Goal: Task Accomplishment & Management: Manage account settings

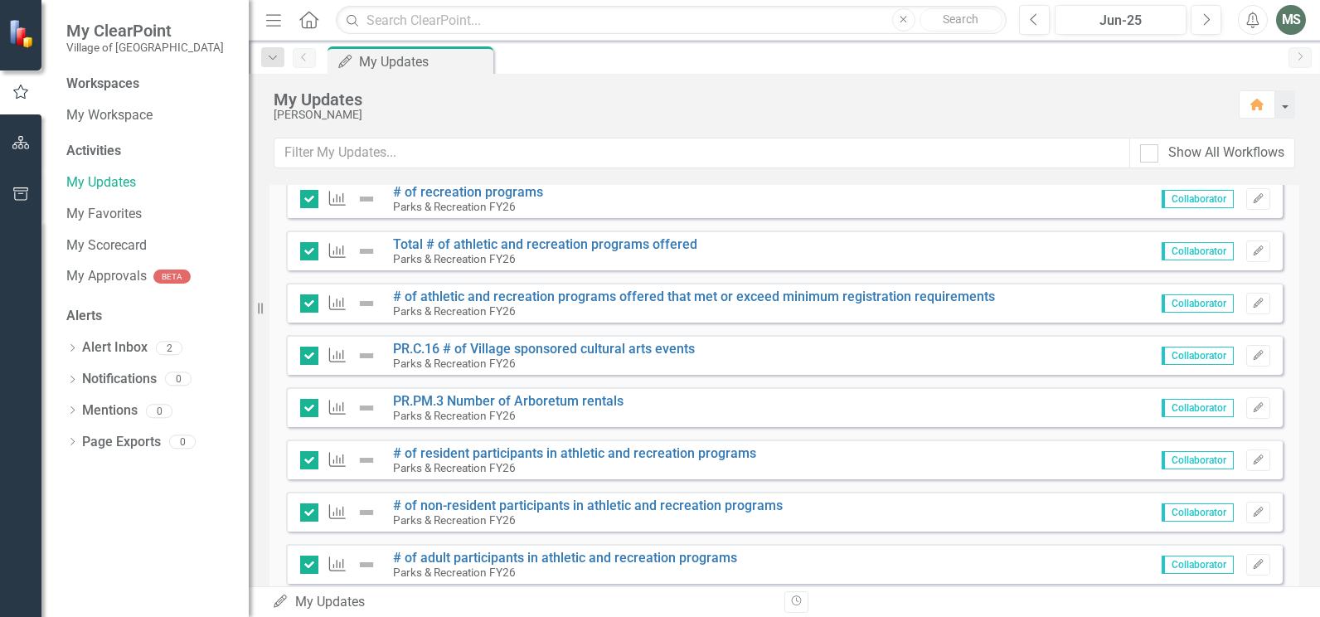
scroll to position [415, 0]
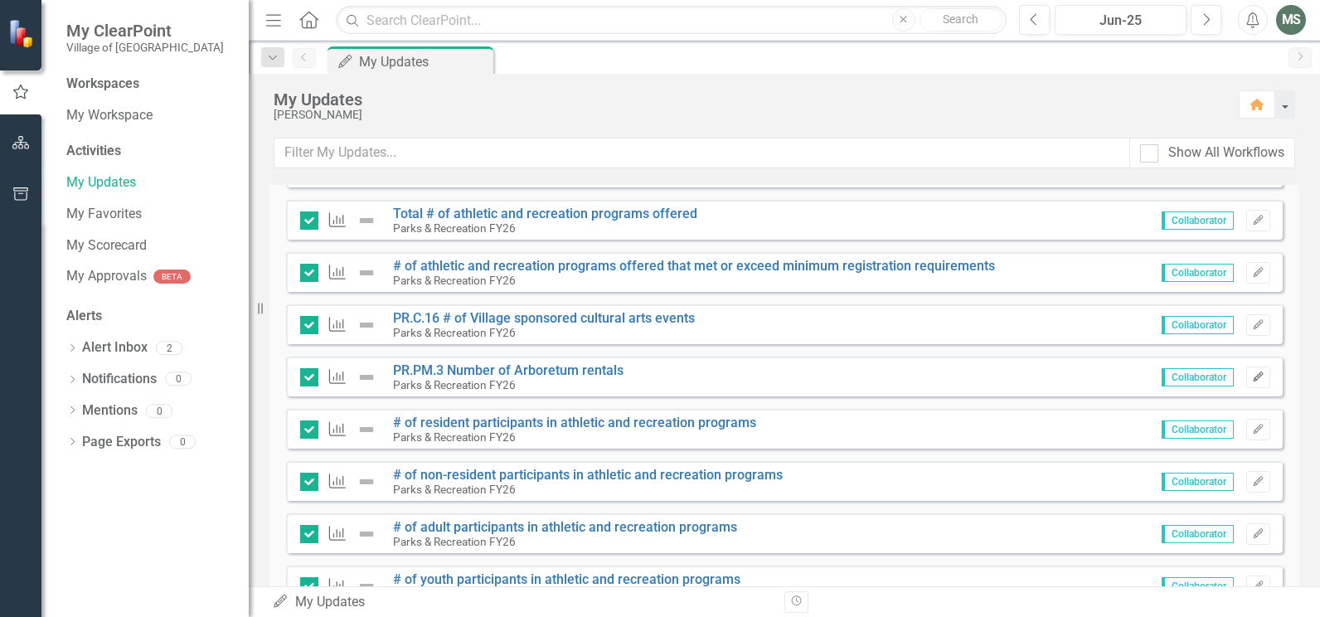
click at [1253, 378] on icon "button" at bounding box center [1258, 376] width 10 height 10
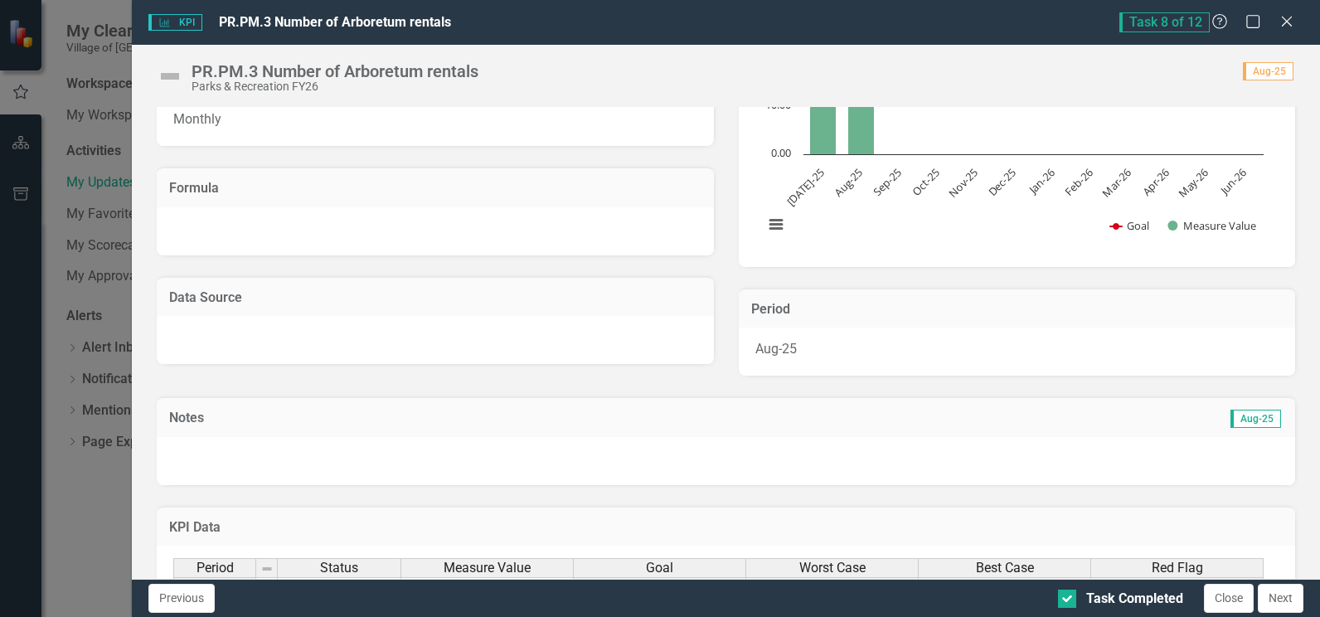
scroll to position [332, 0]
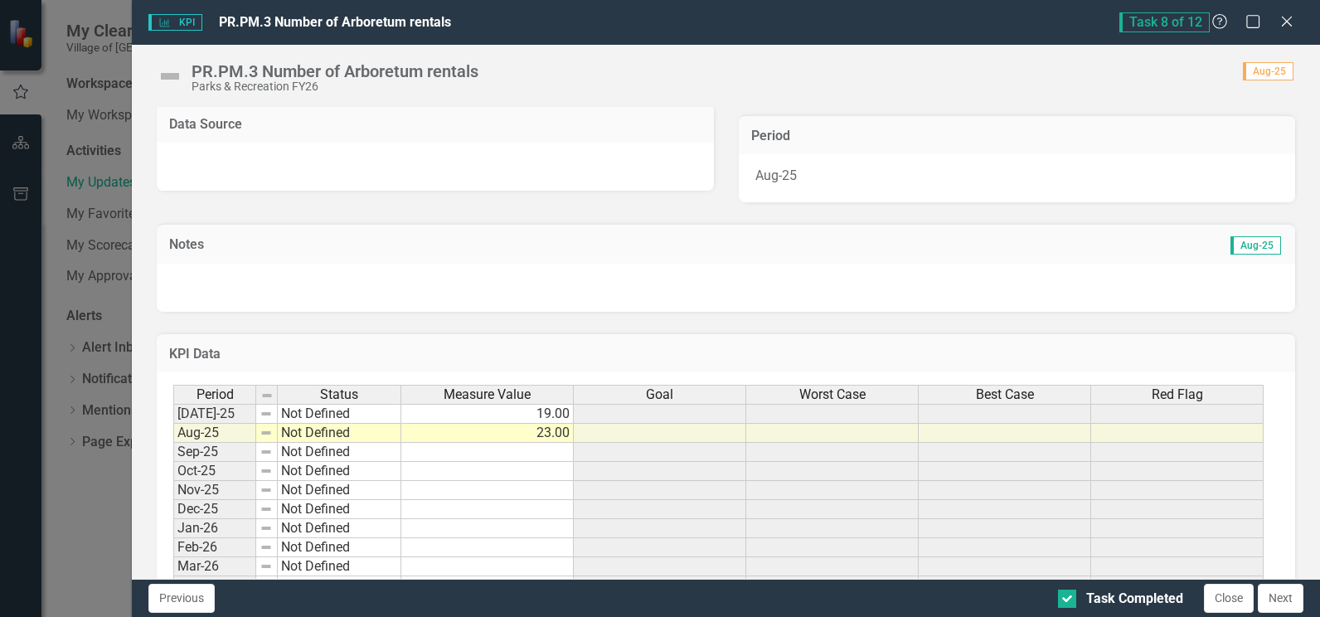
click at [227, 274] on div at bounding box center [726, 288] width 1138 height 48
click at [257, 235] on td "Notes" at bounding box center [391, 246] width 445 height 22
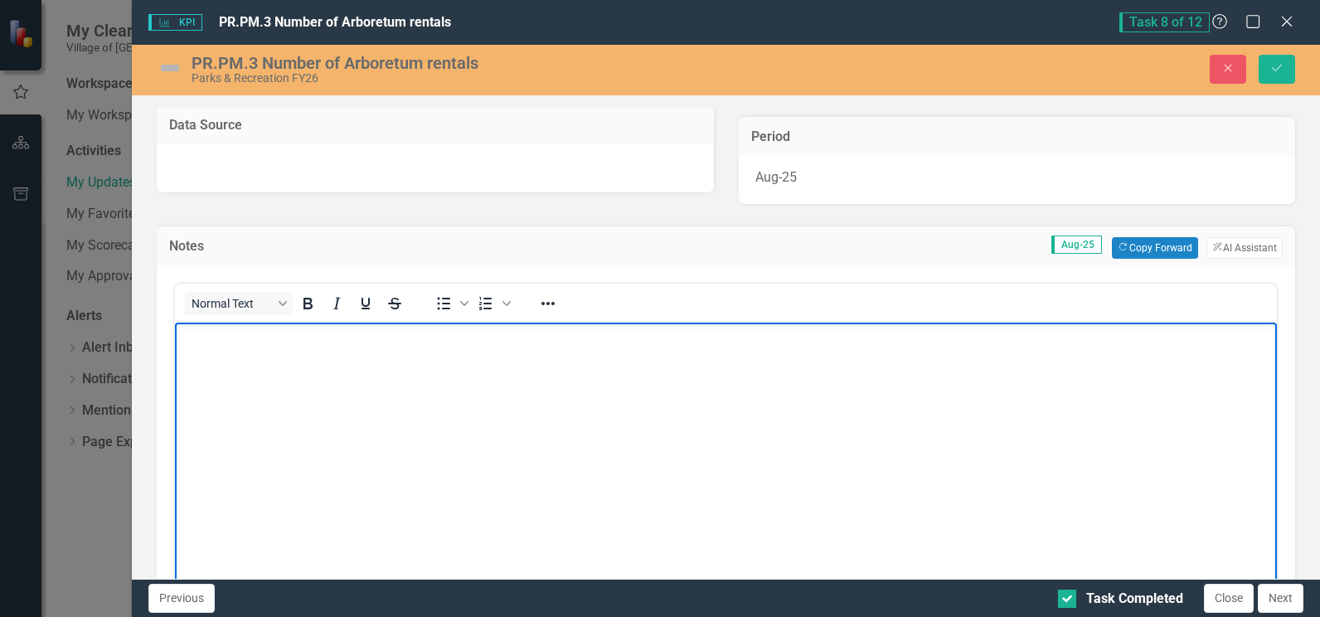
click at [312, 355] on body "Rich Text Area. Press ALT-0 for help." at bounding box center [726, 446] width 1102 height 249
click at [706, 423] on body "Rich Text Area. Press ALT-0 for help." at bounding box center [726, 446] width 1102 height 249
click at [629, 449] on body "Arboretum use: VOP: 7 P&R: 19 Rentals: 3" at bounding box center [726, 446] width 1102 height 249
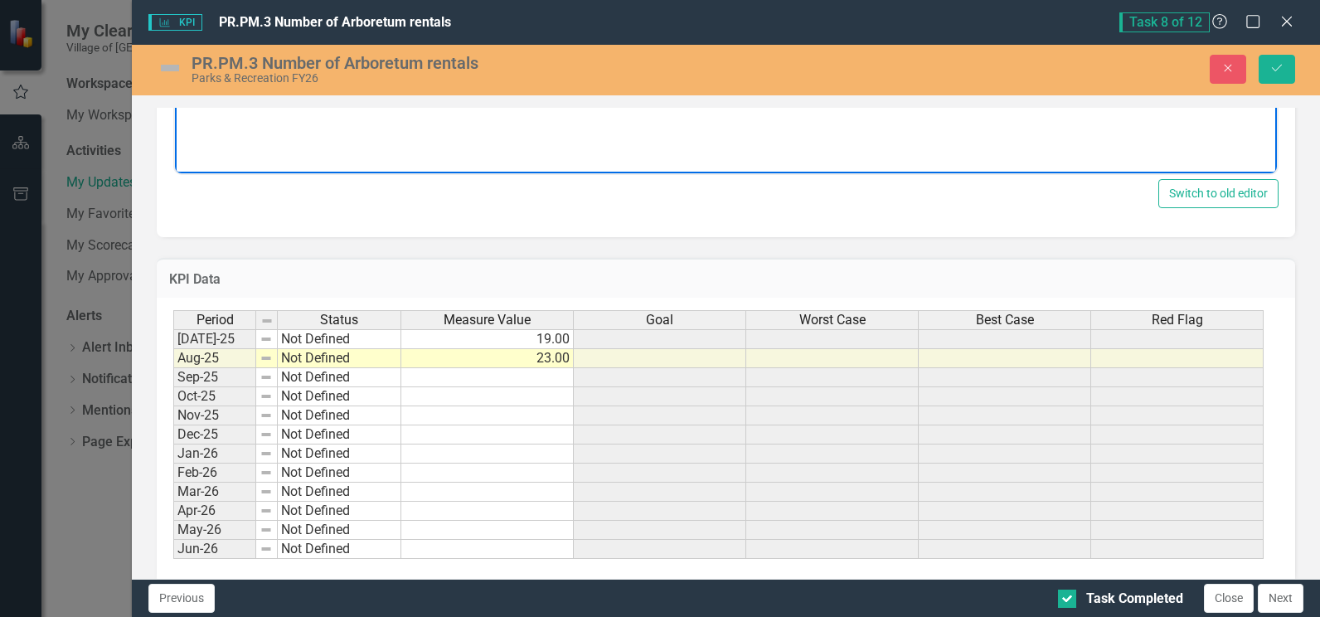
scroll to position [792, 0]
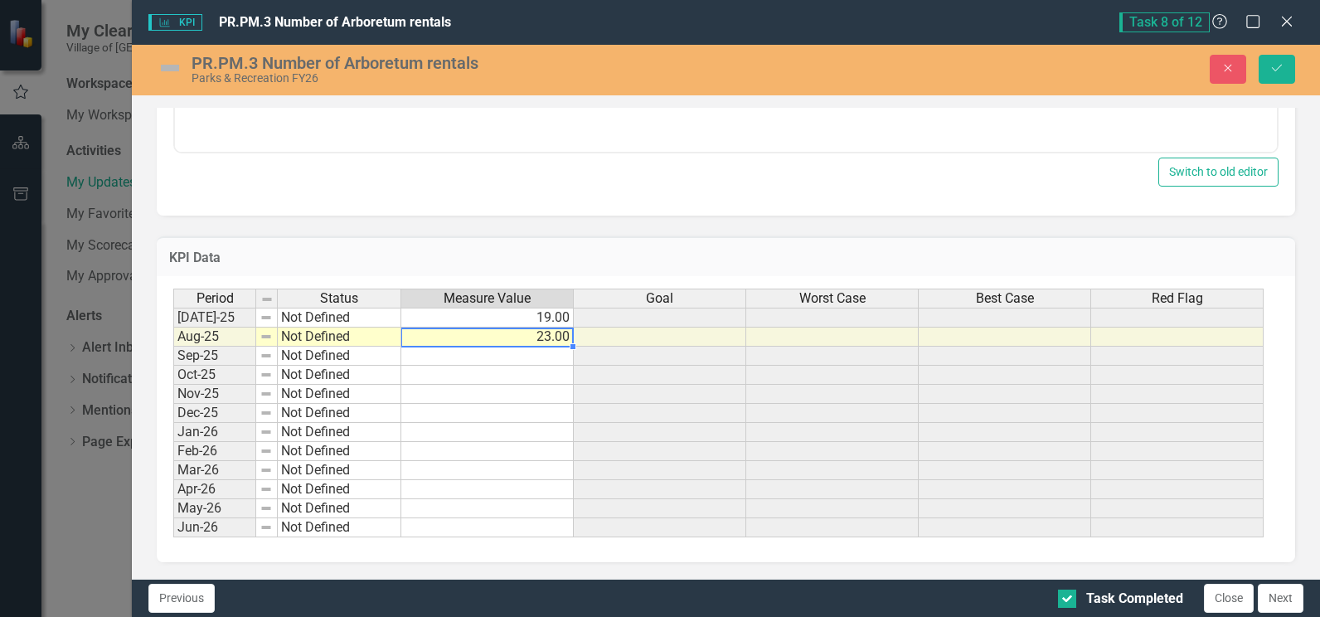
click at [547, 339] on td "23.00" at bounding box center [487, 336] width 172 height 19
drag, startPoint x: 424, startPoint y: 340, endPoint x: 413, endPoint y: 340, distance: 10.8
click at [413, 340] on textarea "23" at bounding box center [486, 337] width 173 height 20
type textarea "29"
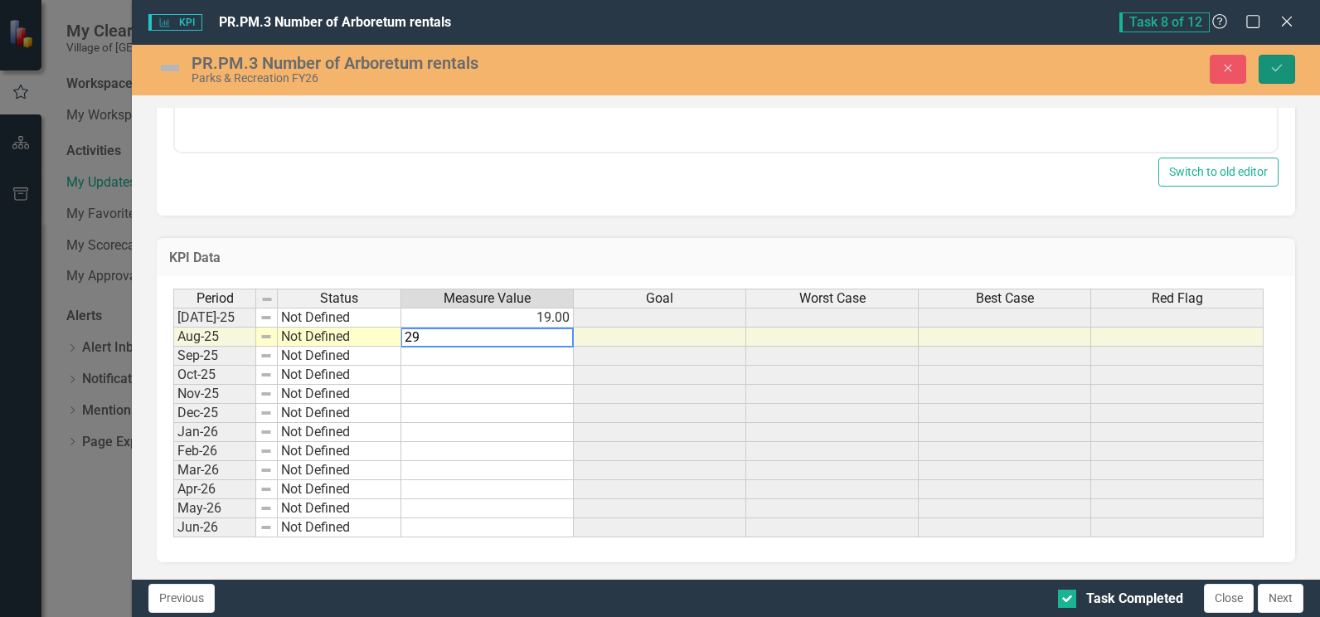
click at [1277, 70] on icon "Save" at bounding box center [1276, 68] width 15 height 12
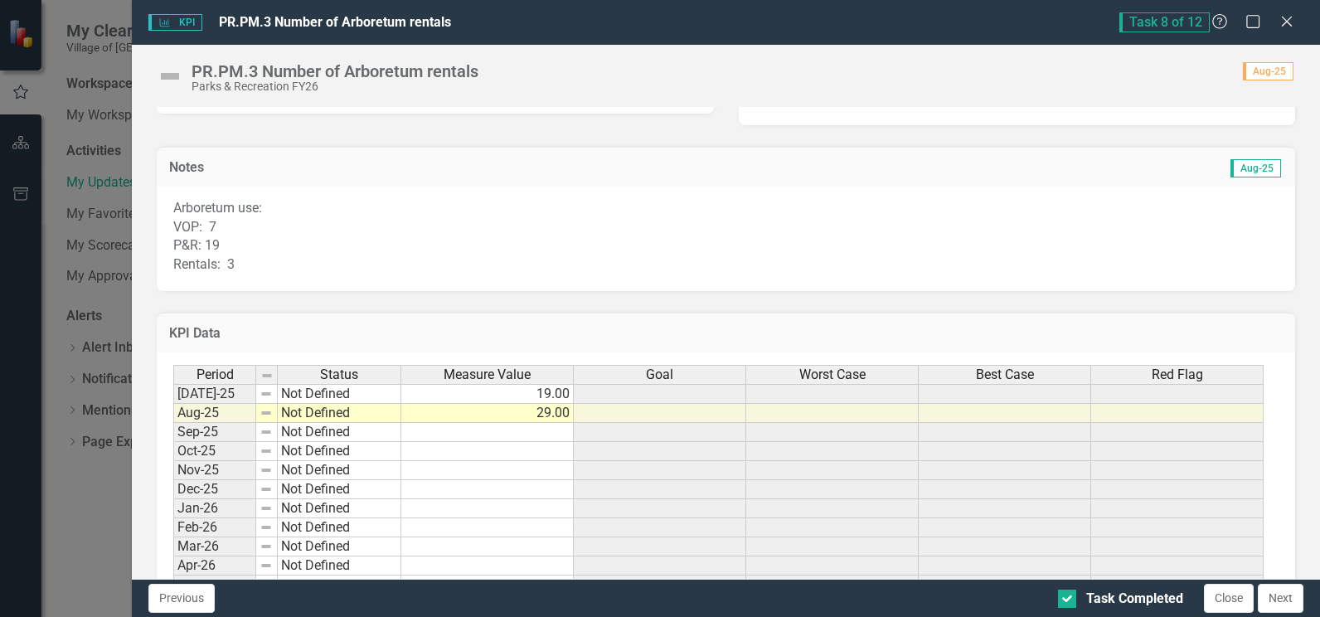
scroll to position [415, 0]
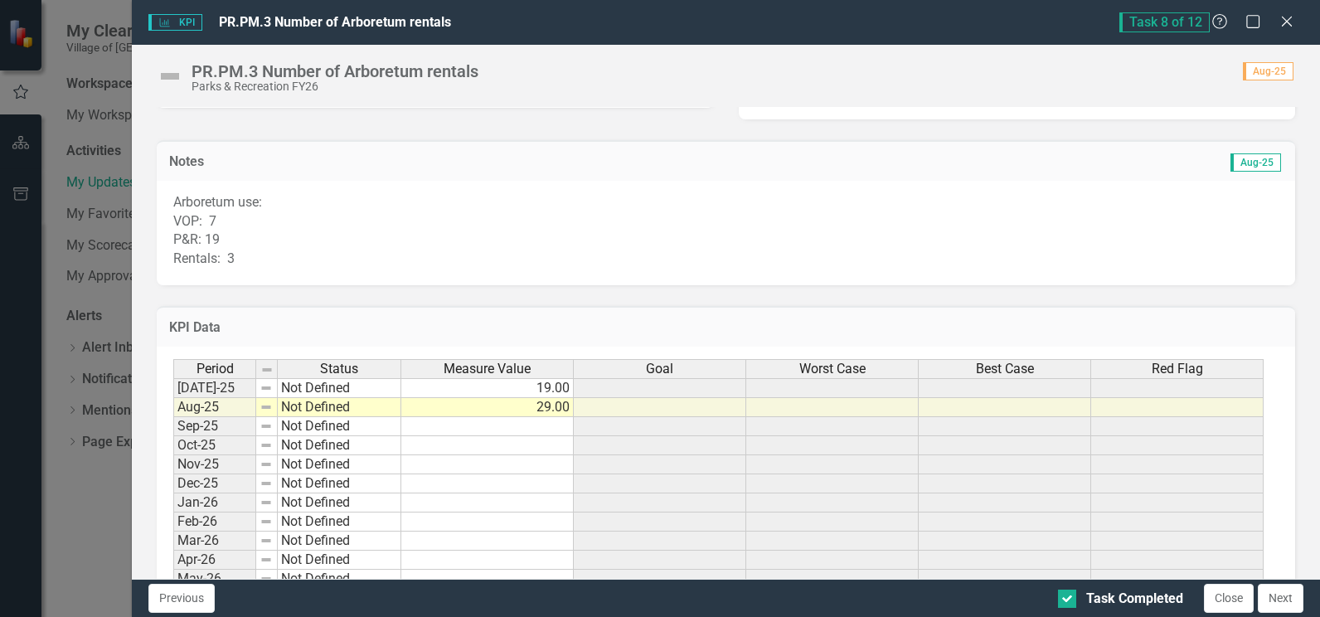
click at [343, 223] on p "Arboretum use: VOP: 7 P&R: 19 Rentals: 3" at bounding box center [725, 230] width 1105 height 75
click at [258, 224] on p "Arboretum use: VOP: 7 P&R: 19 Rentals: 3" at bounding box center [725, 230] width 1105 height 75
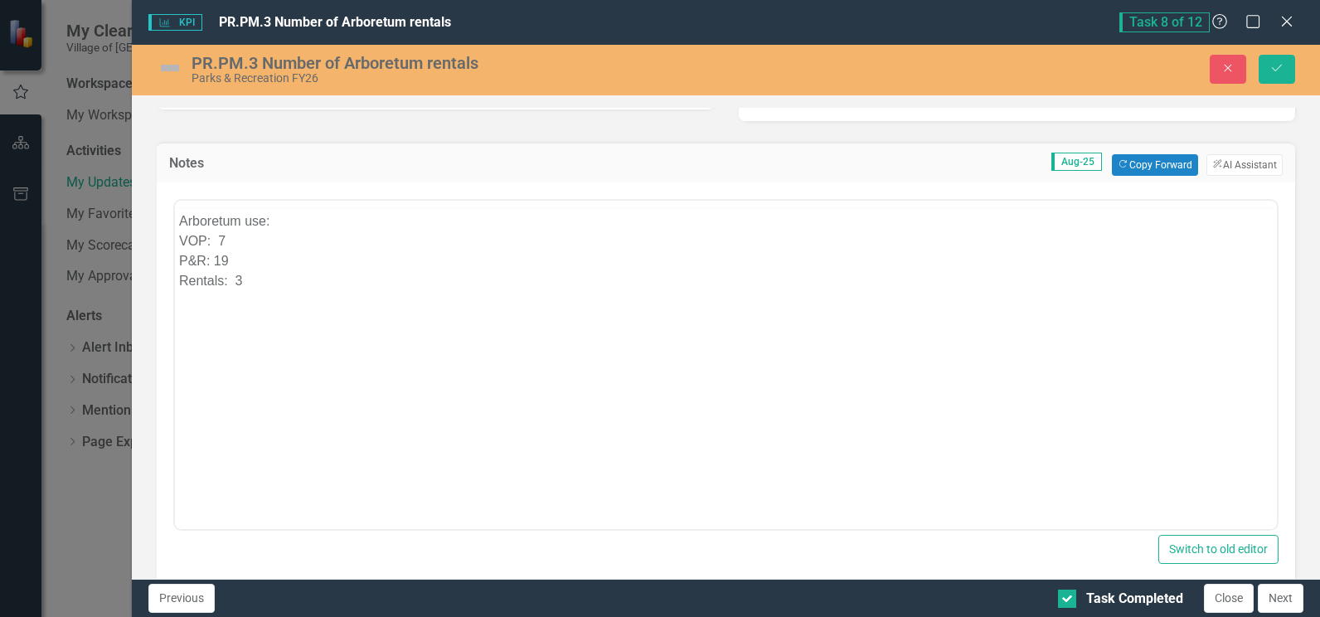
scroll to position [0, 0]
click at [269, 271] on p "Arboretum use: VOP: 7 P&R: 19 Rentals: 3" at bounding box center [726, 283] width 1094 height 80
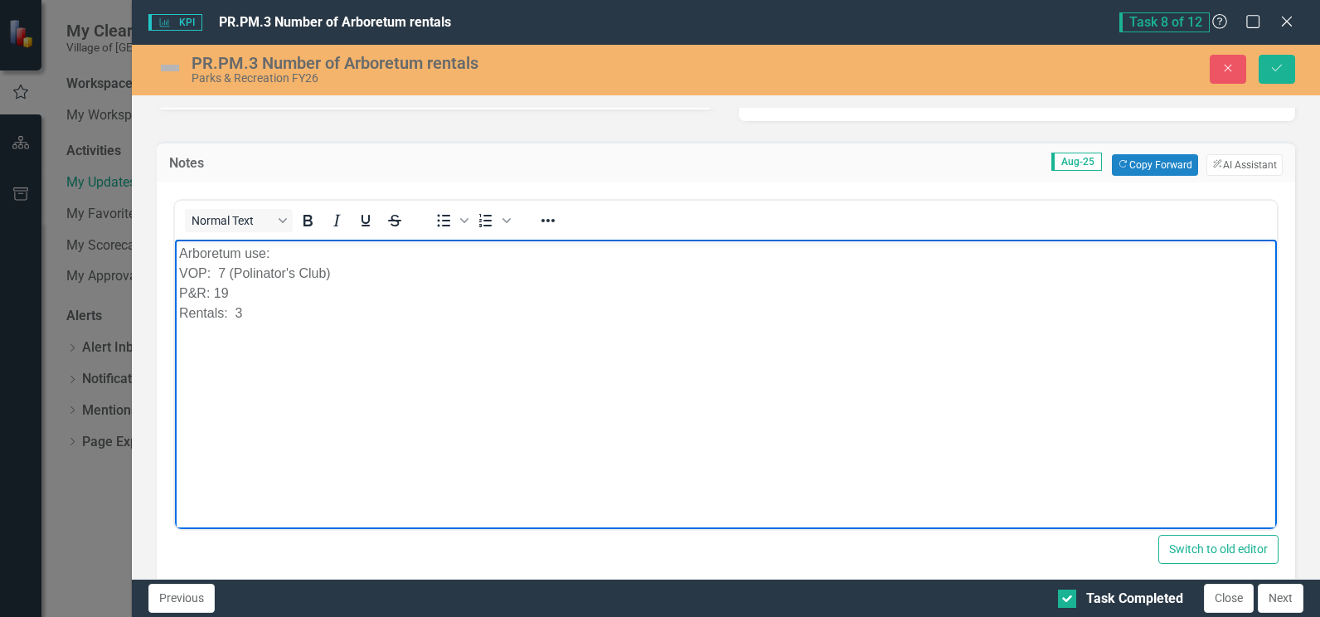
click at [745, 400] on body "Arboretum use: VOP: 7 (Polinator's Club) P&R: 19 Rentals: 3" at bounding box center [726, 363] width 1102 height 249
click at [593, 320] on p "Arboretum use: VOP: 7 (Pollinator's Club) P&R: 19 Rentals: 3" at bounding box center [726, 283] width 1094 height 80
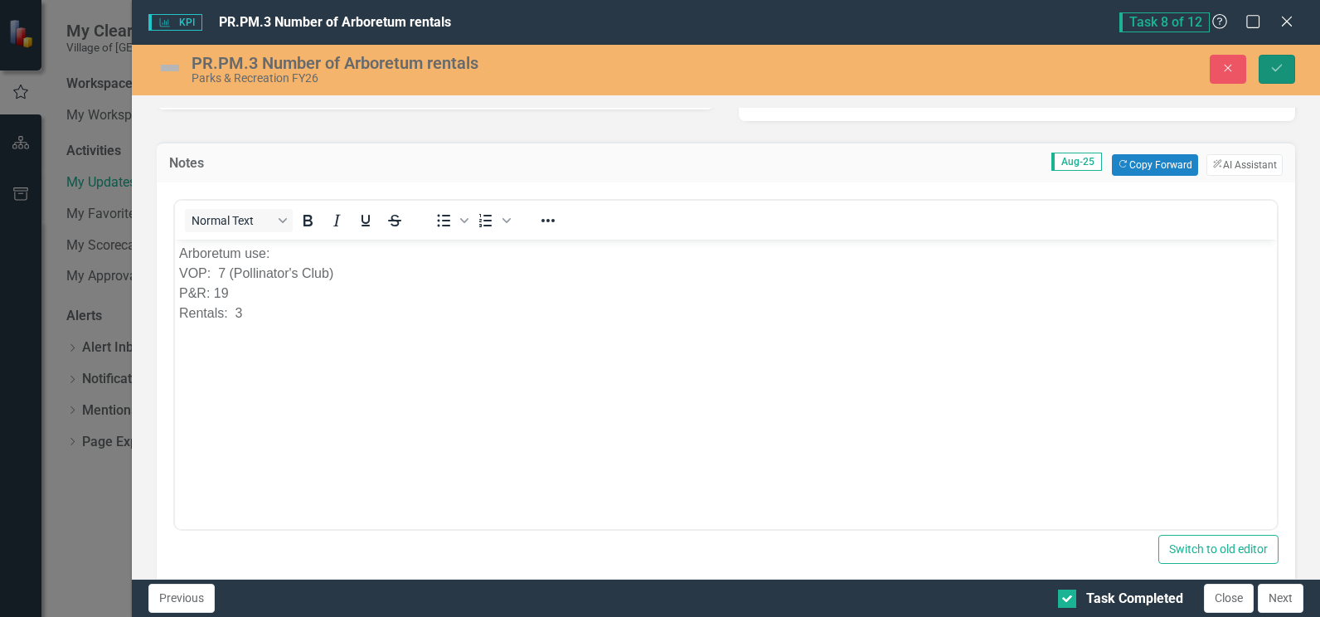
click at [1282, 69] on icon "Save" at bounding box center [1276, 68] width 15 height 12
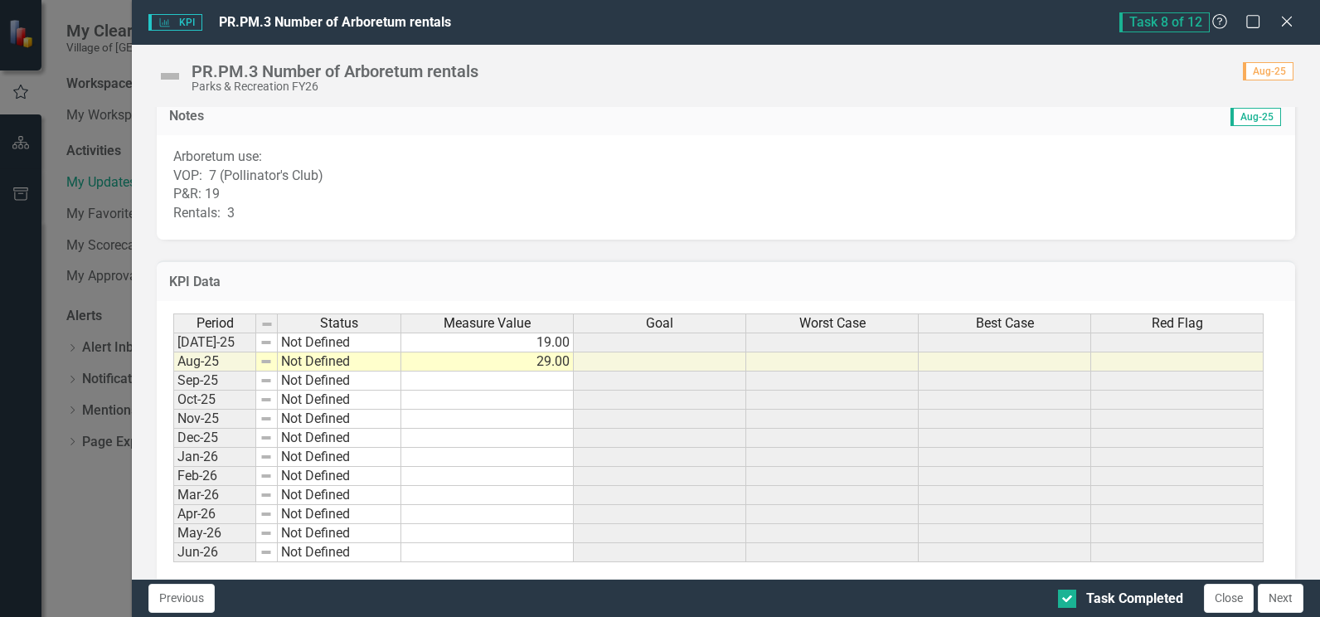
scroll to position [485, 0]
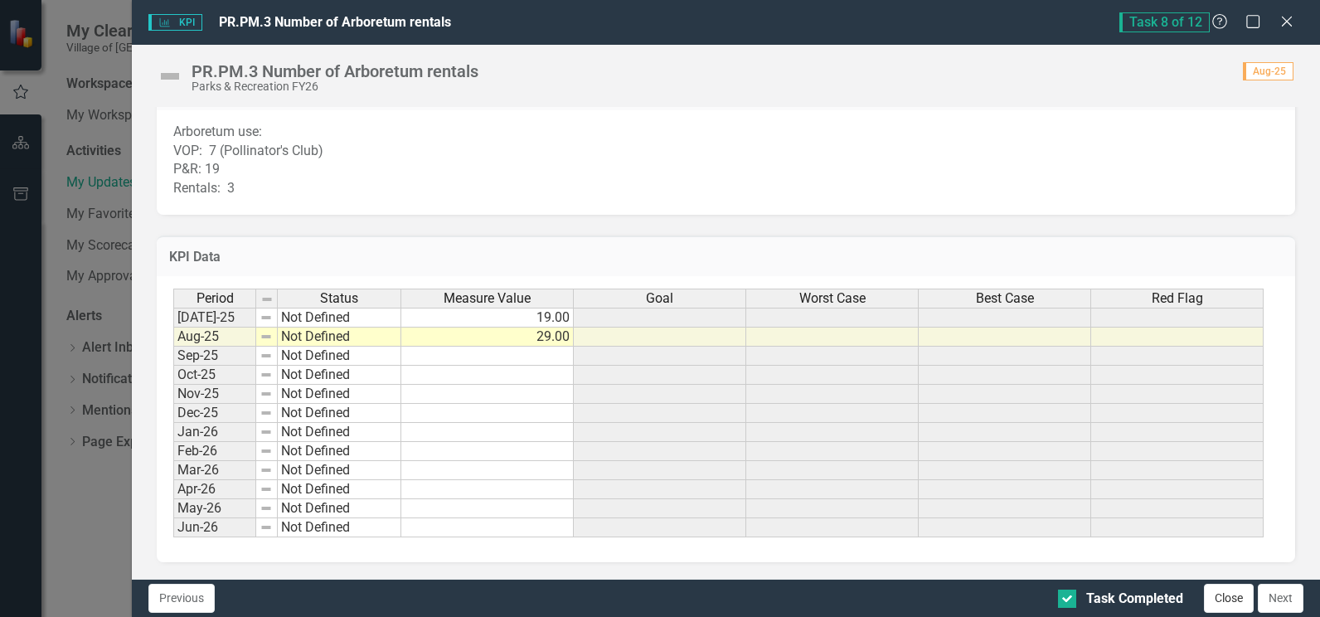
drag, startPoint x: 1228, startPoint y: 603, endPoint x: 1209, endPoint y: 589, distance: 23.2
click at [1228, 603] on button "Close" at bounding box center [1229, 598] width 50 height 29
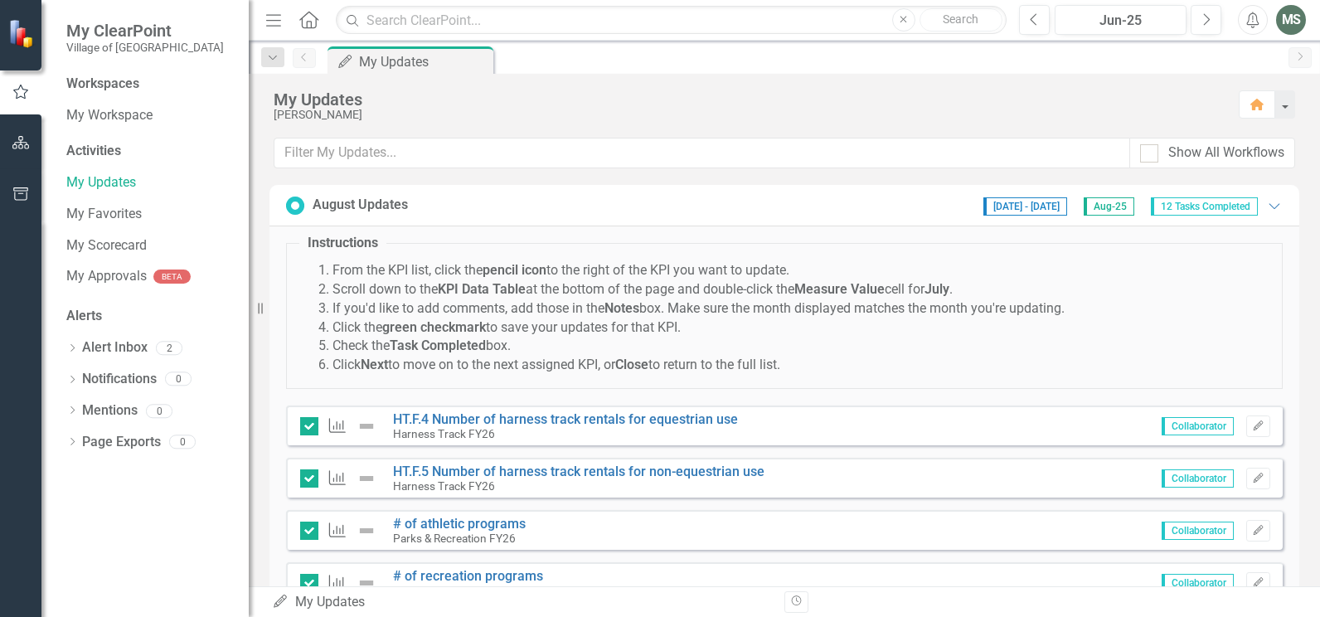
scroll to position [83, 0]
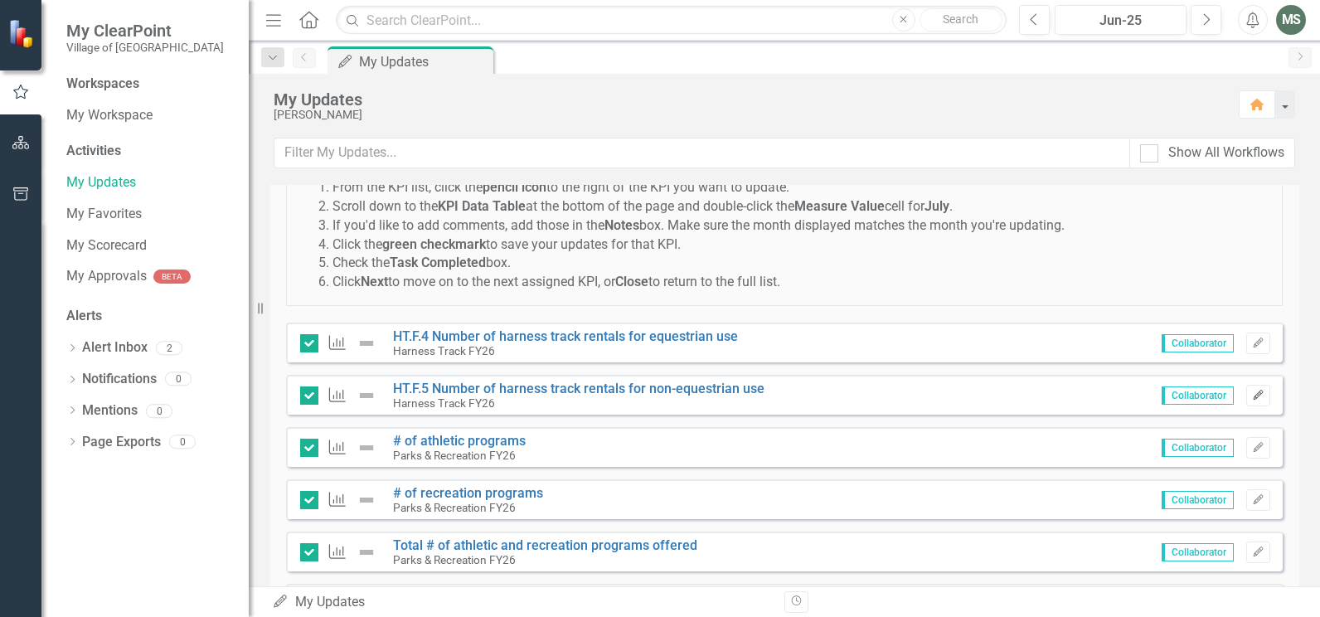
click at [1252, 393] on icon "Edit" at bounding box center [1258, 395] width 12 height 10
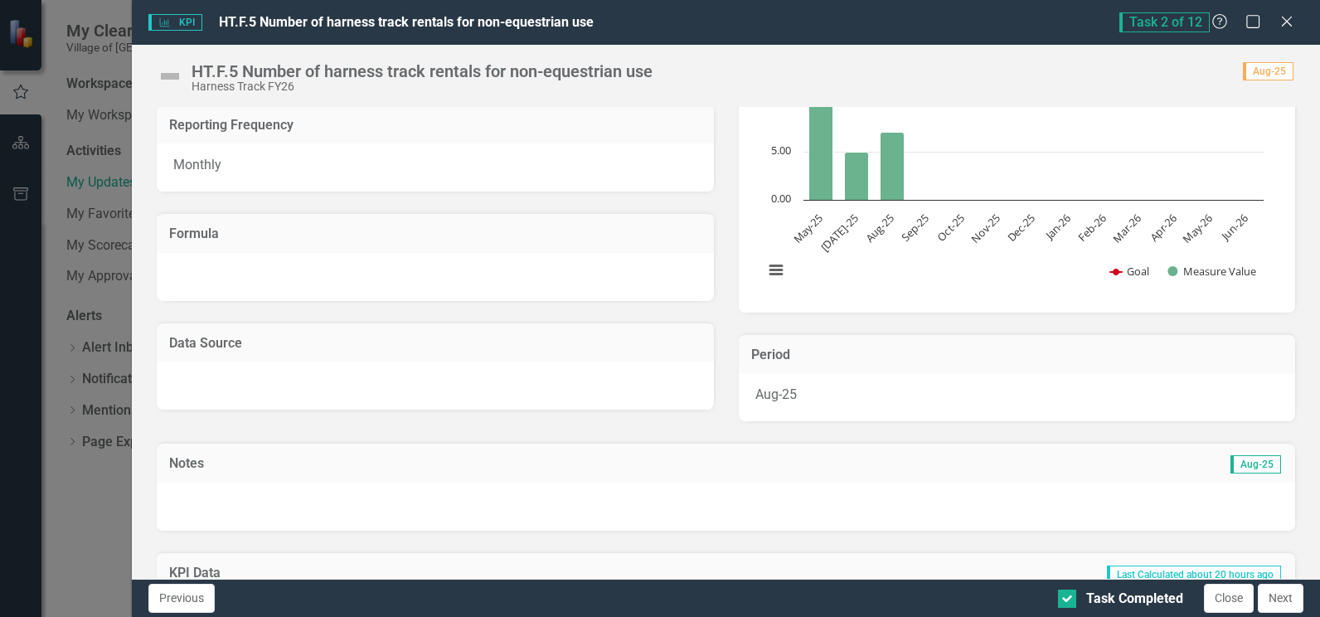
scroll to position [332, 0]
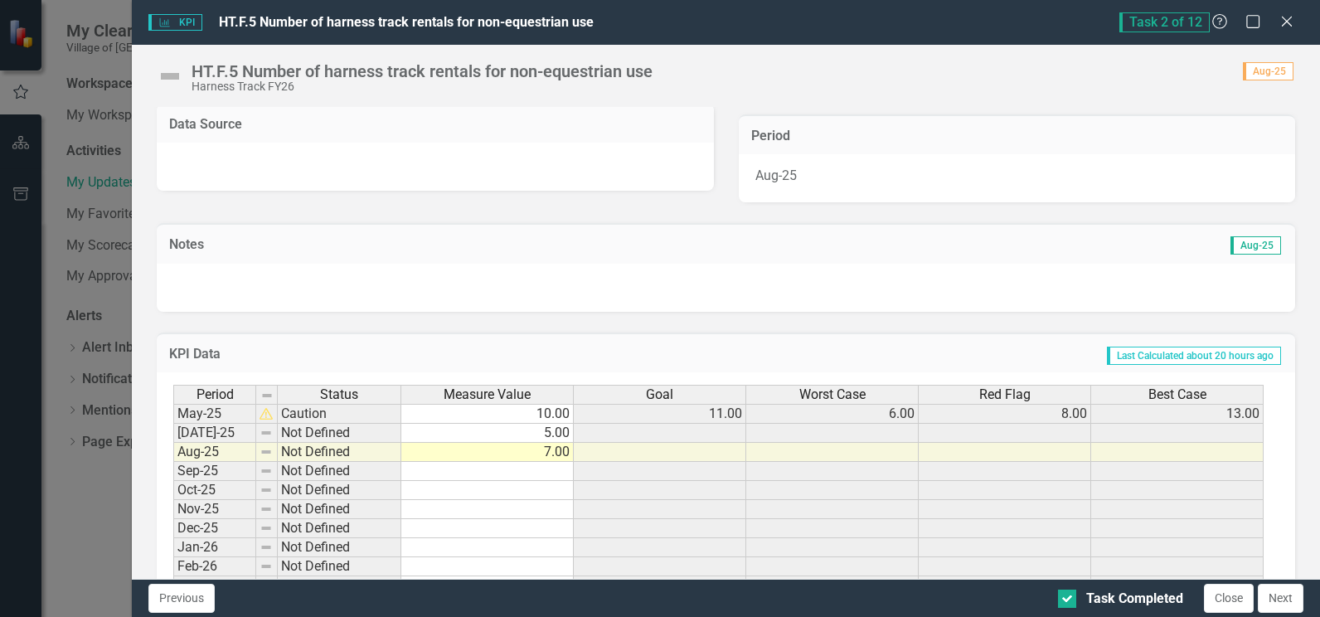
click at [252, 265] on div at bounding box center [726, 288] width 1138 height 48
click at [284, 270] on div at bounding box center [726, 288] width 1138 height 48
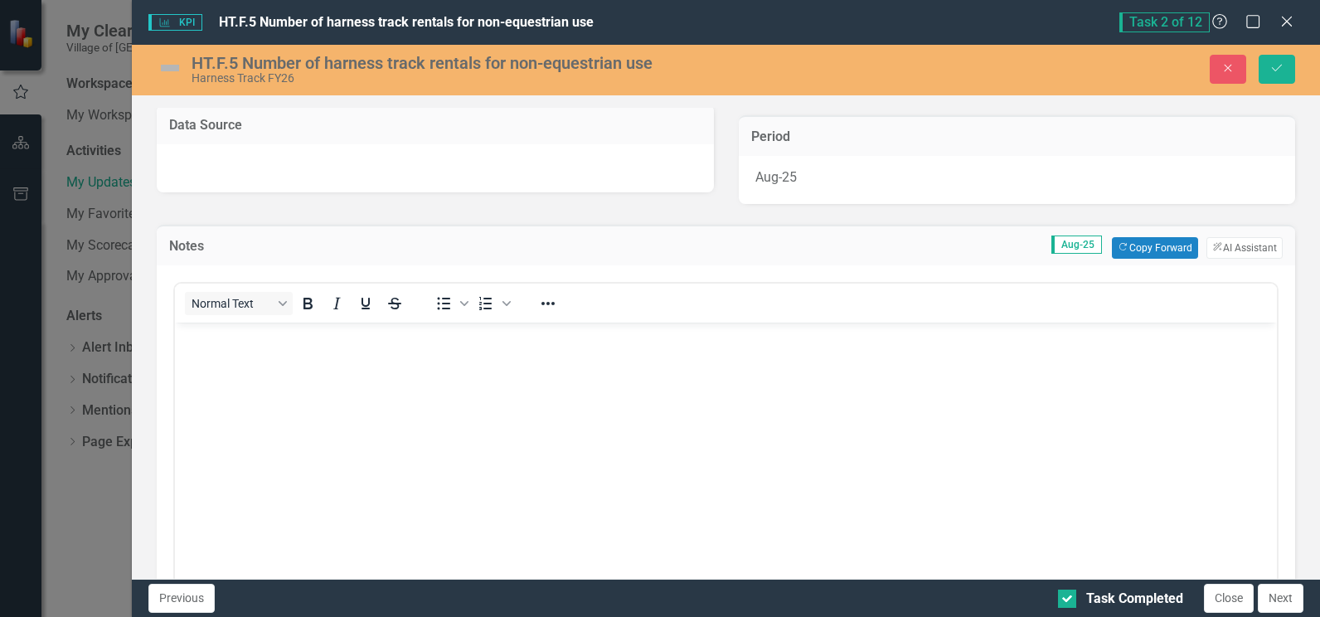
scroll to position [0, 0]
click at [255, 360] on body "Rich Text Area. Press ALT-0 for help." at bounding box center [726, 446] width 1102 height 249
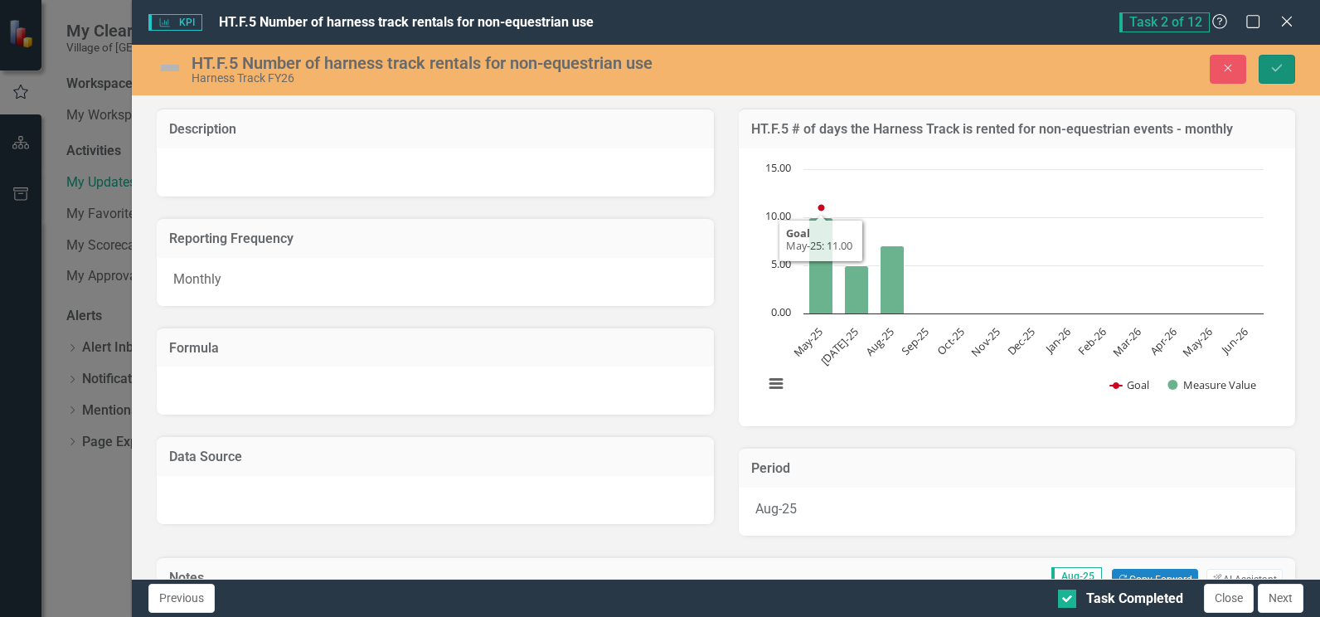
click at [1273, 67] on icon "Save" at bounding box center [1276, 68] width 15 height 12
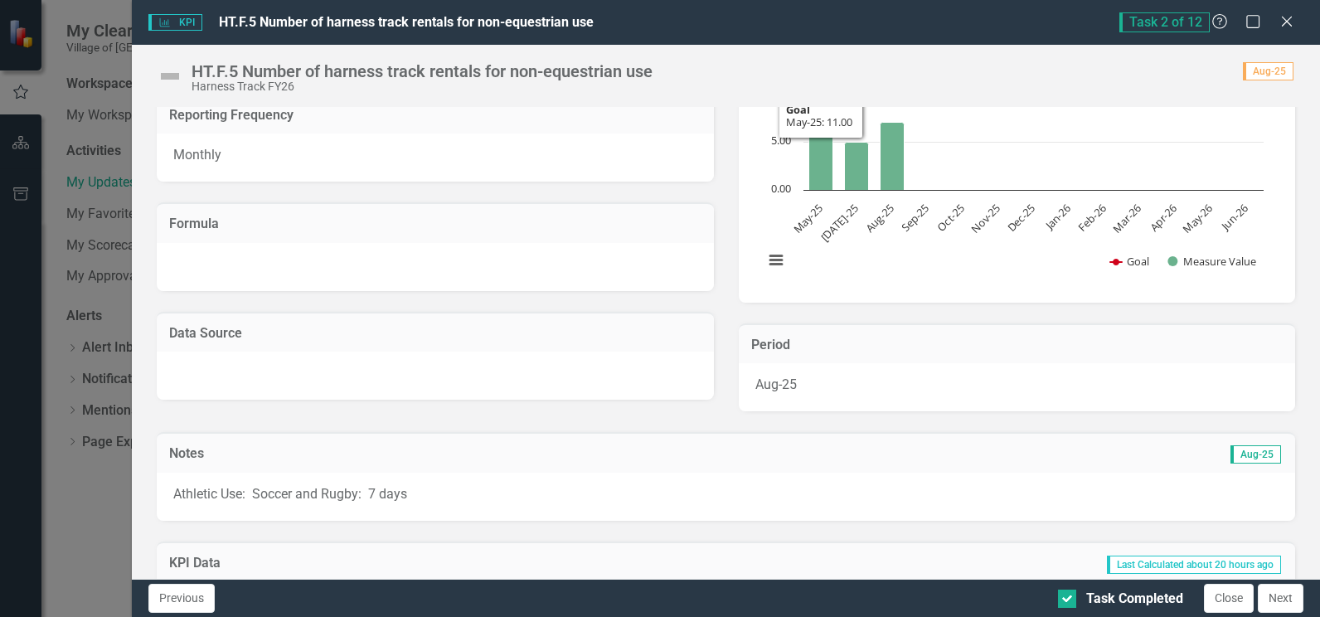
scroll to position [332, 0]
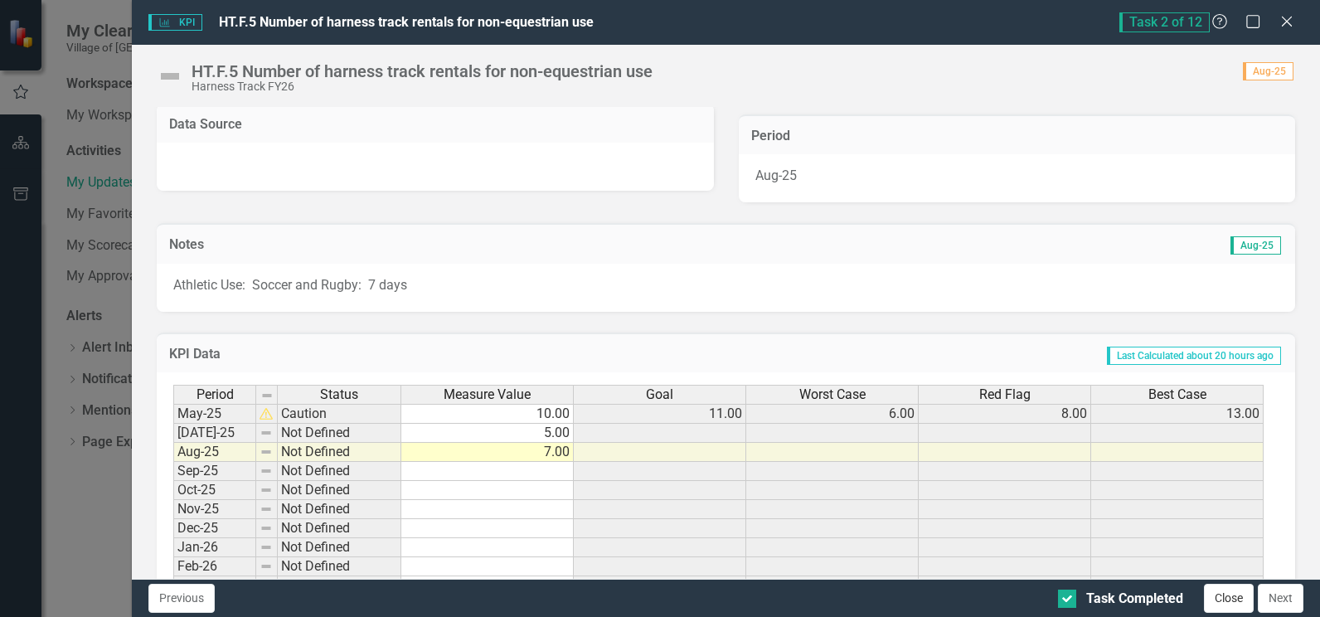
click at [1229, 607] on button "Close" at bounding box center [1229, 598] width 50 height 29
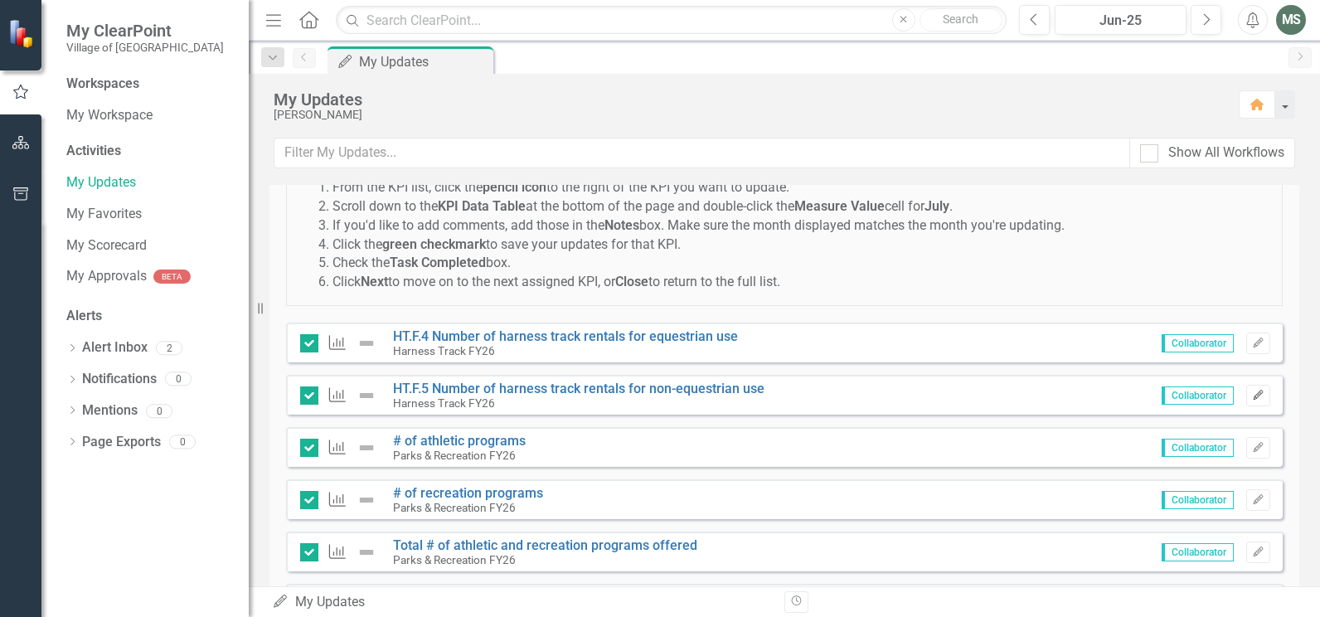
click at [1252, 396] on icon "Edit" at bounding box center [1258, 395] width 12 height 10
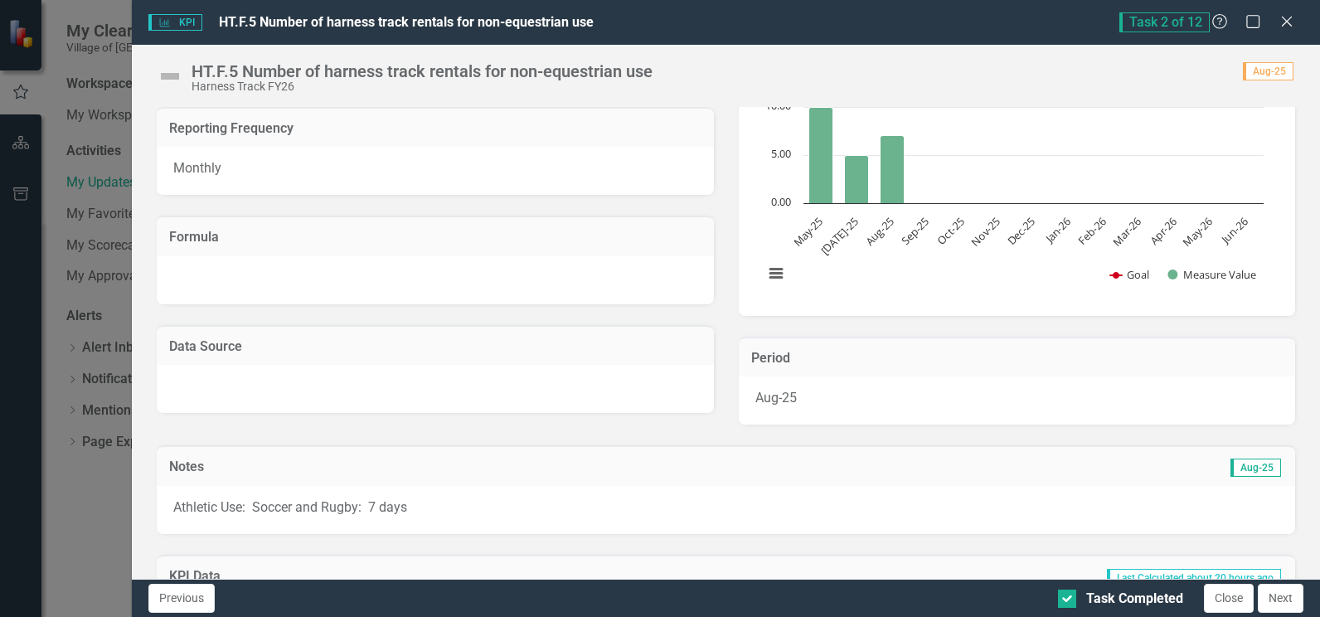
scroll to position [415, 0]
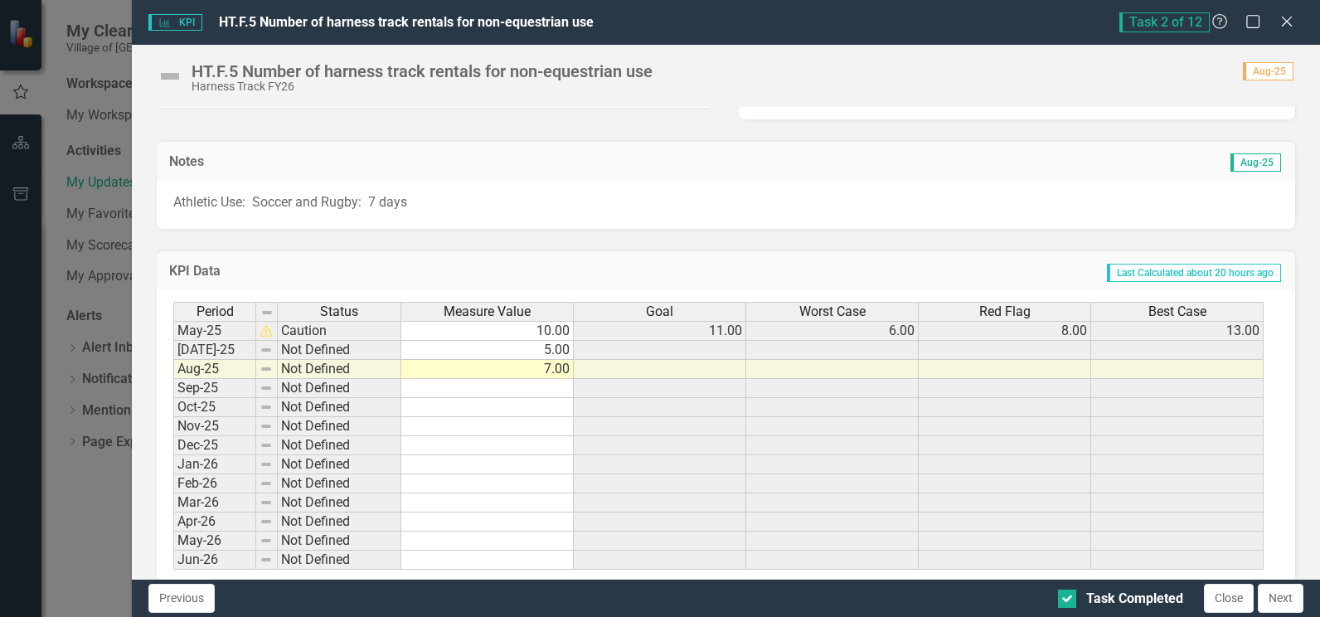
click at [1239, 163] on span "Aug-25" at bounding box center [1255, 162] width 51 height 18
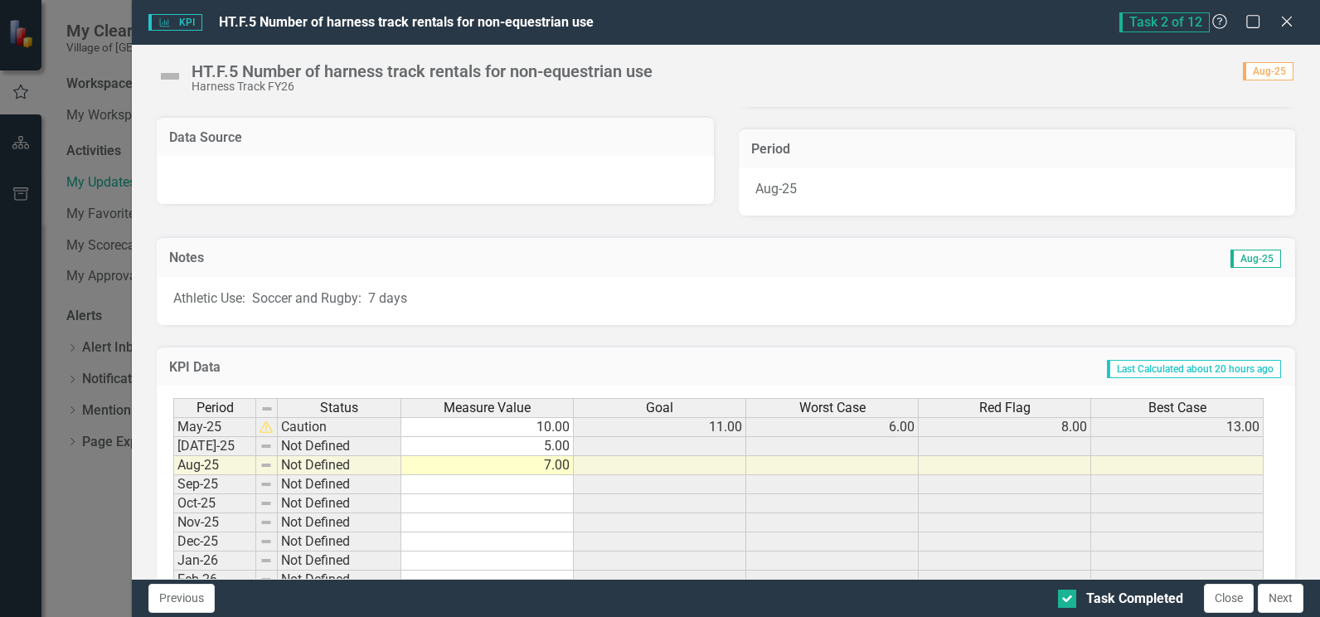
scroll to position [83, 0]
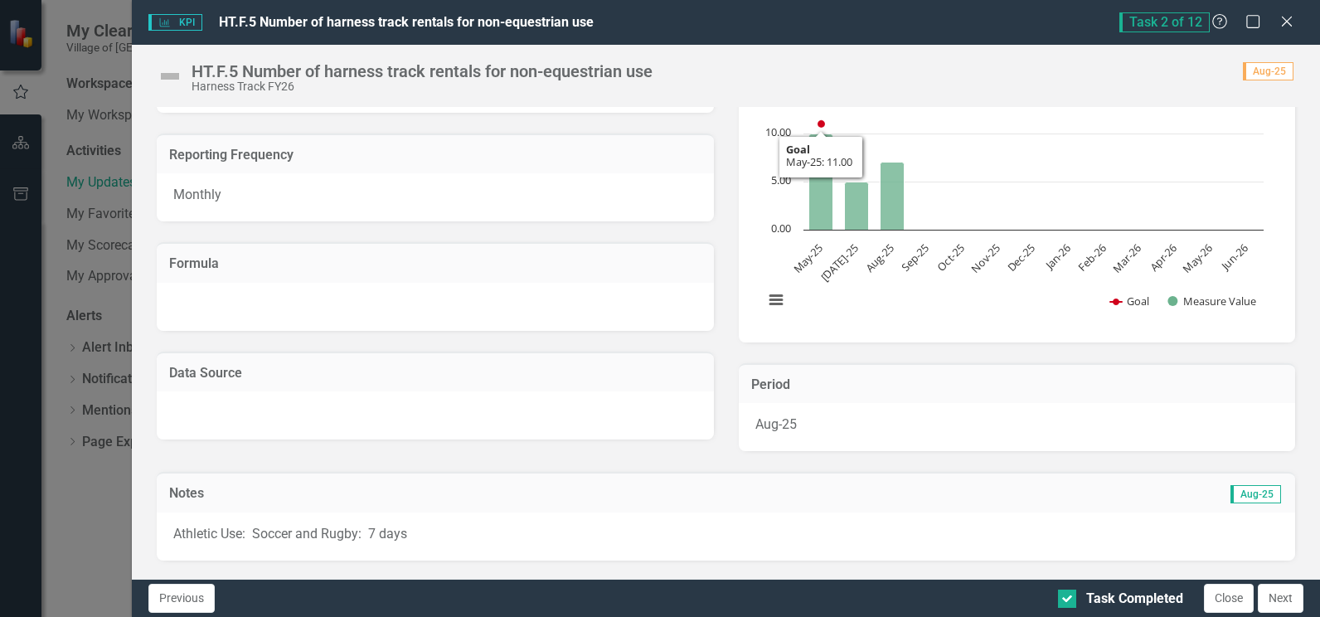
click at [1264, 71] on span "Aug-25" at bounding box center [1268, 71] width 51 height 18
click at [1260, 71] on span "Aug-25" at bounding box center [1268, 71] width 51 height 18
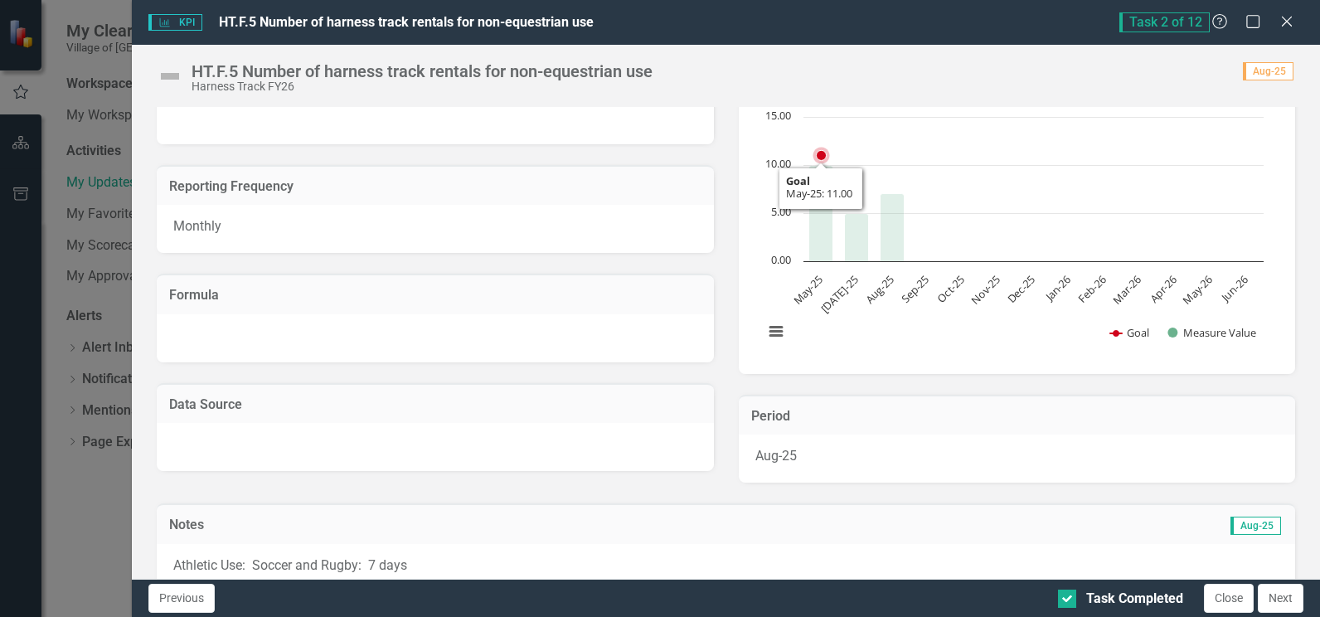
scroll to position [0, 0]
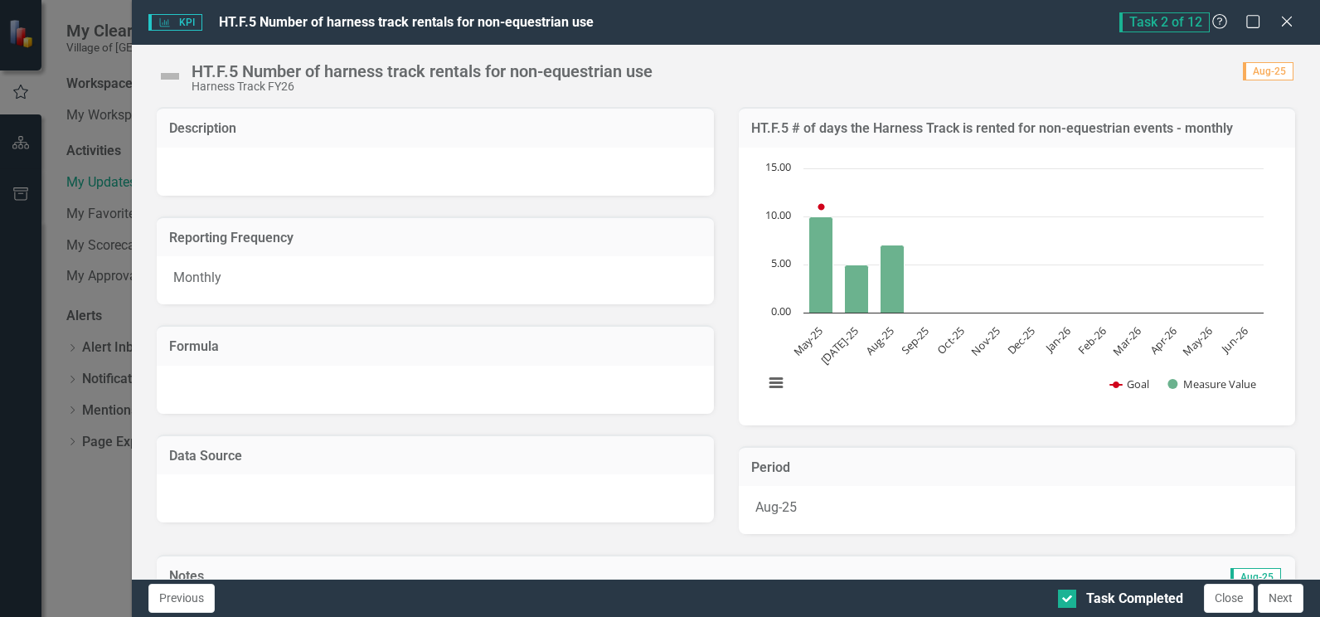
click at [1273, 71] on span "Aug-25" at bounding box center [1268, 71] width 51 height 18
click at [1234, 605] on button "Close" at bounding box center [1229, 598] width 50 height 29
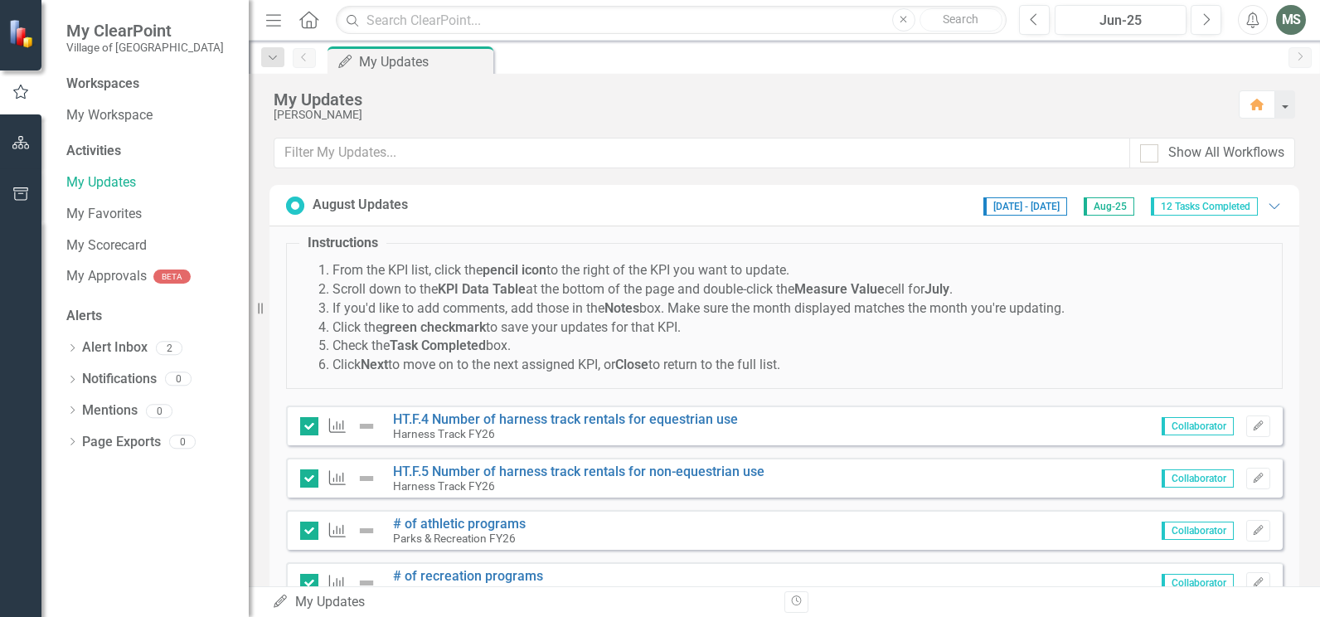
click at [1115, 207] on span "Aug-25" at bounding box center [1109, 206] width 51 height 18
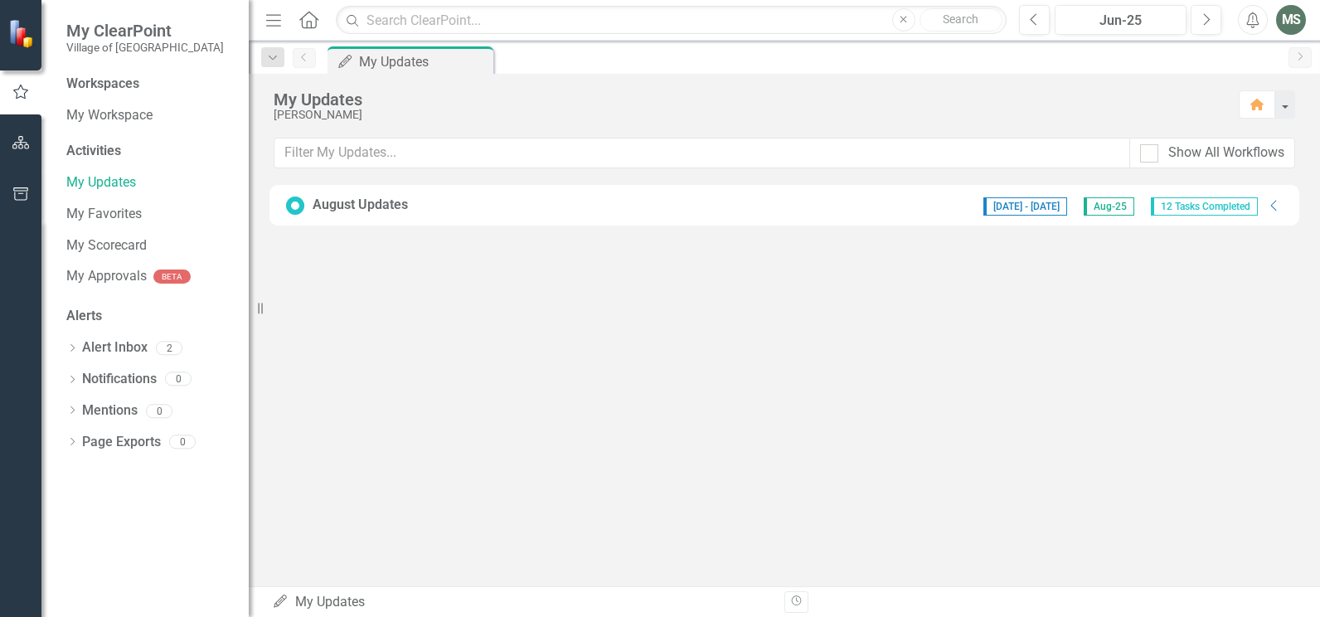
click at [1115, 207] on span "Aug-25" at bounding box center [1109, 206] width 51 height 18
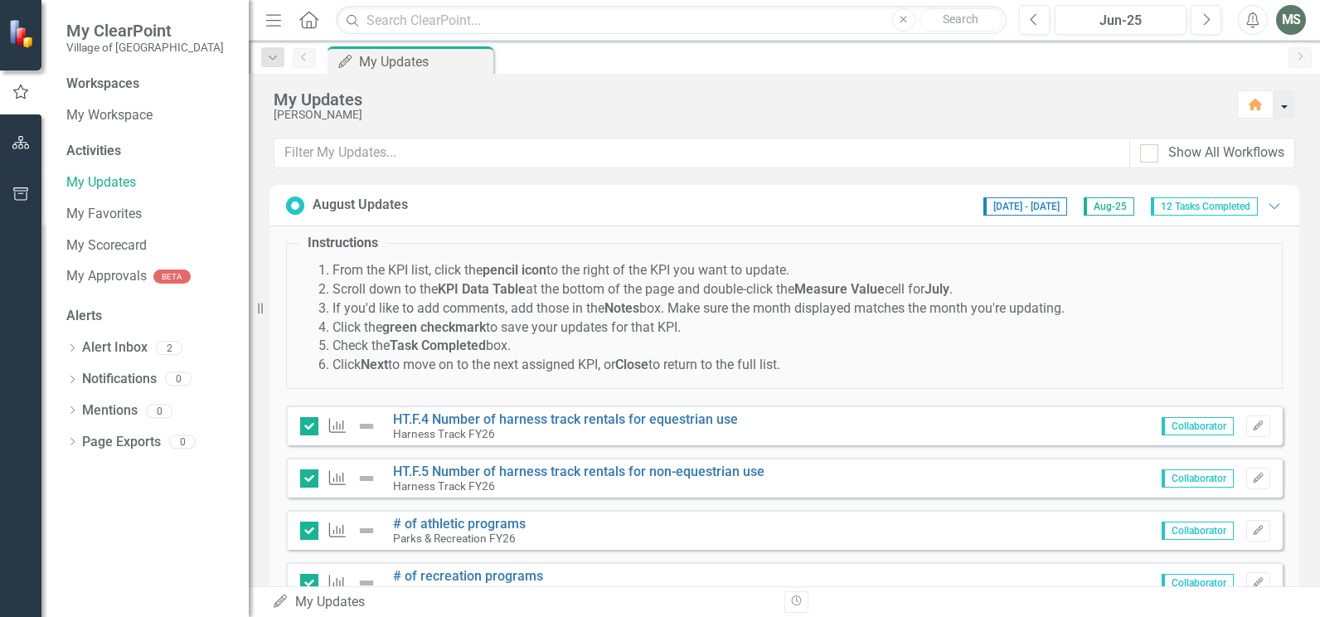
click at [1289, 104] on button "button" at bounding box center [1284, 104] width 22 height 28
click at [1122, 282] on li "Scroll down to the KPI Data Table at the bottom of the page and double-click th…" at bounding box center [800, 289] width 937 height 19
click at [1109, 27] on div "Jun-25" at bounding box center [1120, 21] width 120 height 20
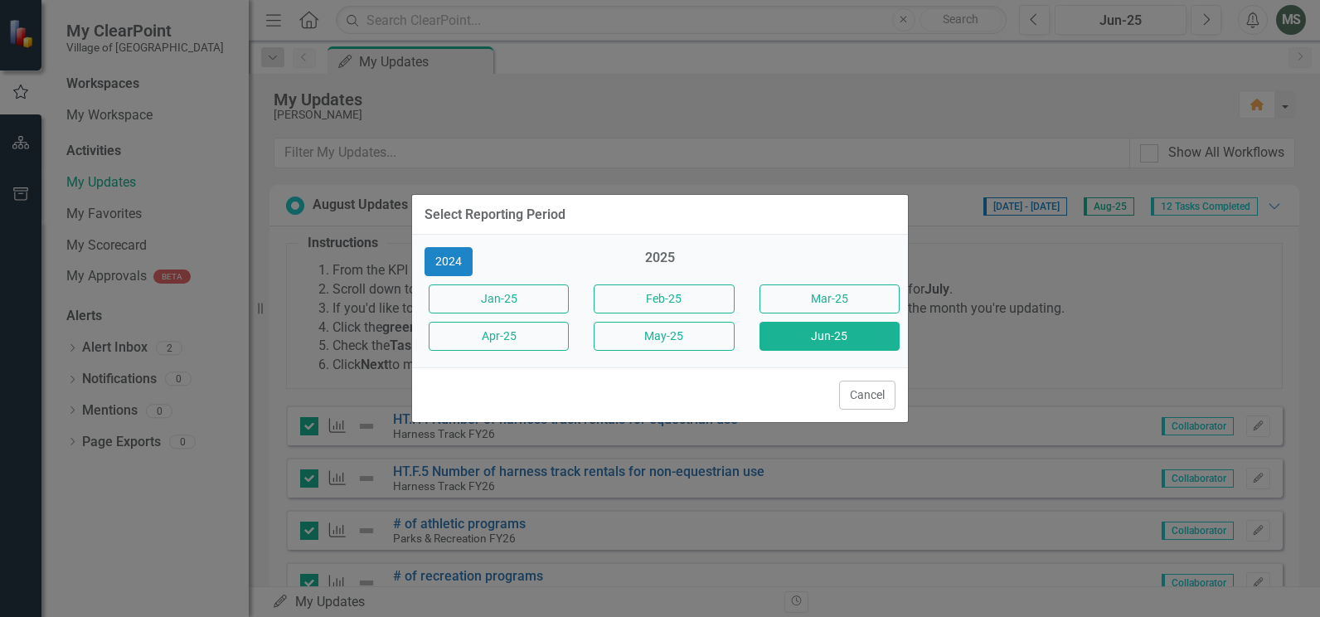
click at [1117, 90] on div "Select Reporting Period 2024 [DATE]-25 Feb-25 Mar-25 Apr-25 May-25 Jun-25 Cancel" at bounding box center [660, 308] width 1320 height 617
click at [875, 393] on button "Cancel" at bounding box center [867, 395] width 56 height 29
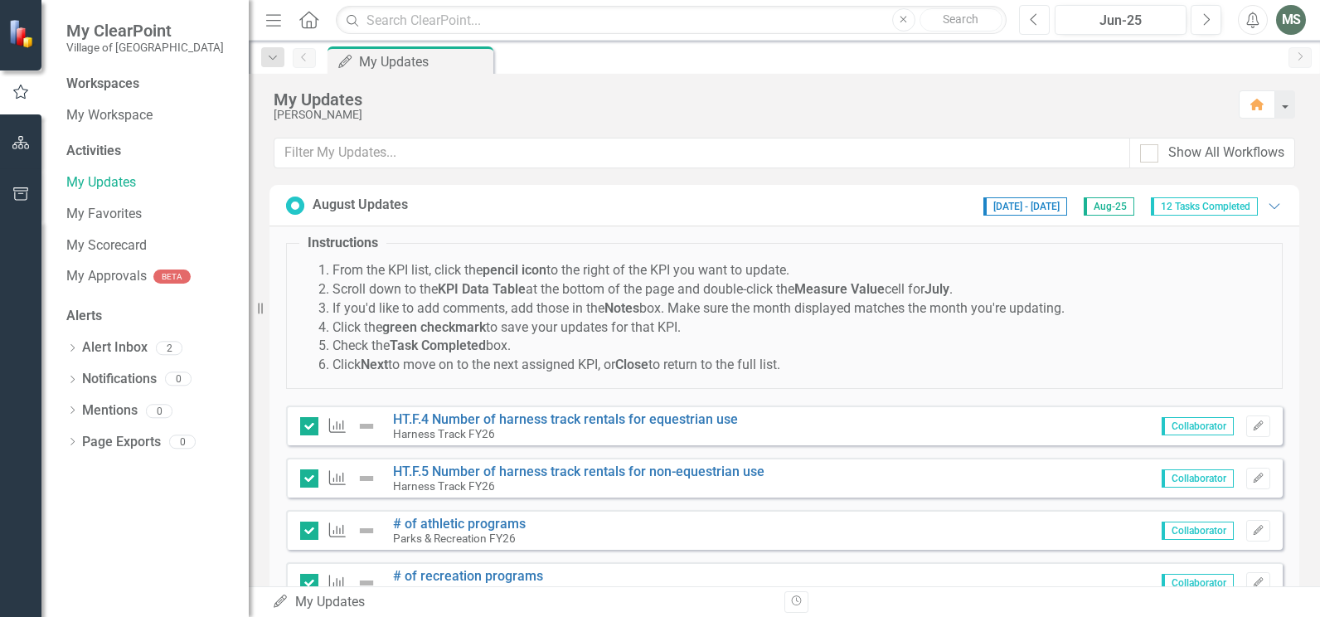
click at [1030, 22] on icon "Previous" at bounding box center [1034, 19] width 9 height 15
click at [1207, 27] on button "Next" at bounding box center [1206, 20] width 31 height 30
click at [1209, 25] on icon "Next" at bounding box center [1205, 19] width 9 height 15
click at [1266, 209] on icon "Expanded" at bounding box center [1274, 205] width 17 height 13
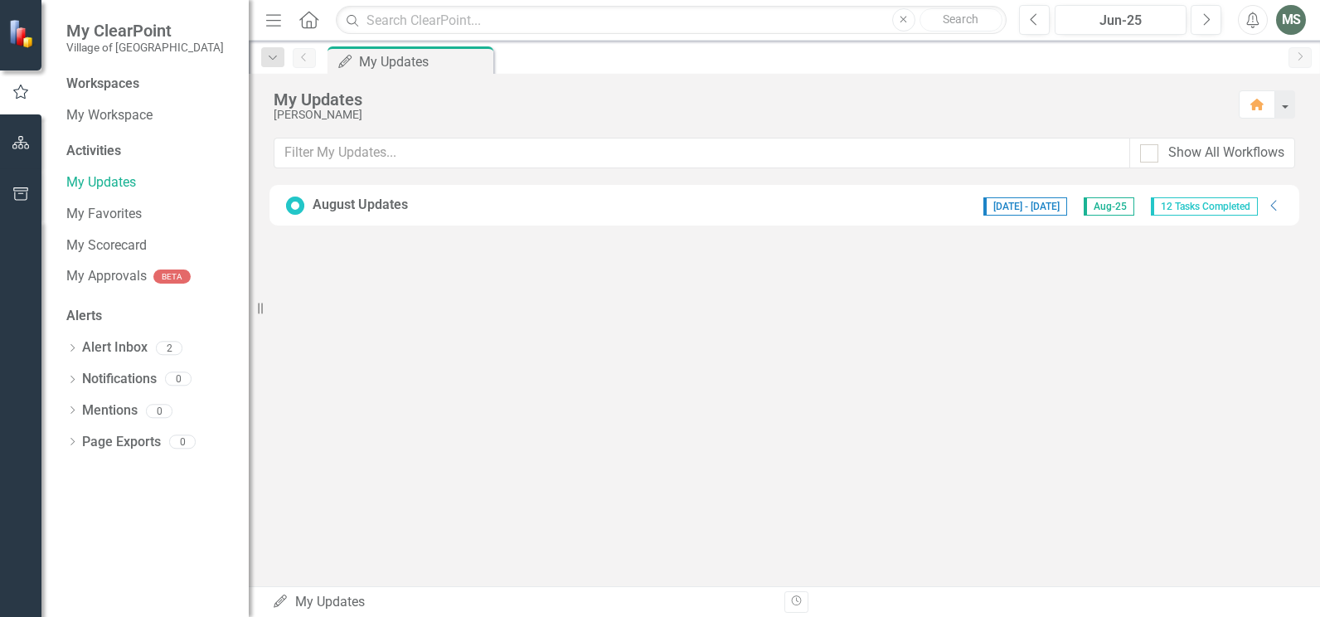
click at [1263, 207] on div "[DATE] - [DATE] Aug-25 12 Tasks Completed" at bounding box center [1120, 205] width 291 height 21
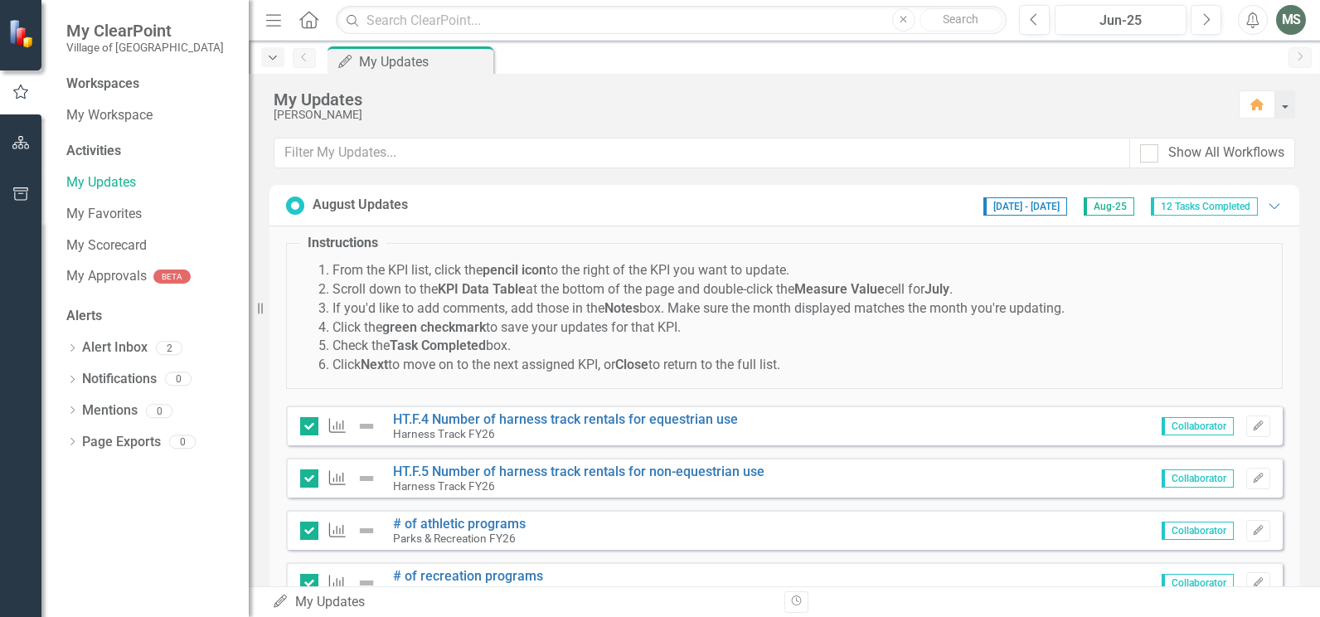
click at [271, 64] on div "Dropdown" at bounding box center [272, 57] width 23 height 20
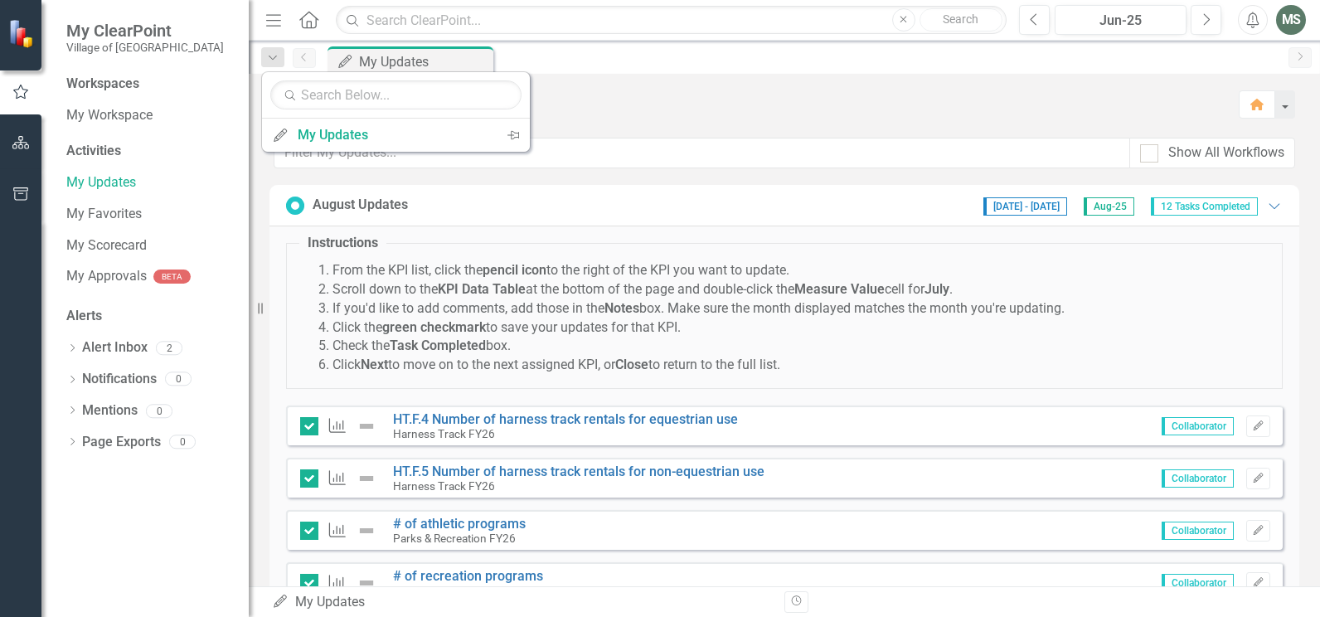
click at [599, 234] on fieldset "Instructions From the KPI list, click the pencil icon to the right of the KPI y…" at bounding box center [784, 311] width 997 height 155
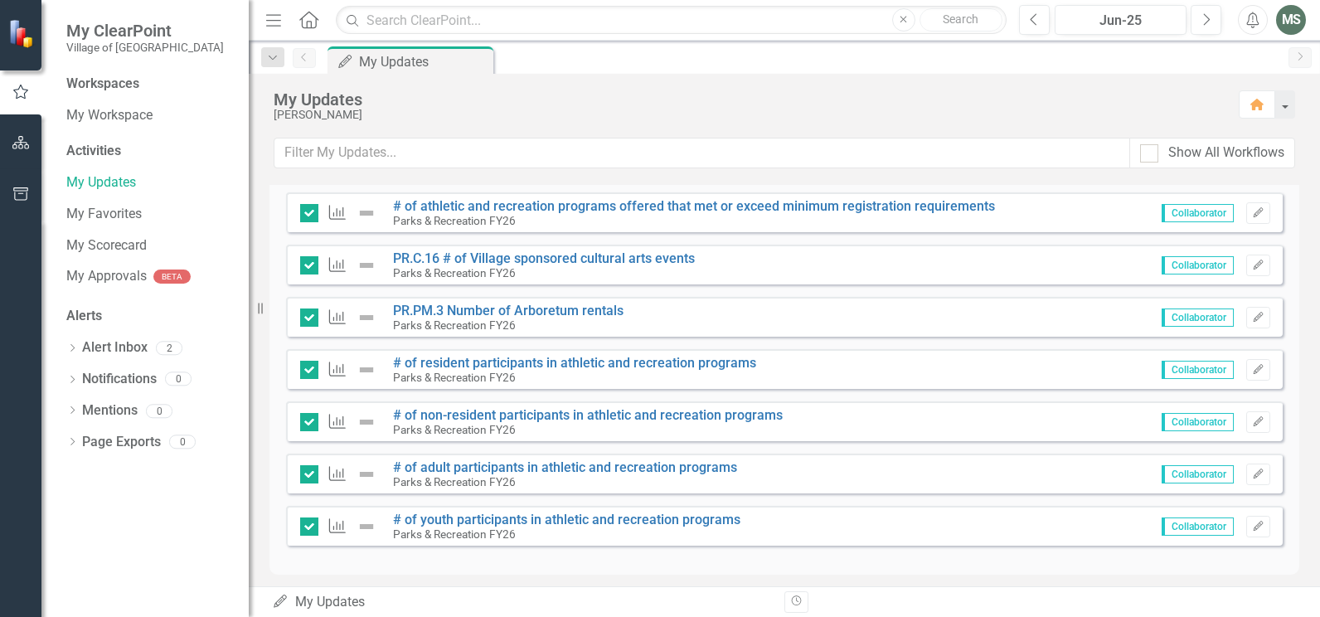
scroll to position [483, 0]
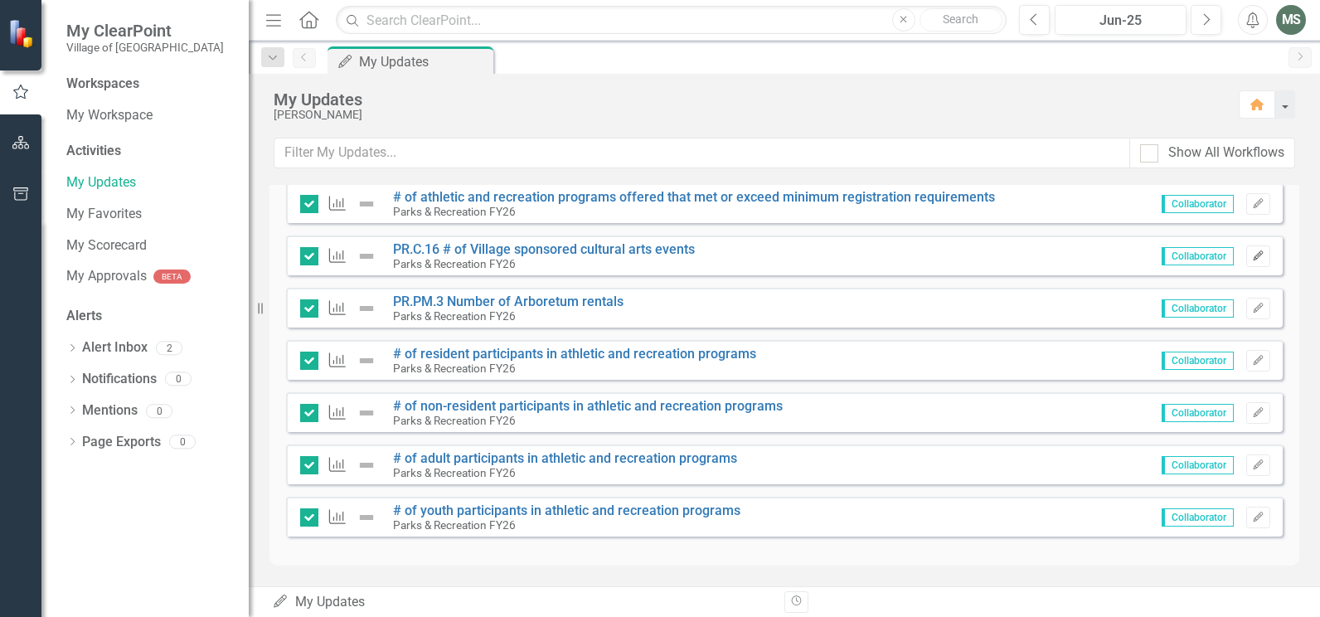
click at [1253, 258] on icon "button" at bounding box center [1258, 255] width 10 height 10
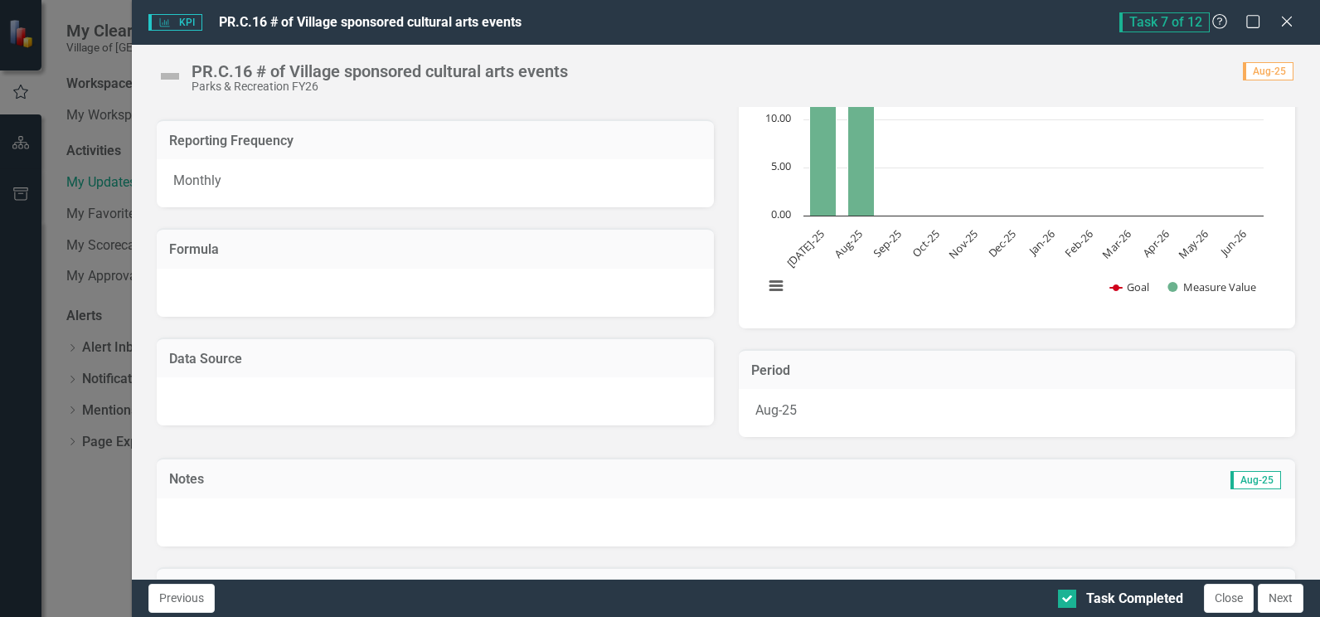
scroll to position [332, 0]
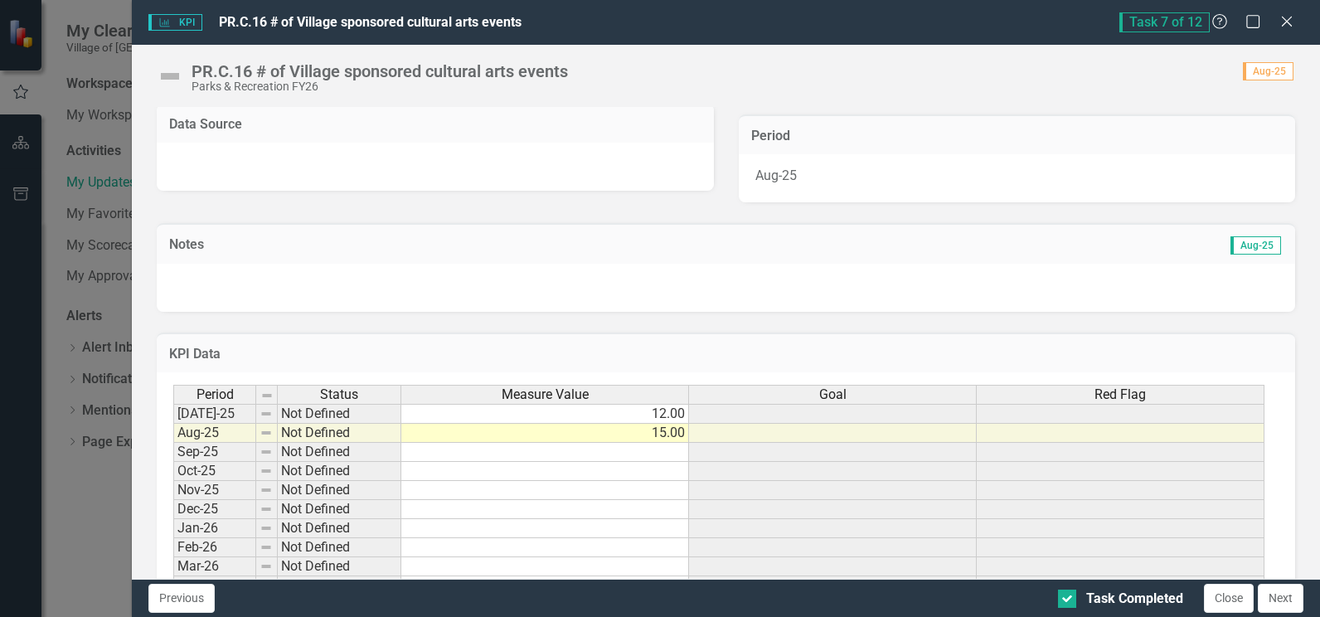
click at [301, 255] on td "Notes" at bounding box center [391, 246] width 445 height 22
click at [305, 285] on div at bounding box center [726, 288] width 1138 height 48
click at [295, 274] on div at bounding box center [726, 288] width 1138 height 48
click at [289, 274] on div at bounding box center [726, 288] width 1138 height 48
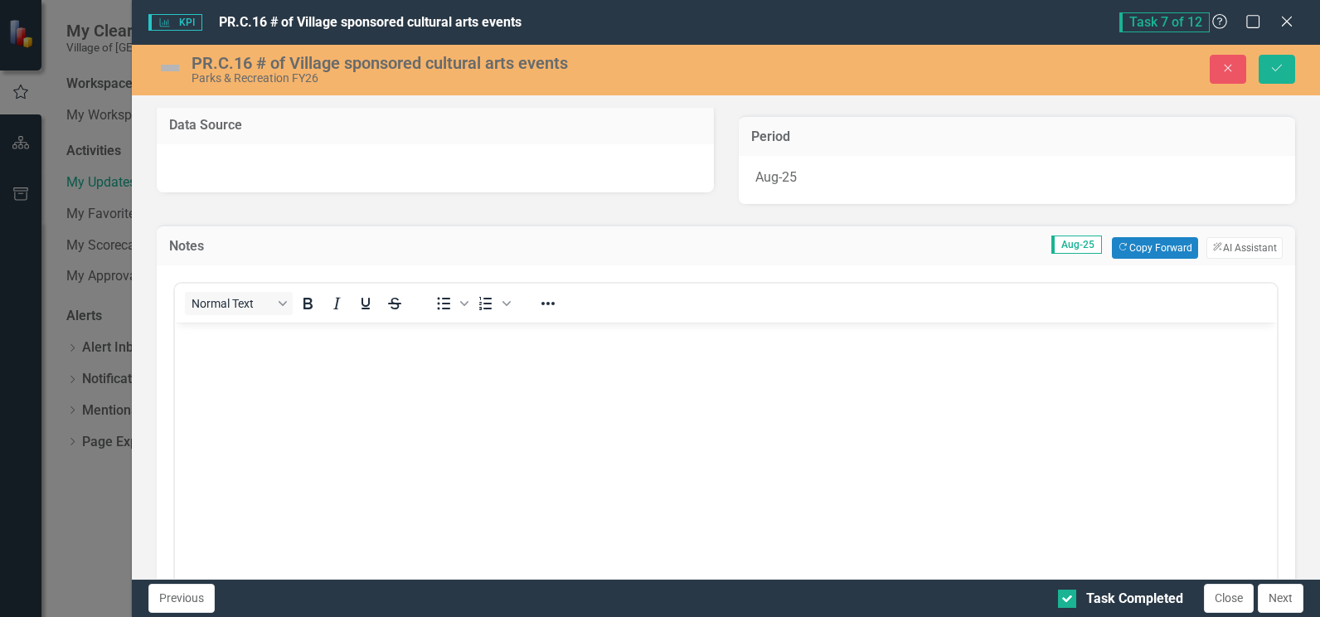
scroll to position [0, 0]
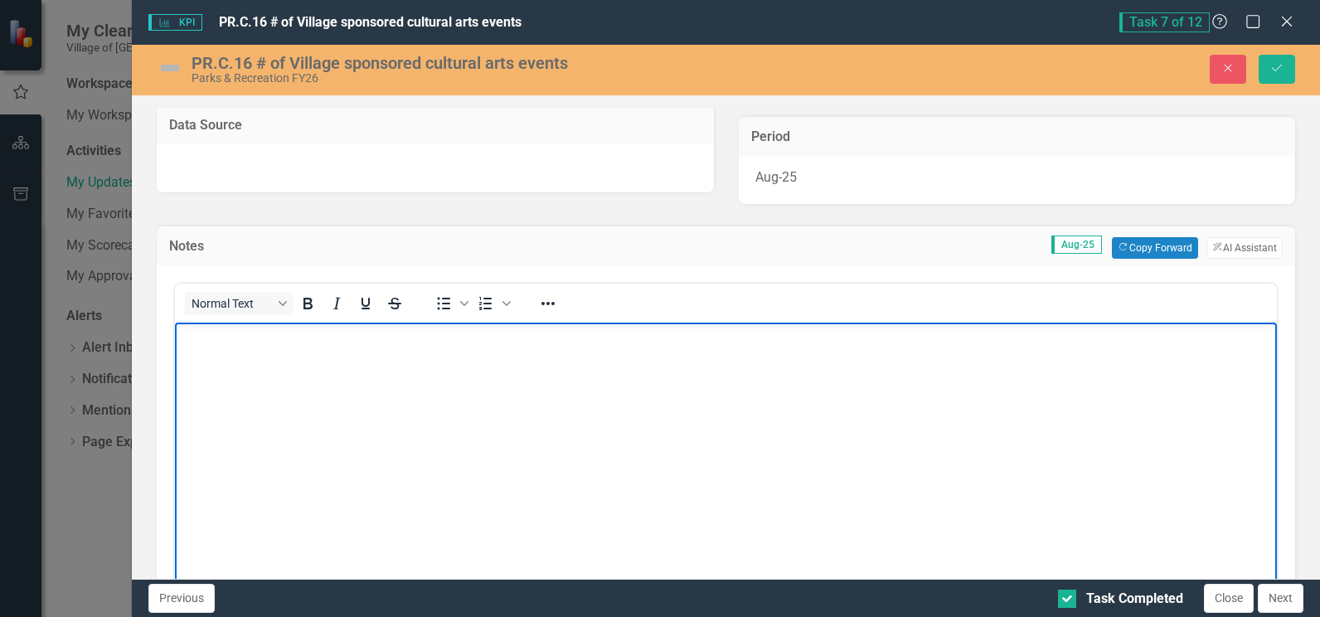
click at [278, 361] on body "Rich Text Area. Press ALT-0 for help." at bounding box center [726, 446] width 1102 height 249
click at [256, 338] on p "Live After 5: 2,500 Sandhills Farmers Market 9 days | 1,700" at bounding box center [726, 346] width 1094 height 40
click at [453, 358] on p "Live After 5: 1 day | 2,500 Sandhills Farmers Market 9 days | 1,700" at bounding box center [726, 346] width 1094 height 40
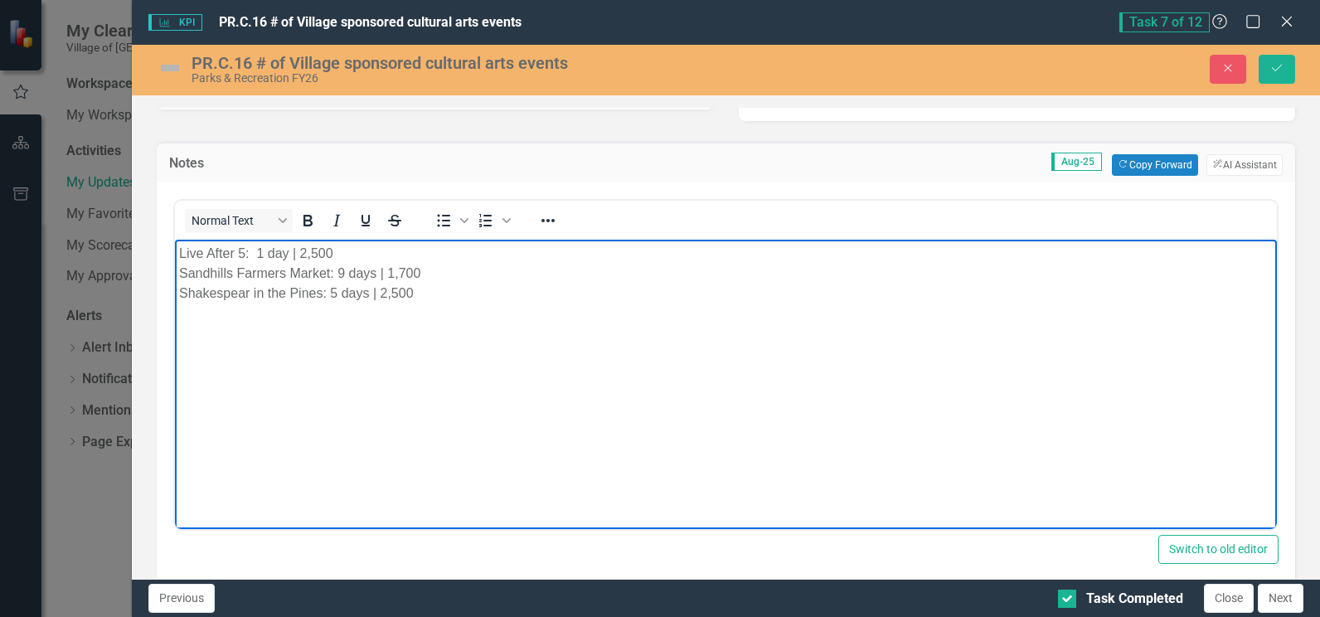
click at [380, 356] on body "Live After 5: 1 day | 2,500 Sandhills Farmers Market: 9 days | 1,700 Shakespear…" at bounding box center [726, 363] width 1102 height 249
drag, startPoint x: 180, startPoint y: 250, endPoint x: 186, endPoint y: 268, distance: 19.1
click at [180, 250] on p "Live After 5: 1 day | 2,500 Sandhills Farmers Market: 9 days | 1,700 Shakespear…" at bounding box center [726, 273] width 1094 height 60
click at [359, 256] on p "Estimated Attendance Live After 5: 1 day | 2,500 Sandhills Farmers Market: 9 da…" at bounding box center [726, 283] width 1094 height 80
click at [322, 255] on p "Estimated Attendance: $6700 Live After 5: 1 day | 2,500 Sandhills Farmers Marke…" at bounding box center [726, 283] width 1094 height 80
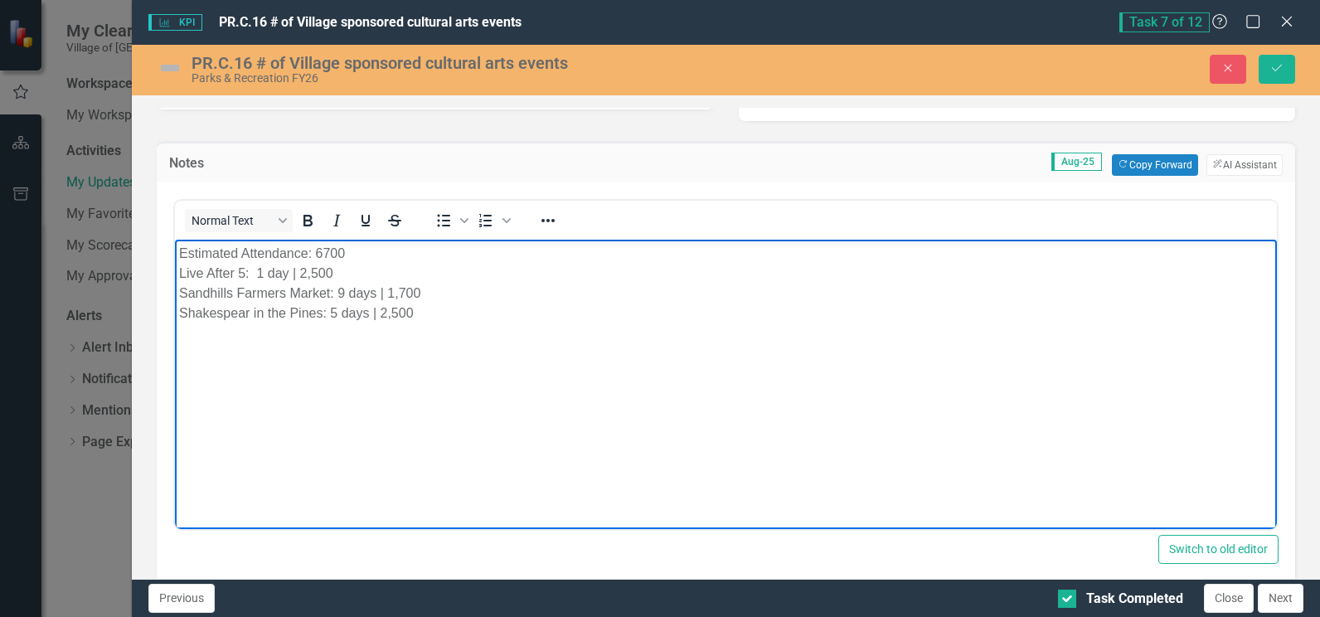
click at [322, 250] on p "Estimated Attendance: 6700 Live After 5: 1 day | 2,500 Sandhills Farmers Market…" at bounding box center [726, 283] width 1094 height 80
click at [571, 327] on body "Estimated Attendance: 6,700 Live After 5: 1 day | 2,500 Sandhills Farmers Marke…" at bounding box center [726, 363] width 1102 height 249
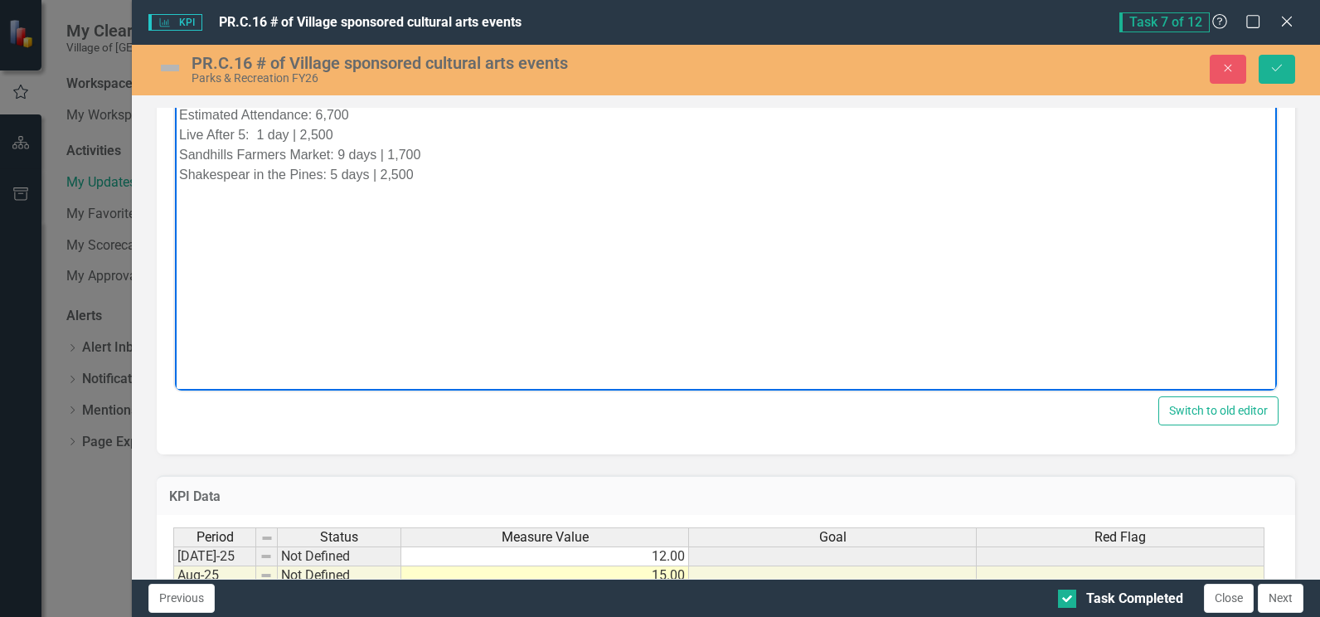
scroll to position [663, 0]
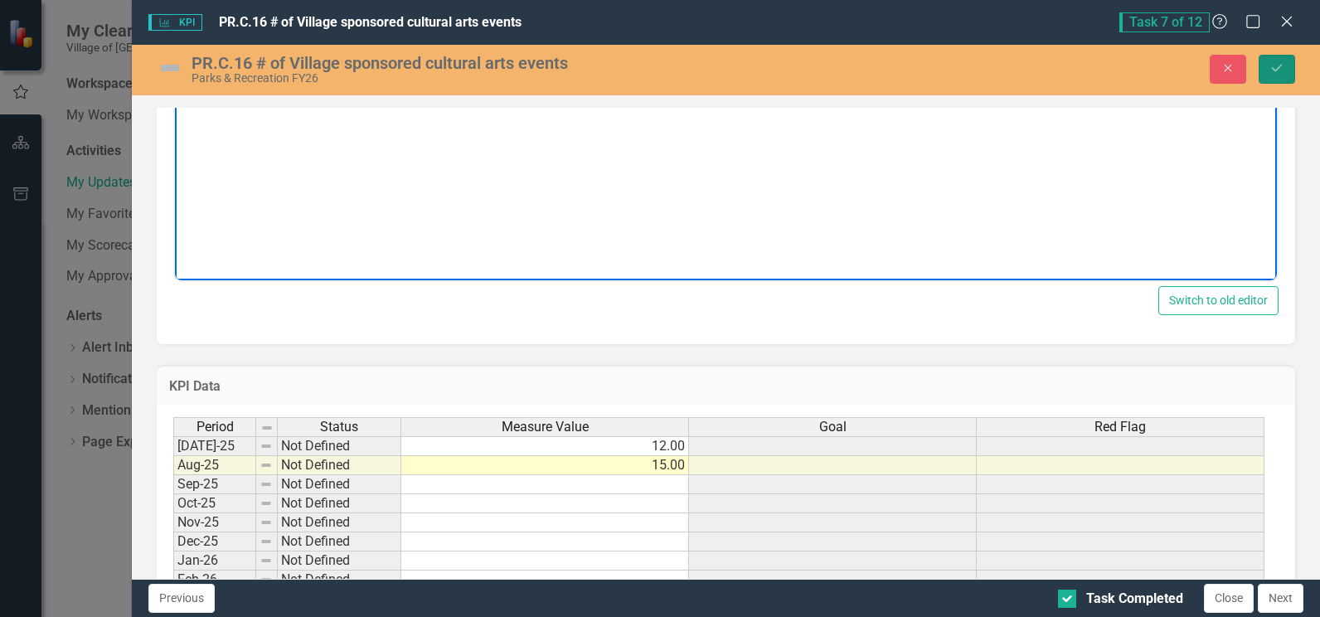
click at [1283, 72] on icon "Save" at bounding box center [1276, 68] width 15 height 12
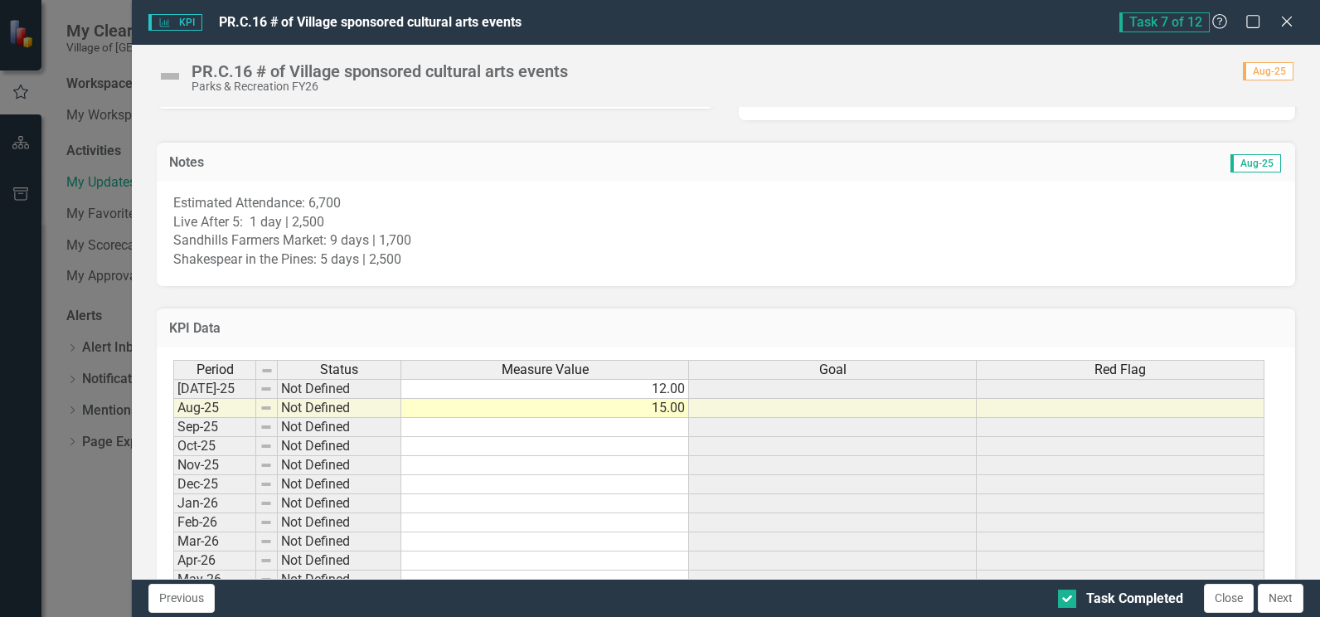
scroll to position [415, 0]
click at [1233, 599] on button "Close" at bounding box center [1229, 598] width 50 height 29
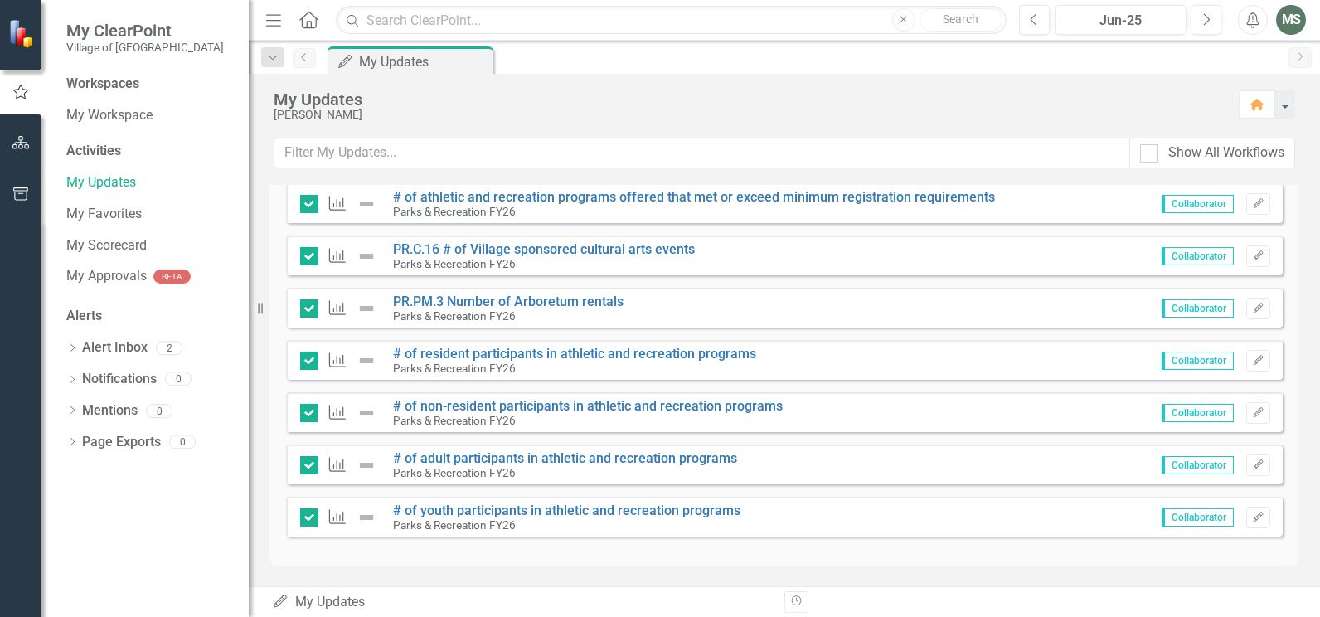
click at [303, 58] on icon at bounding box center [303, 57] width 4 height 8
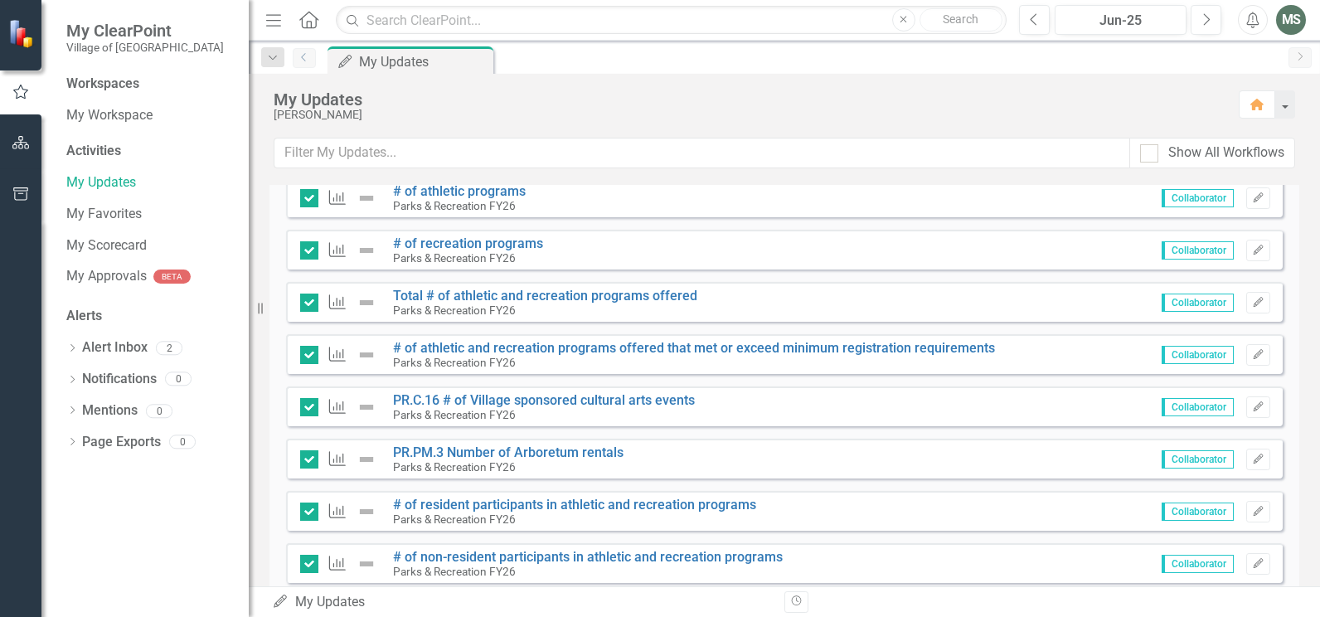
scroll to position [0, 0]
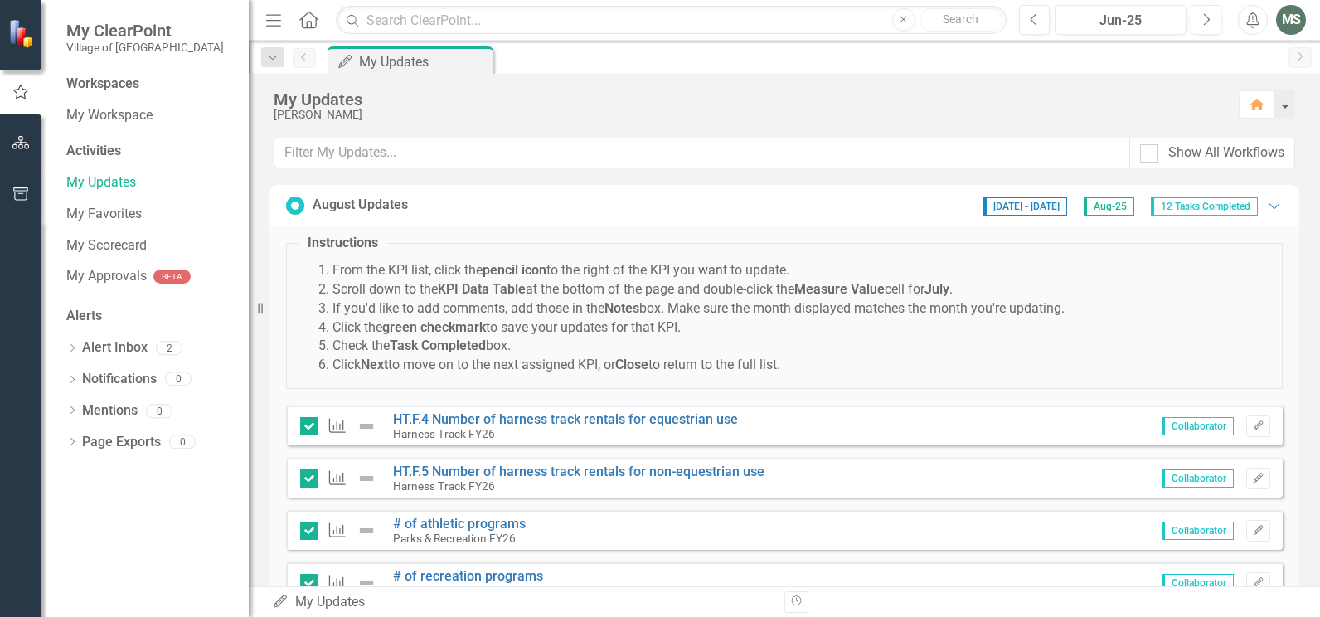
click at [1026, 208] on span "[DATE] - [DATE]" at bounding box center [1025, 206] width 84 height 18
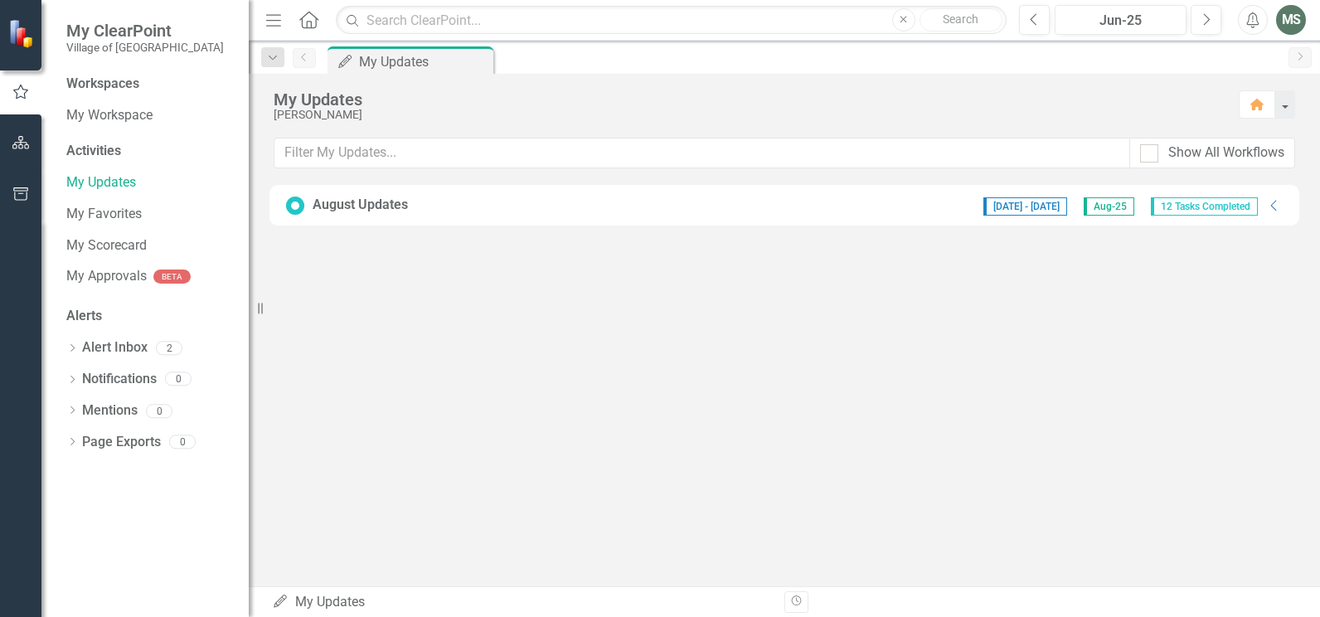
click at [1042, 205] on span "[DATE] - [DATE]" at bounding box center [1025, 206] width 84 height 18
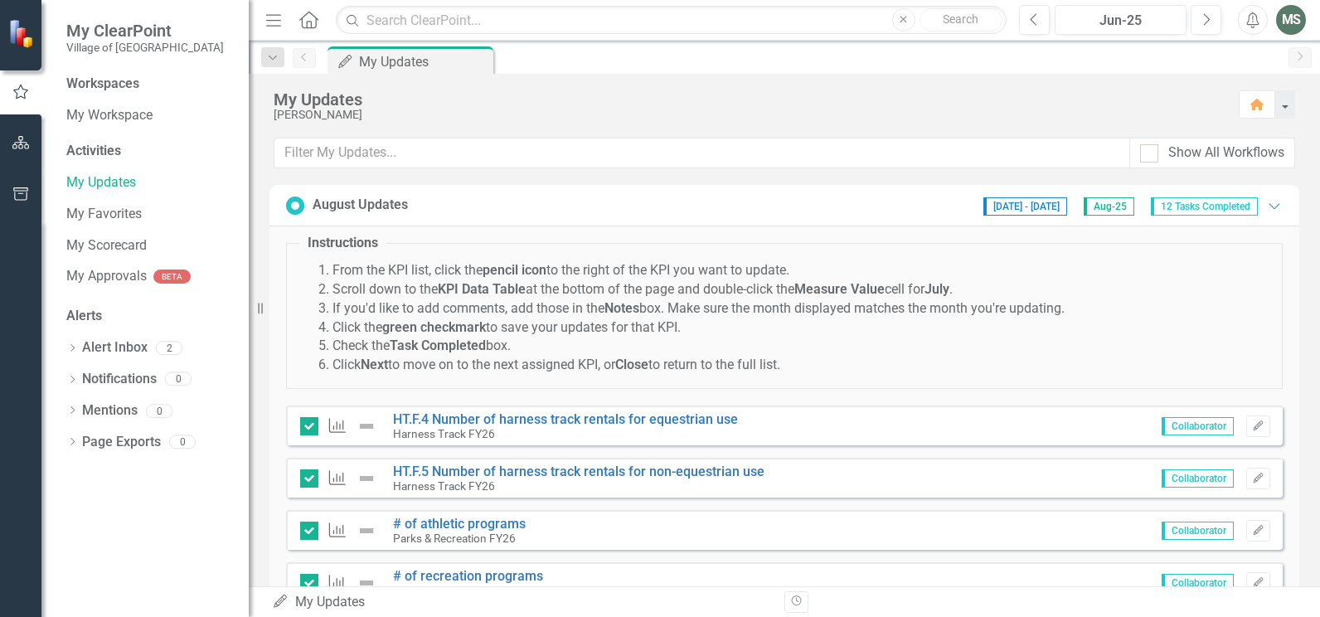
click at [1292, 19] on div "MS" at bounding box center [1291, 20] width 30 height 30
click at [1252, 429] on icon "Edit" at bounding box center [1258, 426] width 12 height 10
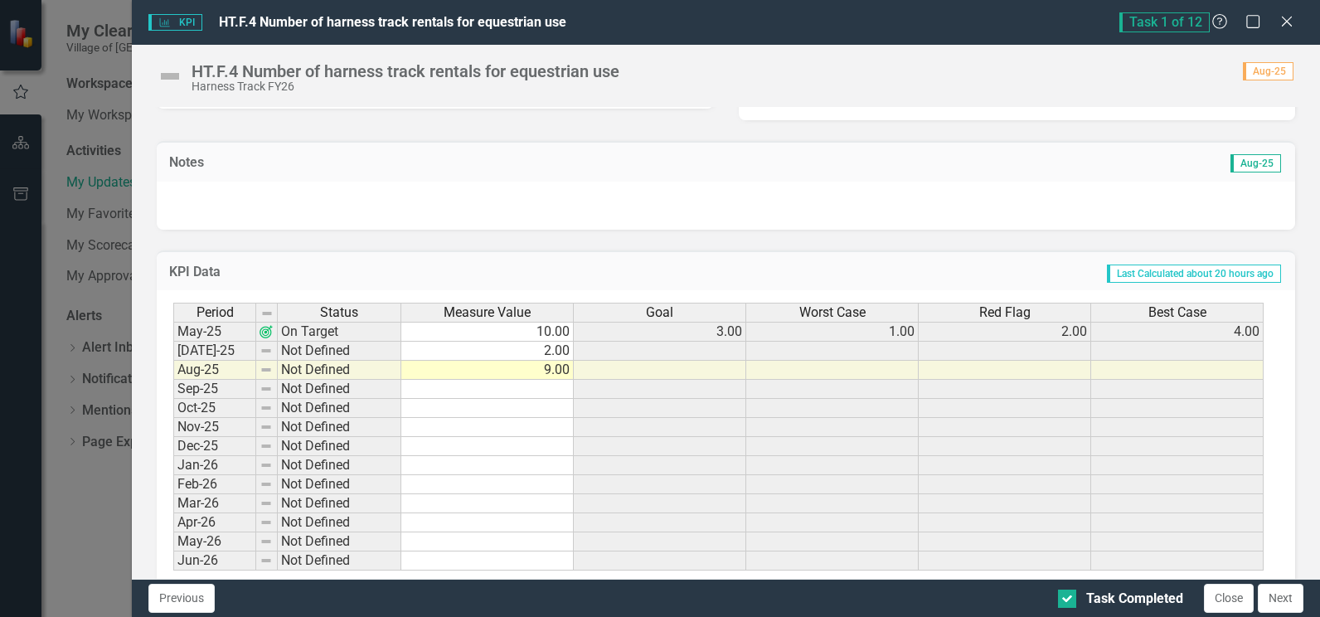
scroll to position [415, 0]
click at [258, 190] on div at bounding box center [726, 205] width 1138 height 48
click at [257, 193] on div at bounding box center [726, 205] width 1138 height 48
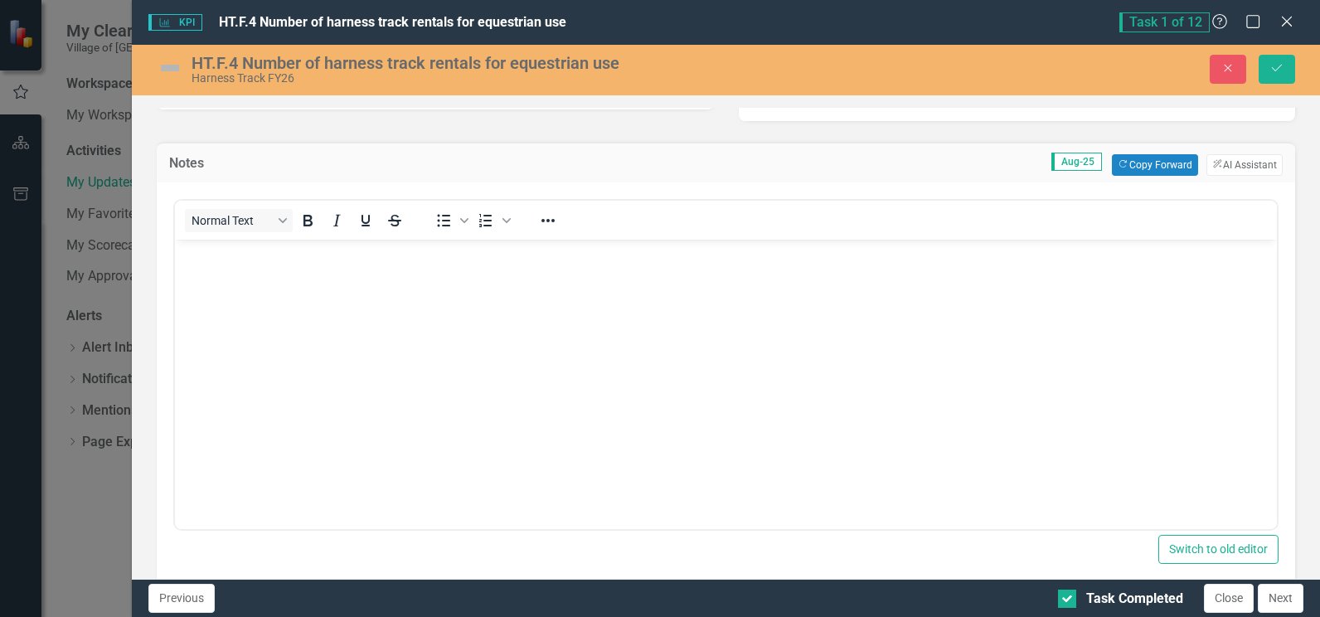
scroll to position [0, 0]
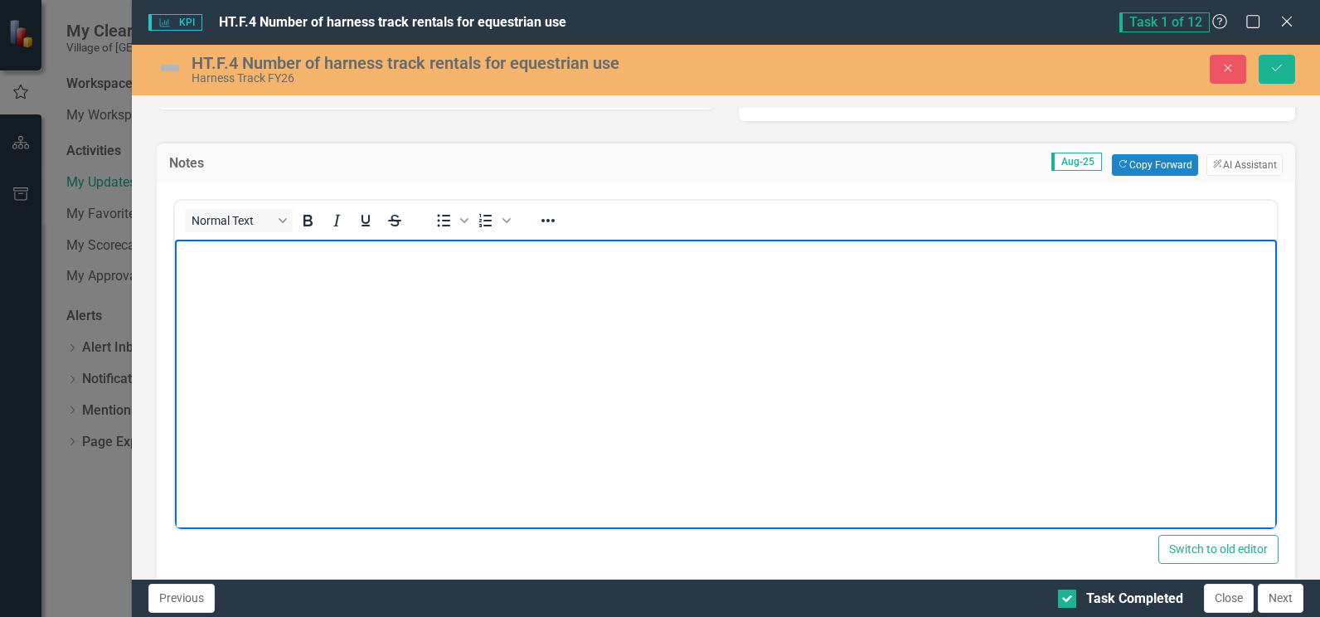
click at [222, 267] on body "Rich Text Area. Press ALT-0 for help." at bounding box center [726, 363] width 1102 height 249
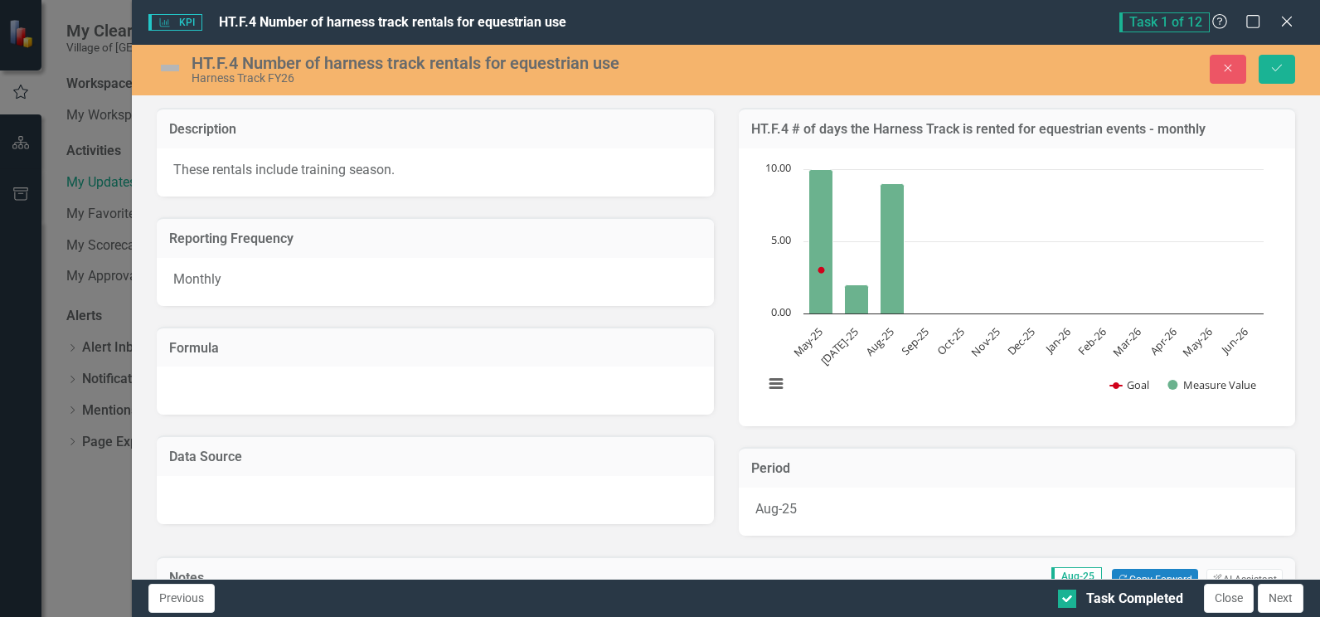
scroll to position [415, 0]
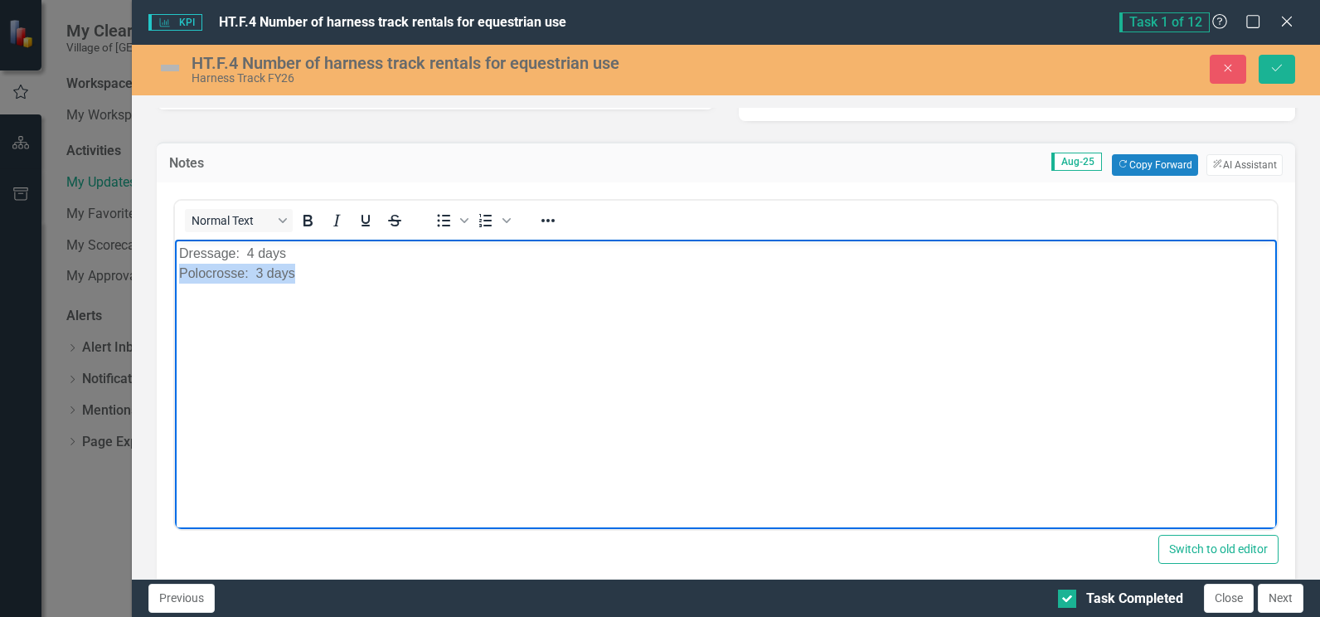
drag, startPoint x: 303, startPoint y: 270, endPoint x: 348, endPoint y: 518, distance: 251.9
click at [175, 279] on html "Dressage: 4 days Polocrosse: 3 days" at bounding box center [726, 363] width 1102 height 249
click at [325, 258] on p "Dressage: 4 days" at bounding box center [726, 273] width 1094 height 60
click at [253, 255] on p "Dressage: 4 days Equitation: 2 days" at bounding box center [726, 263] width 1094 height 40
click at [333, 270] on p "Dressage: 7 days Equitation: 2 days" at bounding box center [726, 263] width 1094 height 40
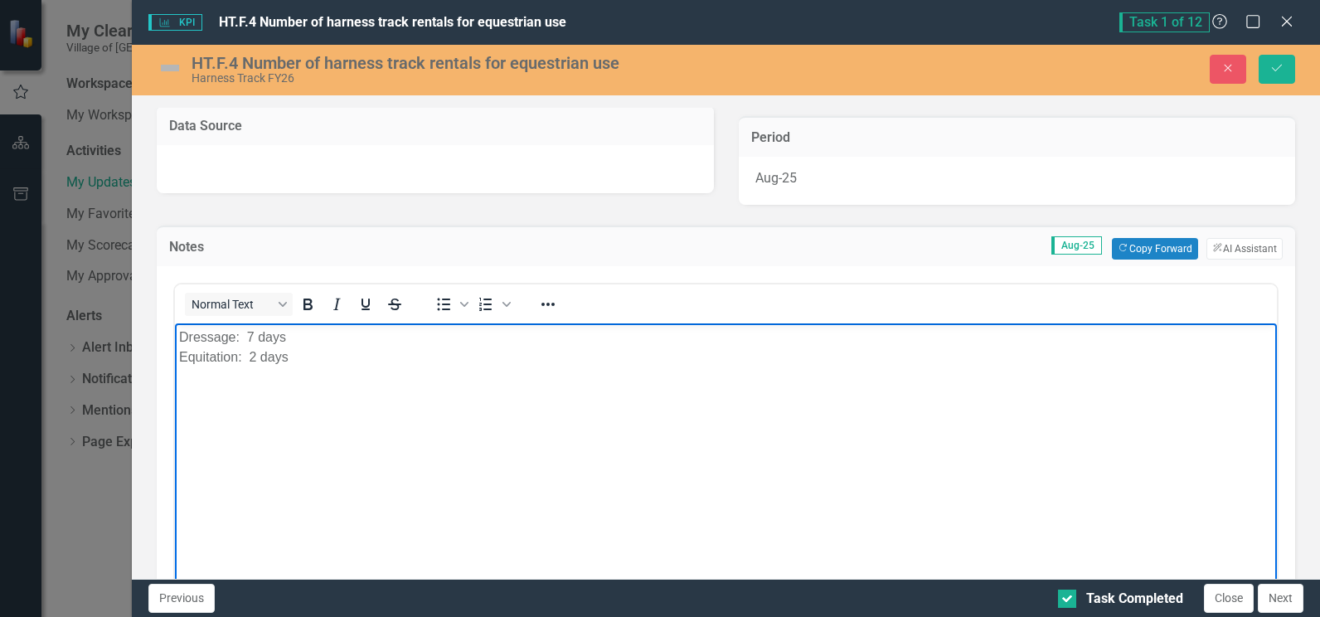
scroll to position [332, 0]
click at [453, 429] on body "Dressage: 7 days Equitation: 2 days 399 stall rentals" at bounding box center [726, 446] width 1102 height 249
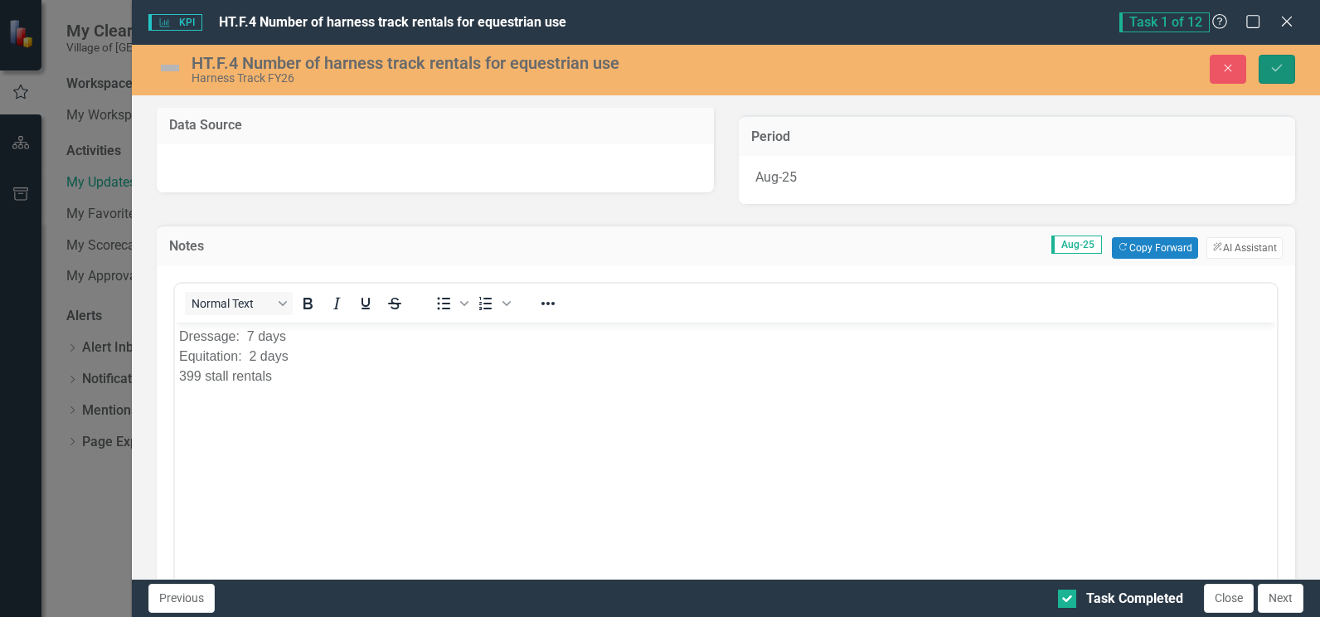
click at [1279, 70] on icon "Save" at bounding box center [1276, 68] width 15 height 12
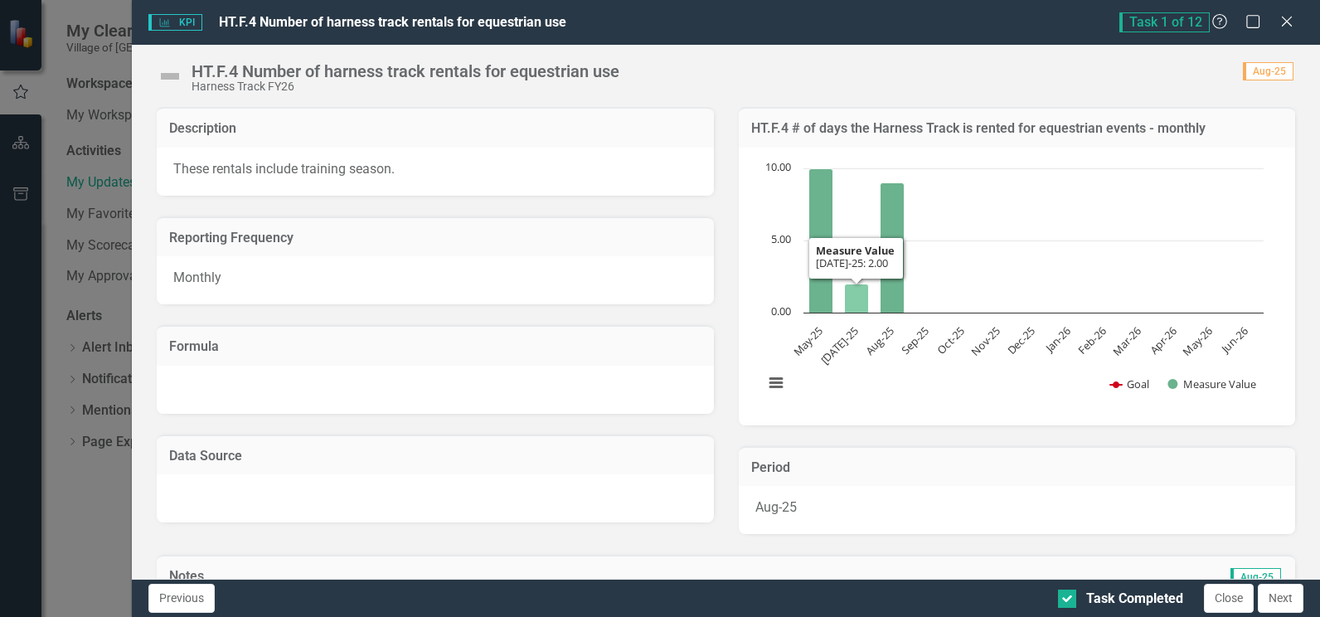
click at [849, 292] on icon "Jul-25, 2. Measure Value." at bounding box center [856, 298] width 24 height 29
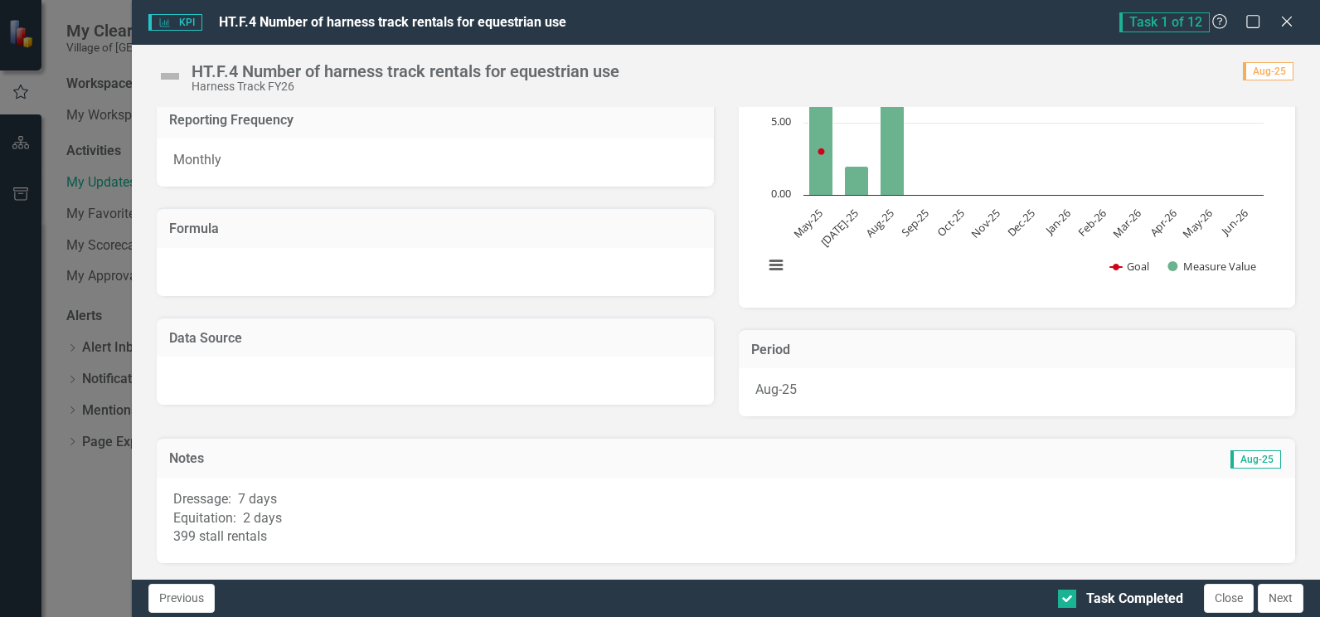
scroll to position [0, 0]
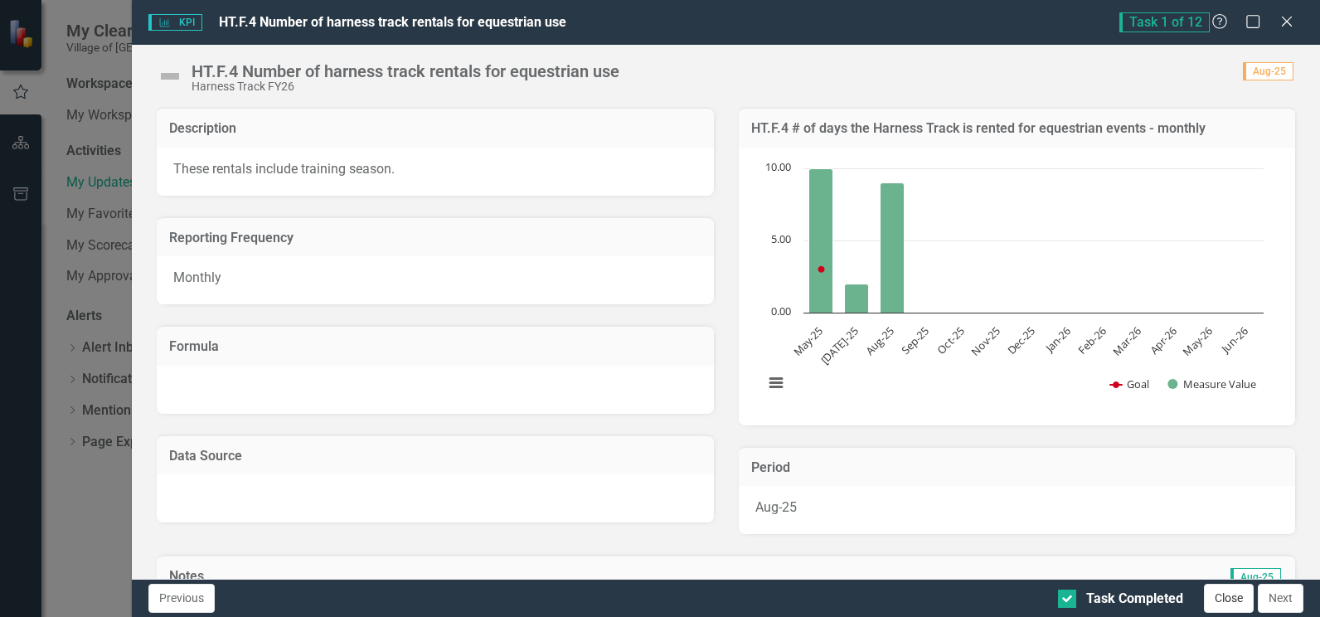
click at [1230, 592] on button "Close" at bounding box center [1229, 598] width 50 height 29
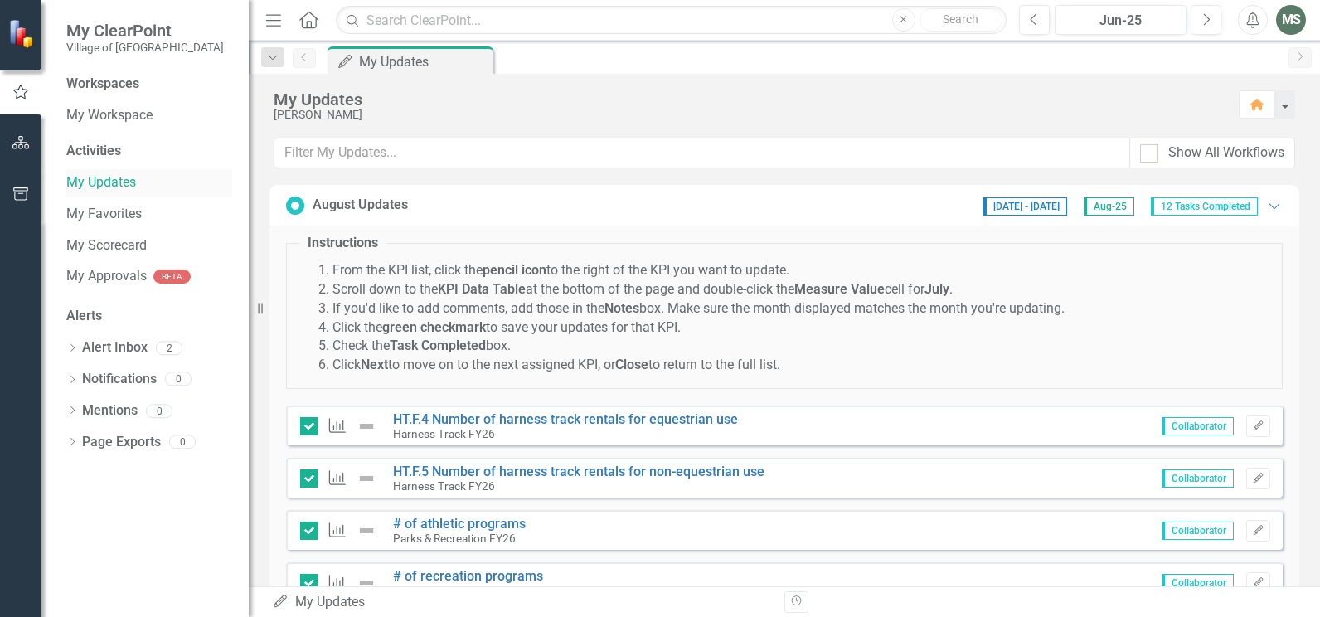
click at [109, 186] on link "My Updates" at bounding box center [149, 182] width 166 height 19
click at [1101, 211] on span "Aug-25" at bounding box center [1109, 206] width 51 height 18
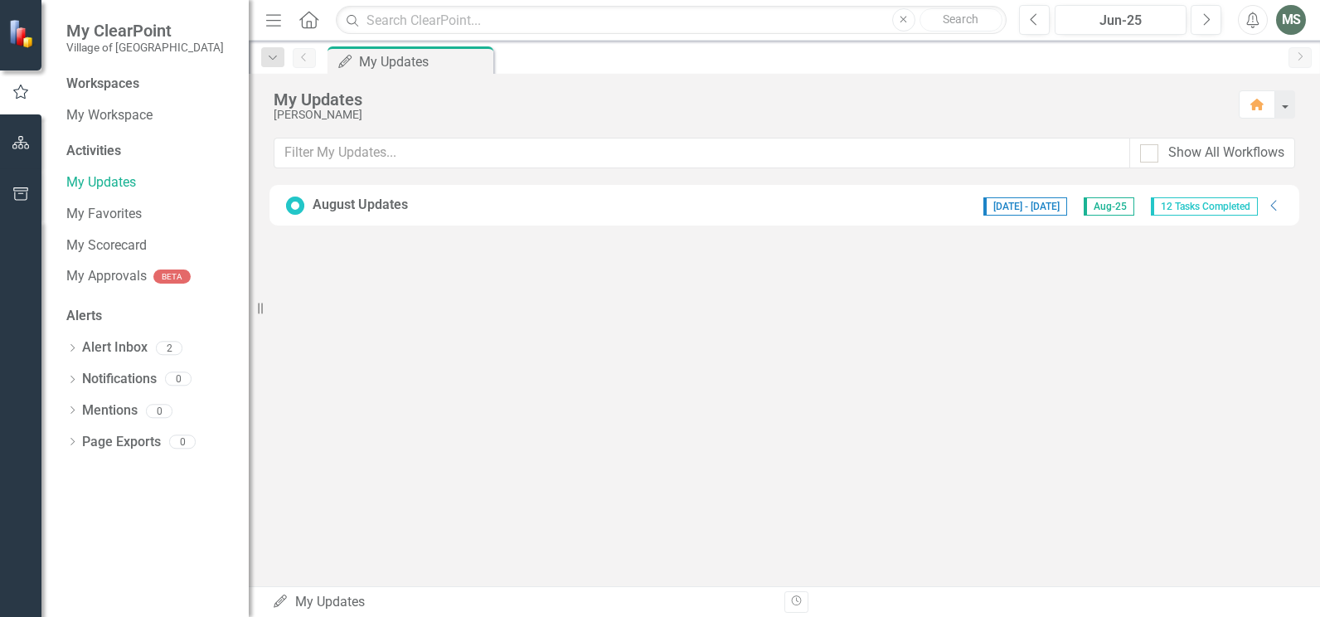
click at [1105, 211] on span "Aug-25" at bounding box center [1109, 206] width 51 height 18
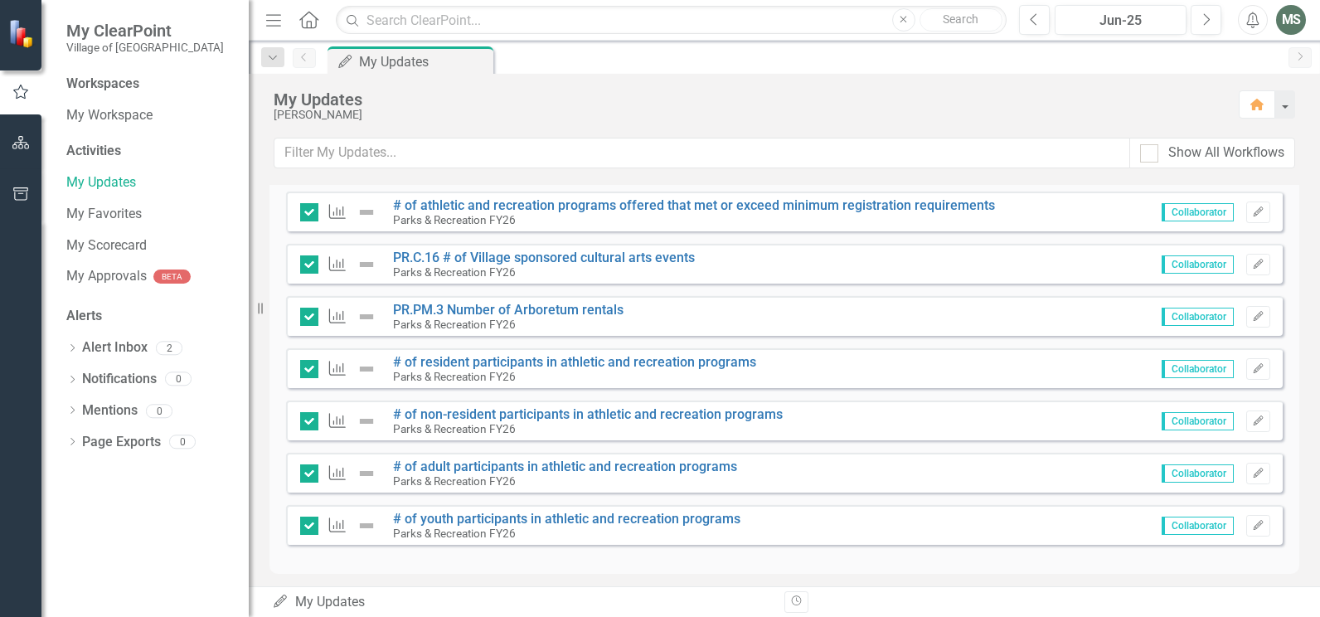
scroll to position [483, 0]
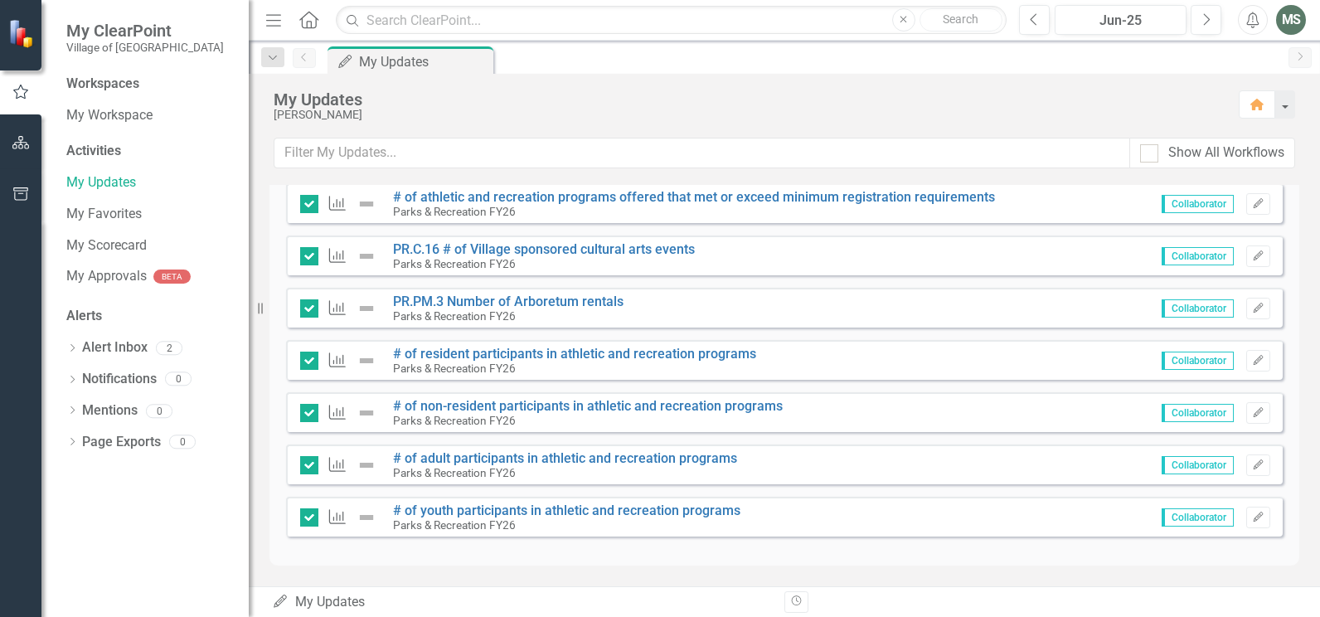
drag, startPoint x: 1248, startPoint y: 204, endPoint x: 1274, endPoint y: 205, distance: 26.5
click at [1274, 205] on div "Instructions From the KPI list, click the pencil icon to the right of the KPI y…" at bounding box center [784, 153] width 1030 height 823
click at [1253, 203] on icon "button" at bounding box center [1258, 203] width 10 height 10
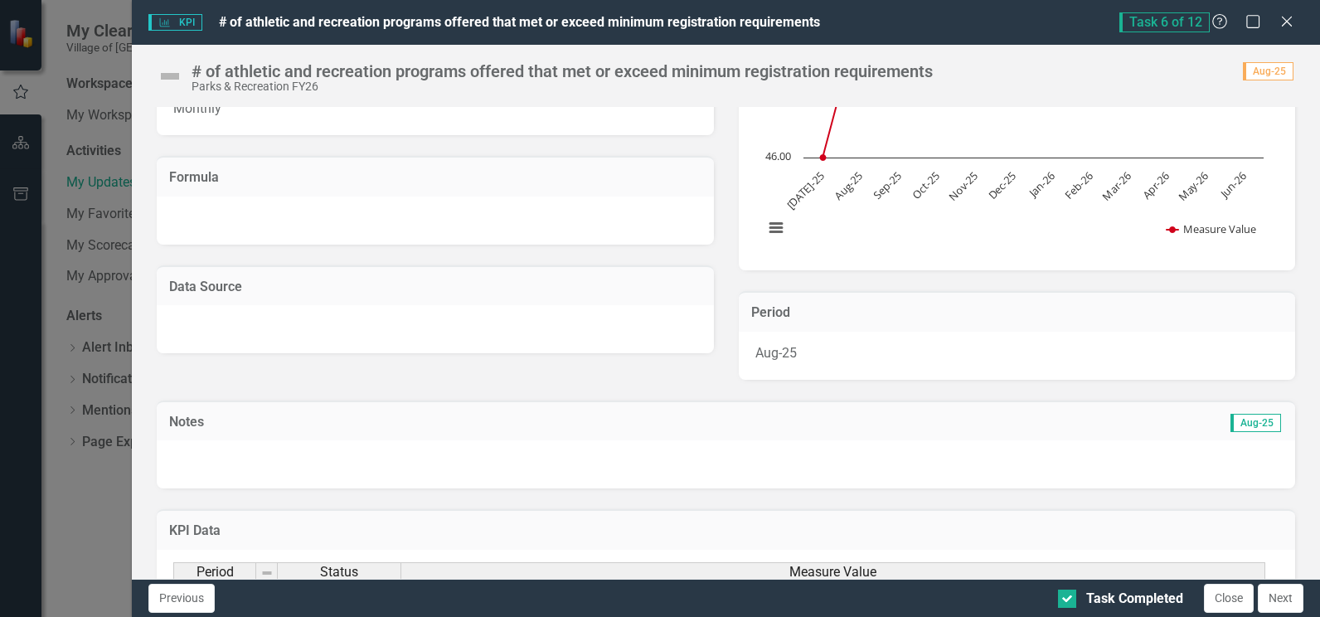
scroll to position [415, 0]
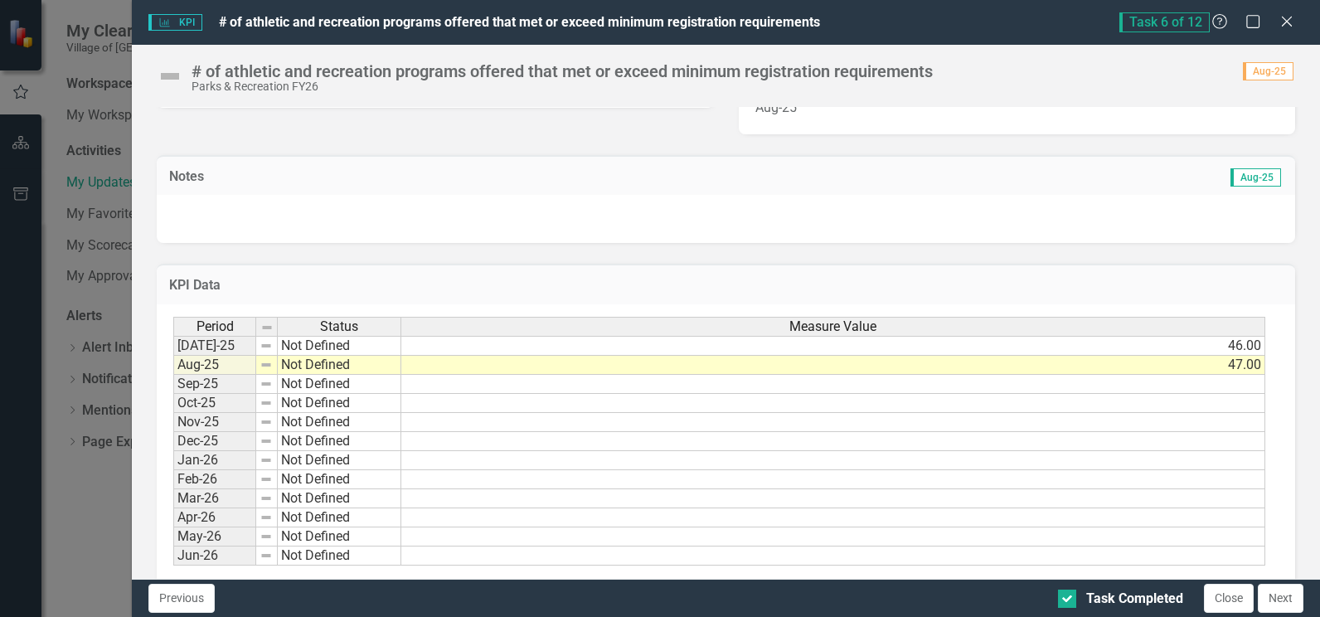
click at [262, 206] on div at bounding box center [726, 219] width 1138 height 48
click at [298, 211] on div at bounding box center [726, 219] width 1138 height 48
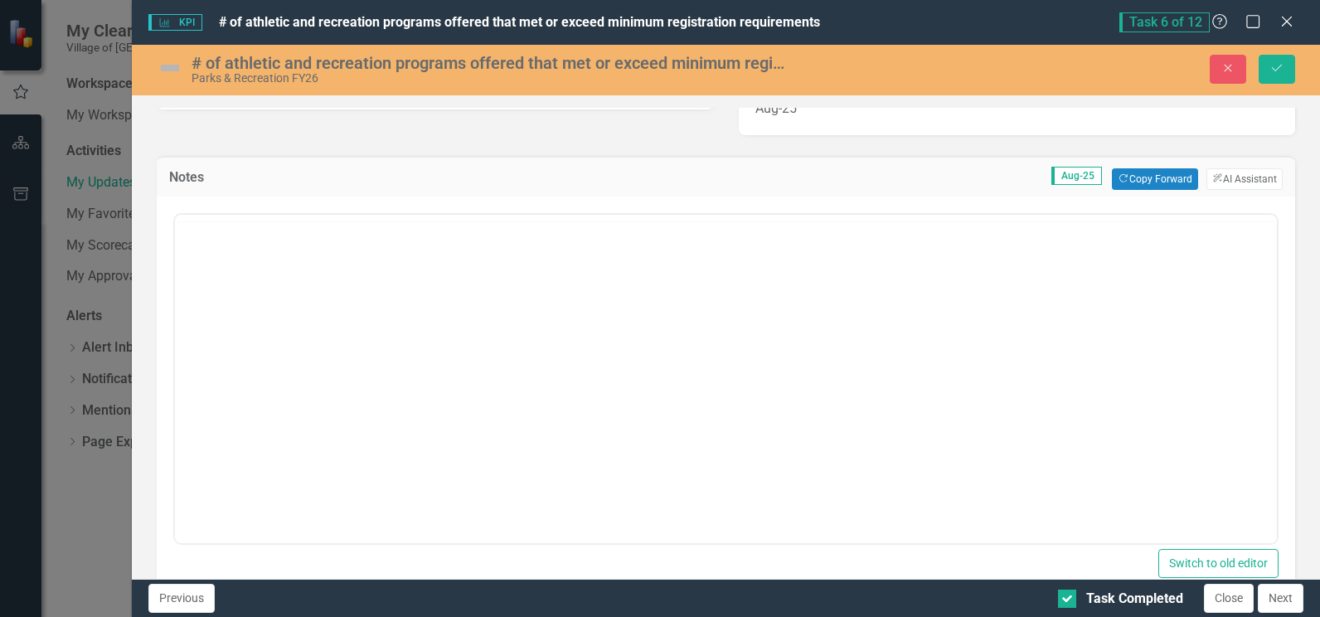
scroll to position [0, 0]
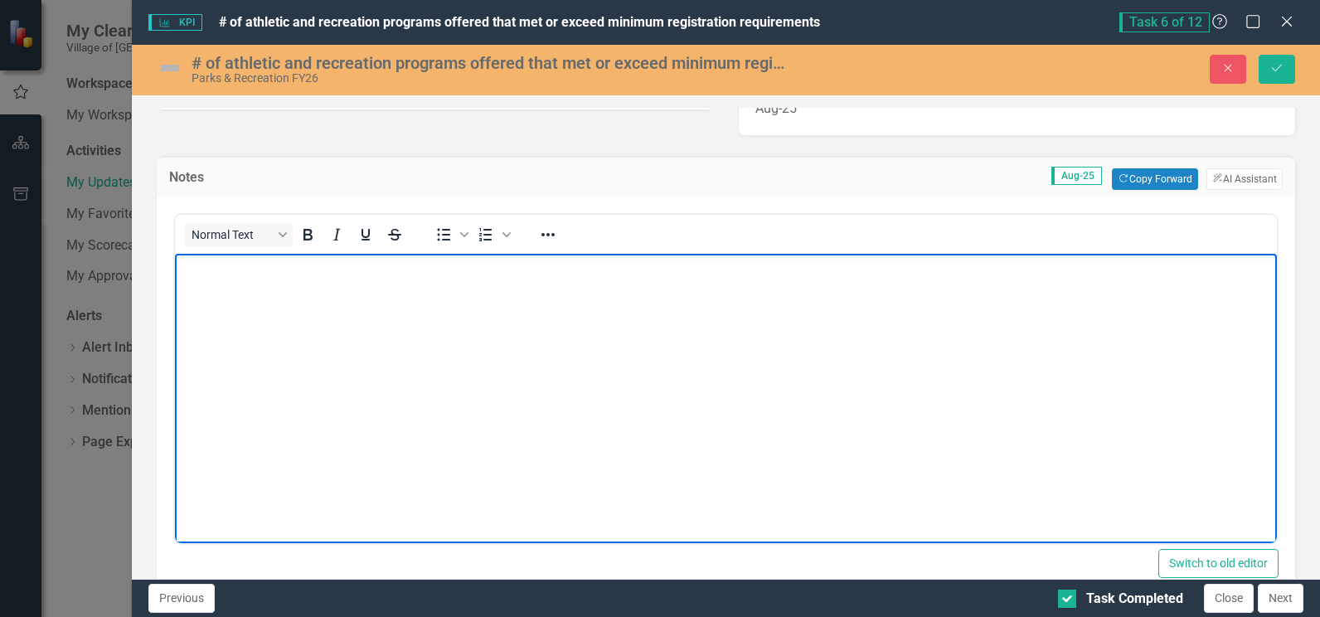
click at [300, 293] on body "Rich Text Area. Press ALT-0 for help." at bounding box center [726, 378] width 1102 height 249
click at [879, 318] on body "Two programs would have succeeded but were cancelled due to change in instructo…" at bounding box center [726, 378] width 1102 height 249
click at [1281, 70] on icon "Save" at bounding box center [1276, 68] width 15 height 12
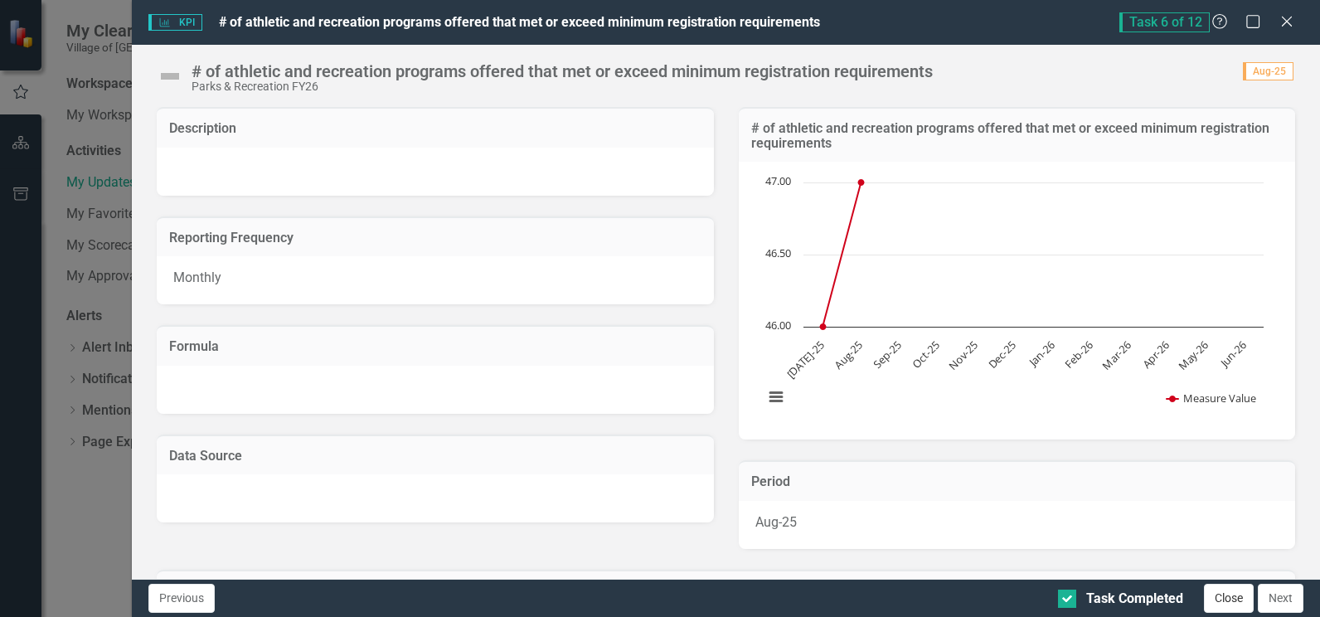
click at [1228, 600] on button "Close" at bounding box center [1229, 598] width 50 height 29
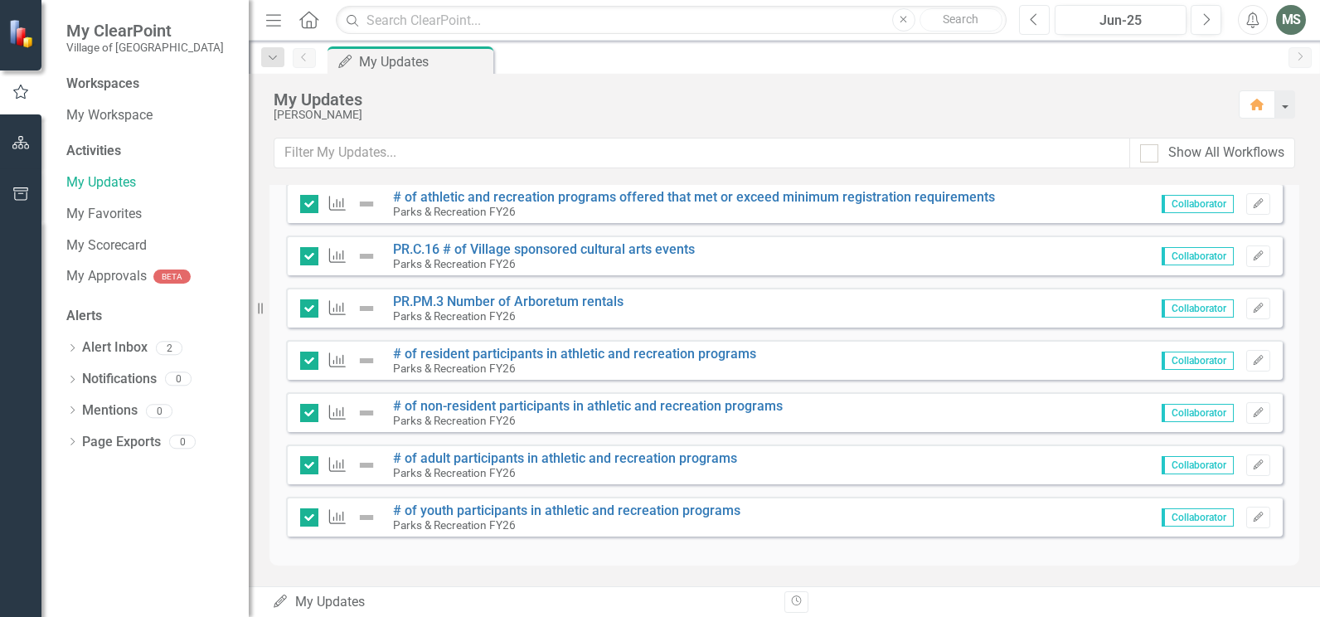
click at [1042, 22] on button "Previous" at bounding box center [1034, 20] width 31 height 30
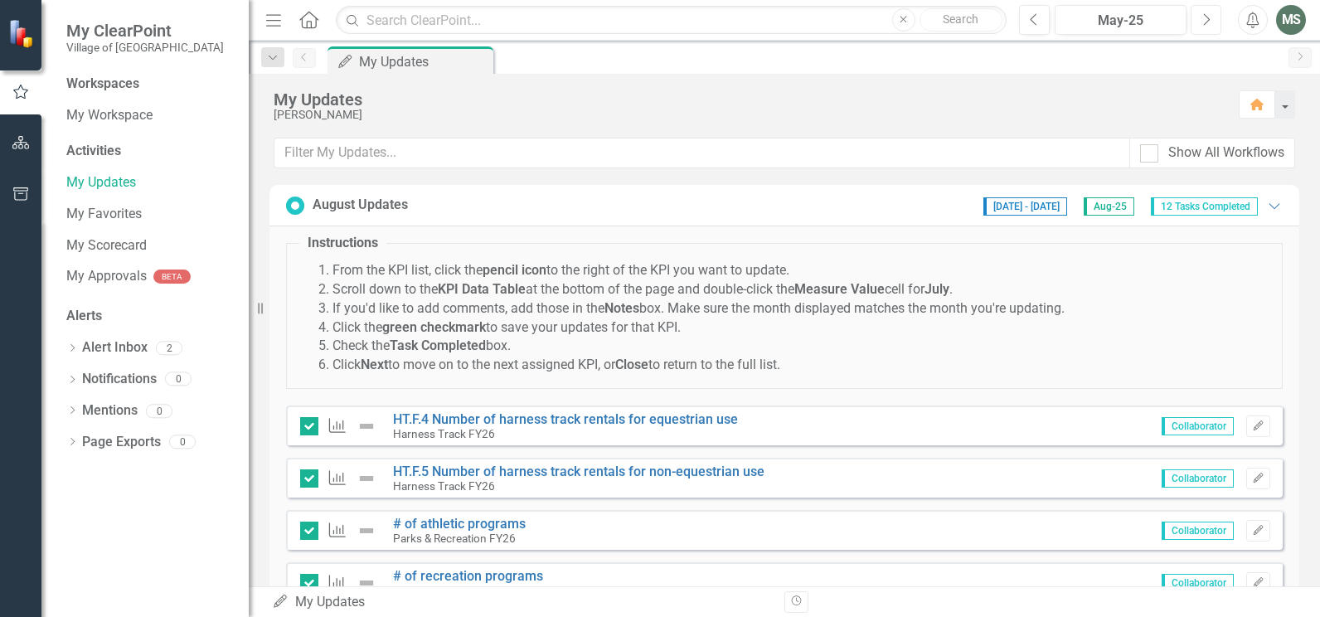
click at [1207, 17] on icon "Next" at bounding box center [1205, 19] width 9 height 15
click at [1207, 23] on icon "Next" at bounding box center [1205, 19] width 9 height 15
click at [1208, 21] on icon "button" at bounding box center [1207, 19] width 7 height 12
click at [1041, 22] on button "Previous" at bounding box center [1034, 20] width 31 height 30
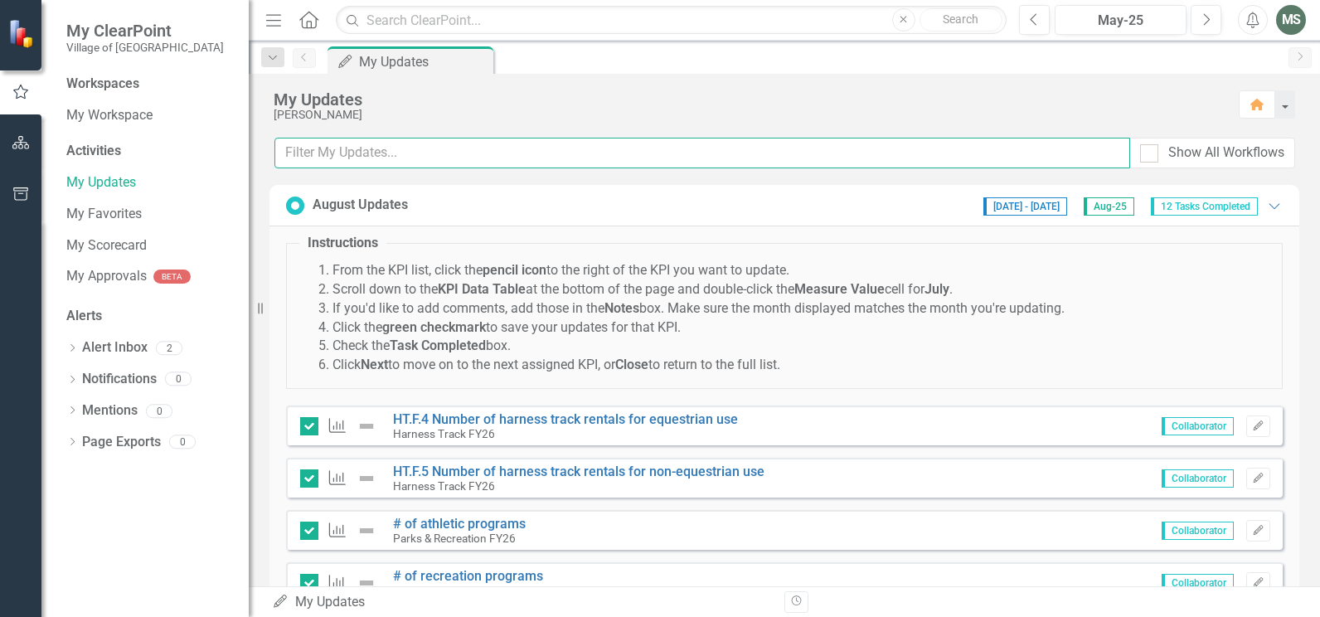
click at [903, 145] on input "text" at bounding box center [702, 153] width 856 height 31
click at [327, 153] on input "text" at bounding box center [702, 153] width 856 height 31
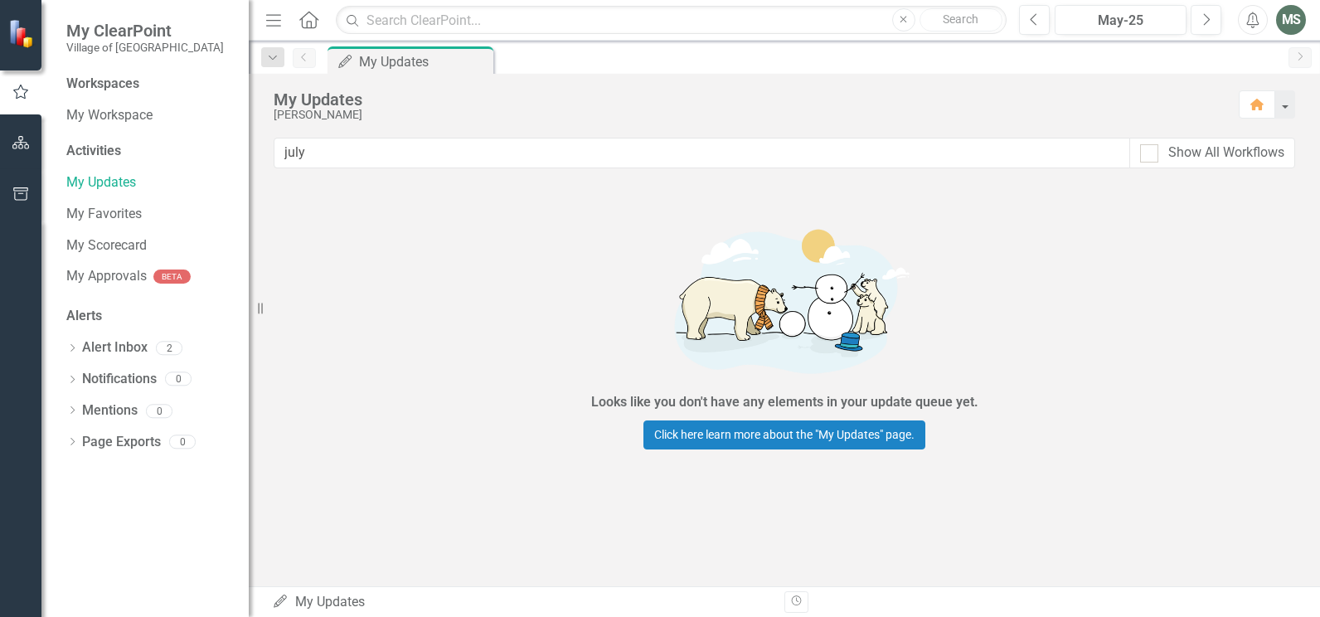
drag, startPoint x: 482, startPoint y: 120, endPoint x: 469, endPoint y: 134, distance: 18.8
click at [478, 126] on div "My Updates Marie Senkbeil Home" at bounding box center [784, 106] width 1071 height 64
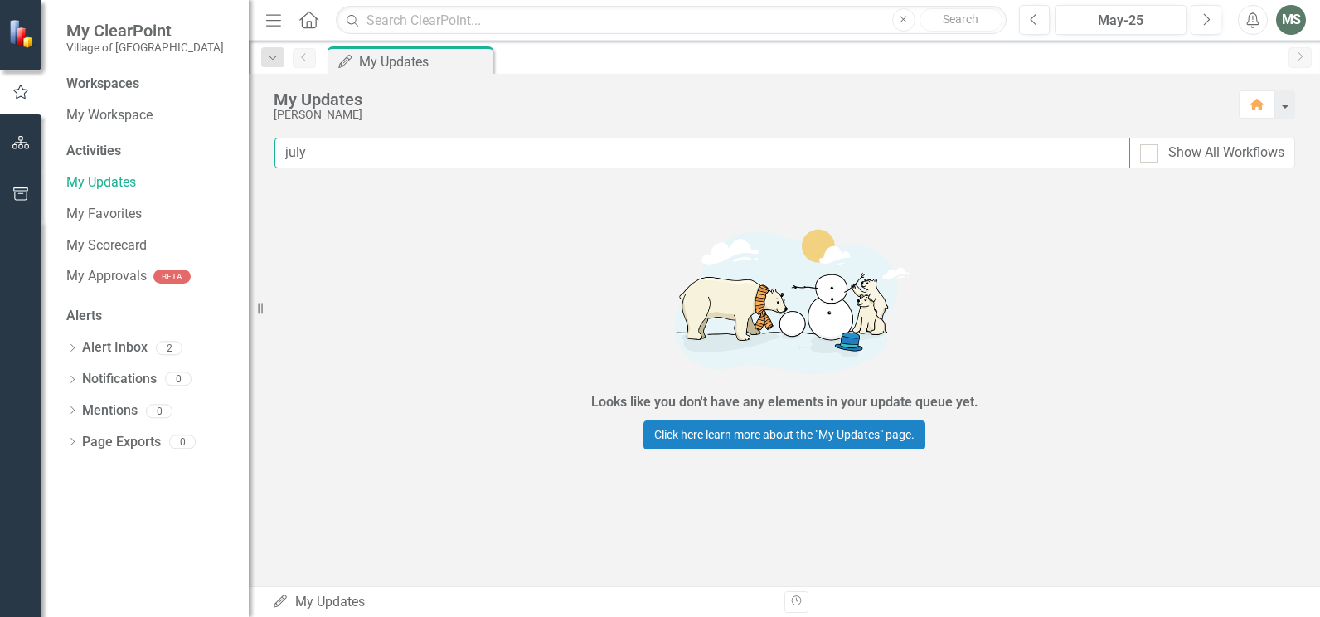
click at [376, 153] on input "july" at bounding box center [702, 153] width 856 height 31
type input "j"
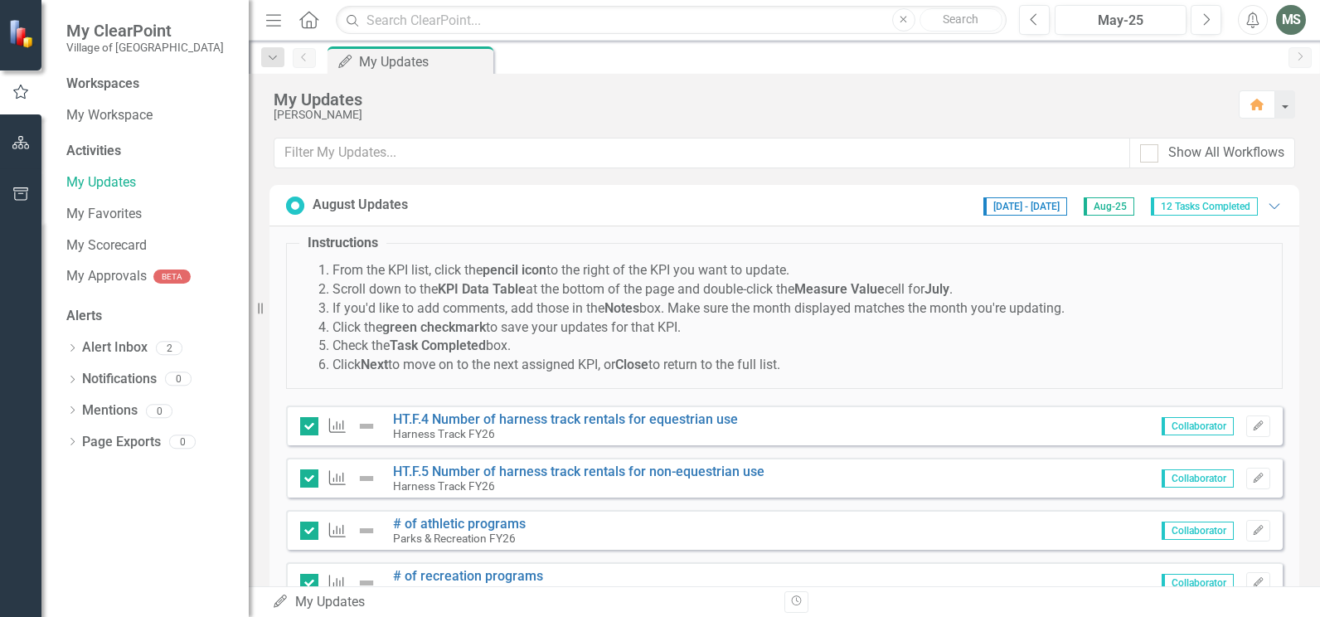
click at [1154, 265] on li "From the KPI list, click the pencil icon to the right of the KPI you want to up…" at bounding box center [800, 270] width 937 height 19
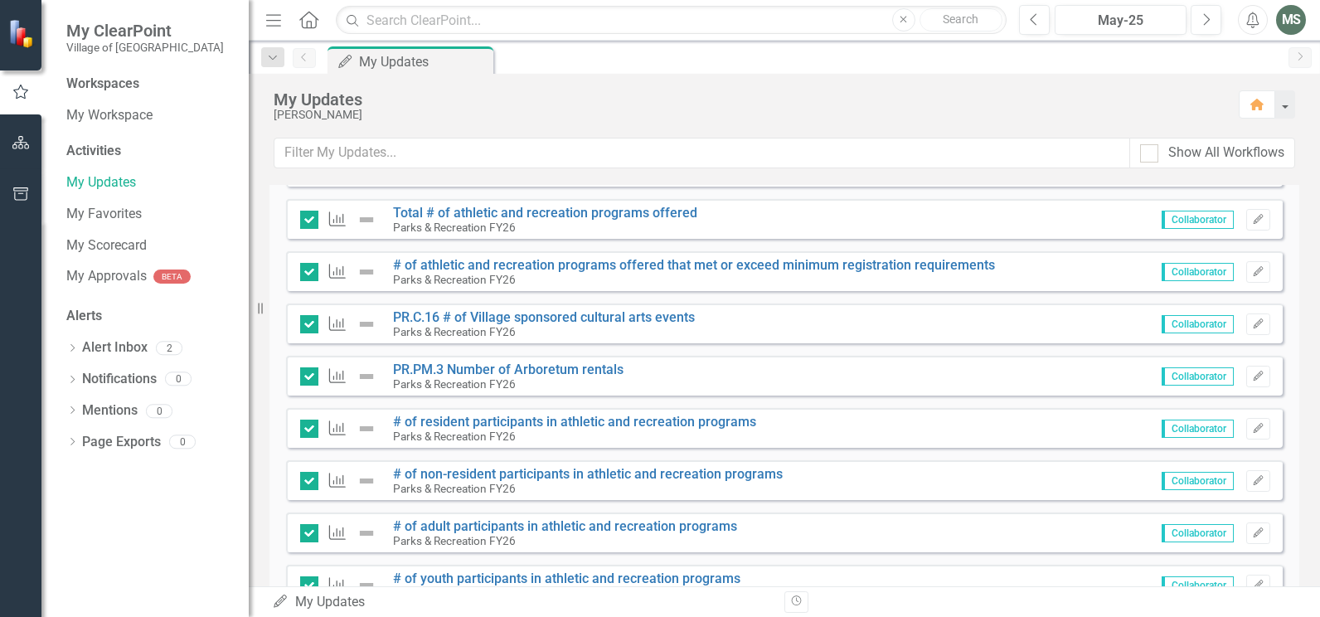
scroll to position [483, 0]
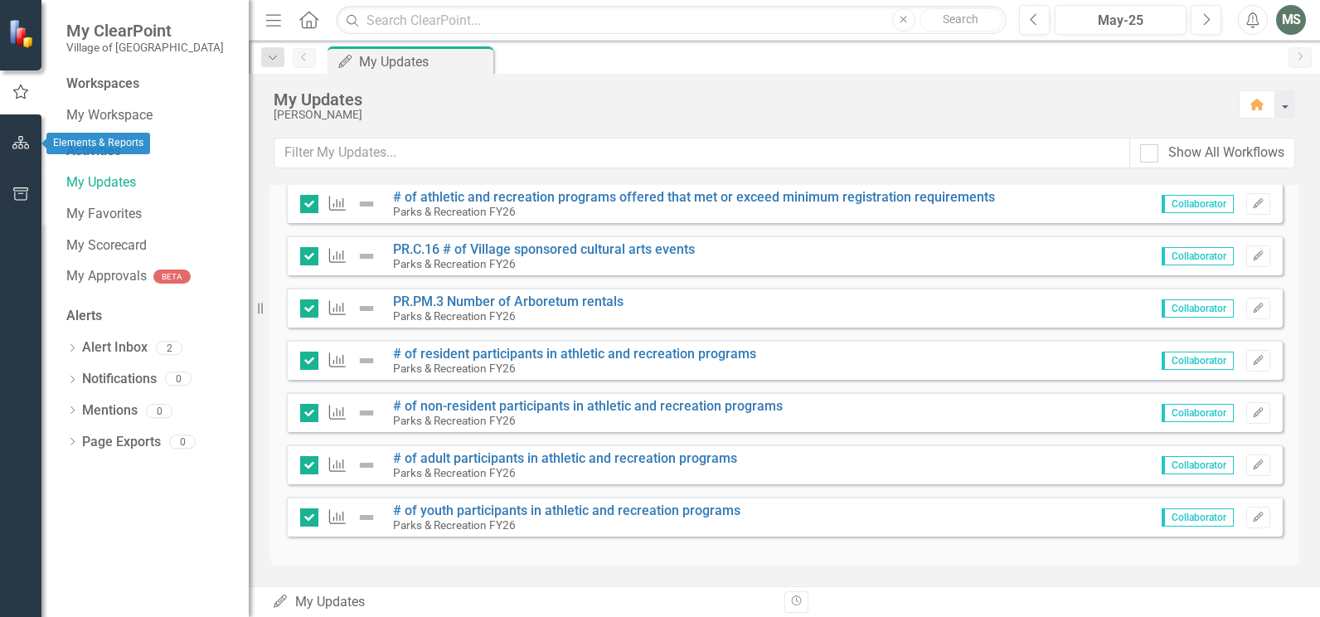
click at [22, 143] on icon "button" at bounding box center [20, 142] width 17 height 13
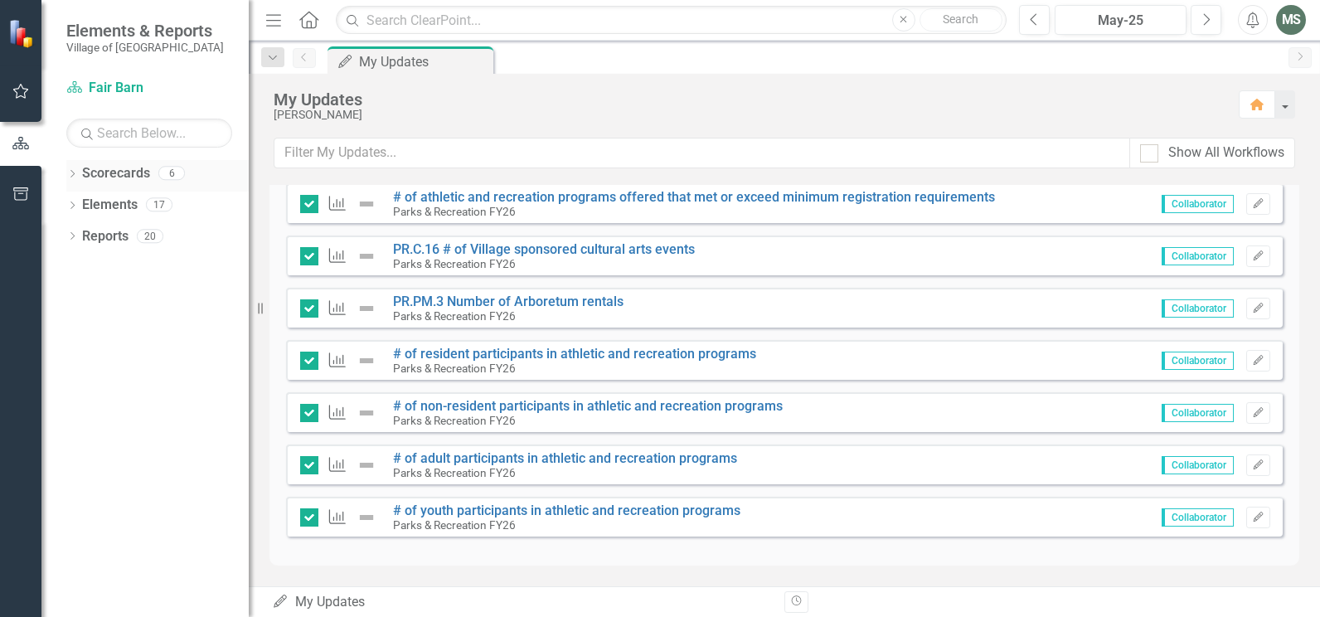
click at [69, 172] on icon "Dropdown" at bounding box center [72, 175] width 12 height 9
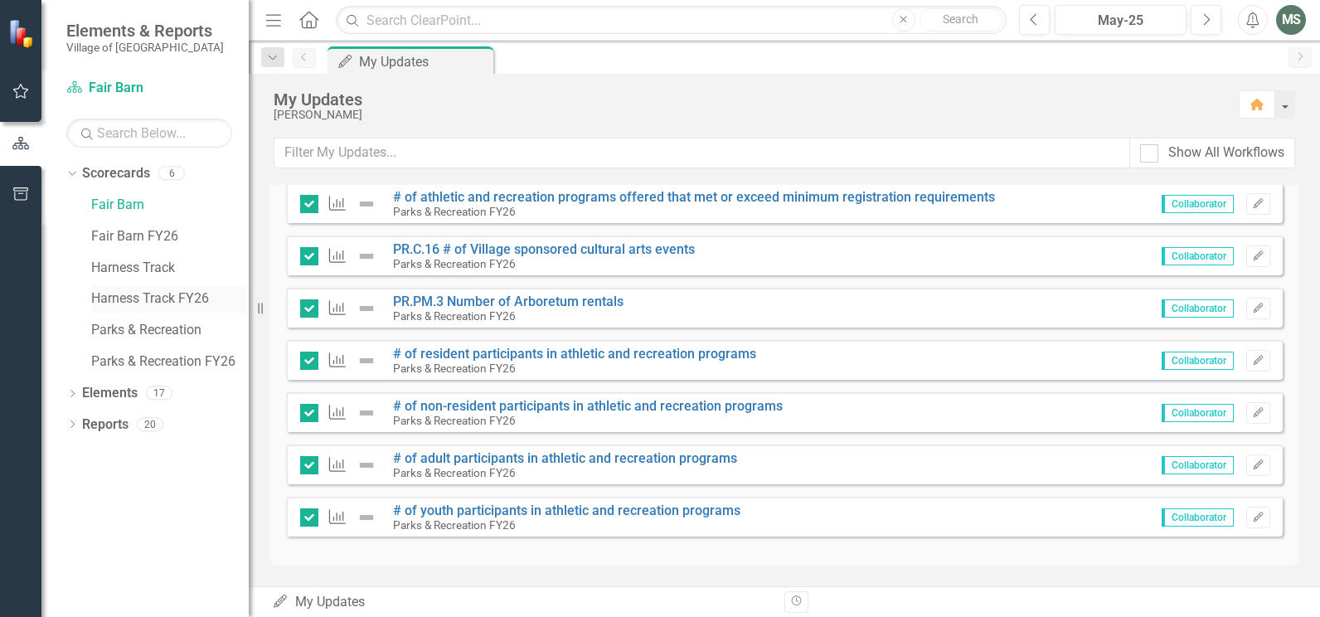
click at [101, 301] on link "Harness Track FY26" at bounding box center [170, 298] width 158 height 19
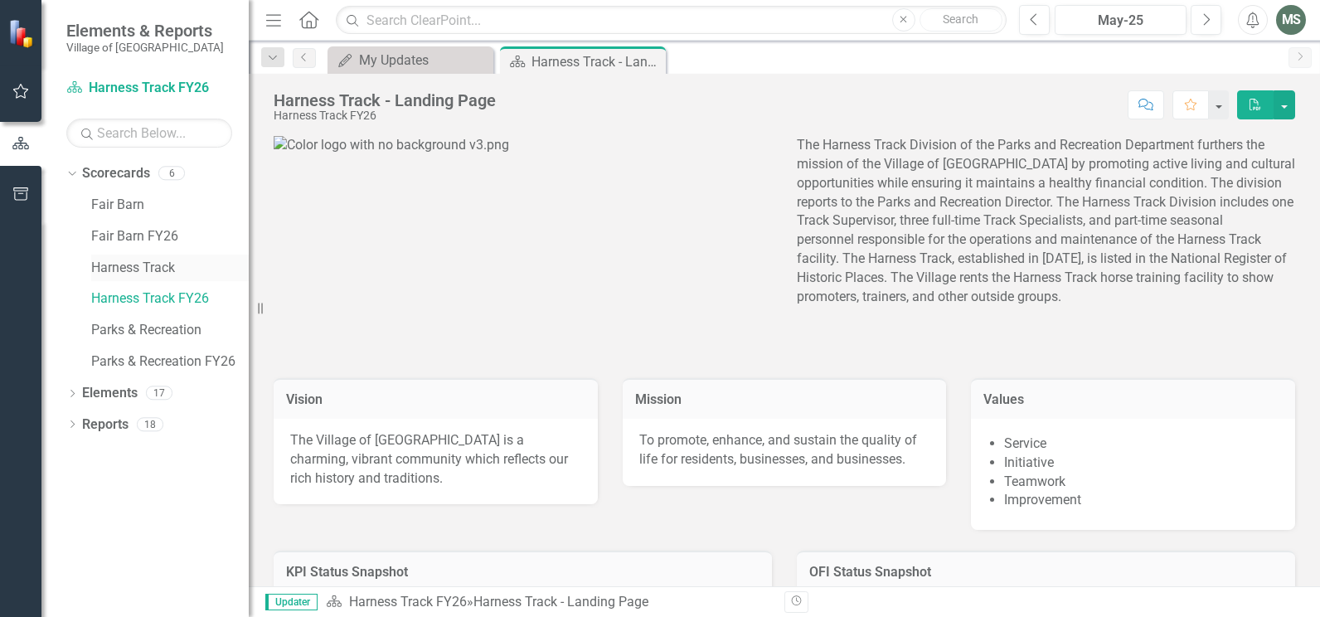
click at [124, 259] on link "Harness Track" at bounding box center [170, 268] width 158 height 19
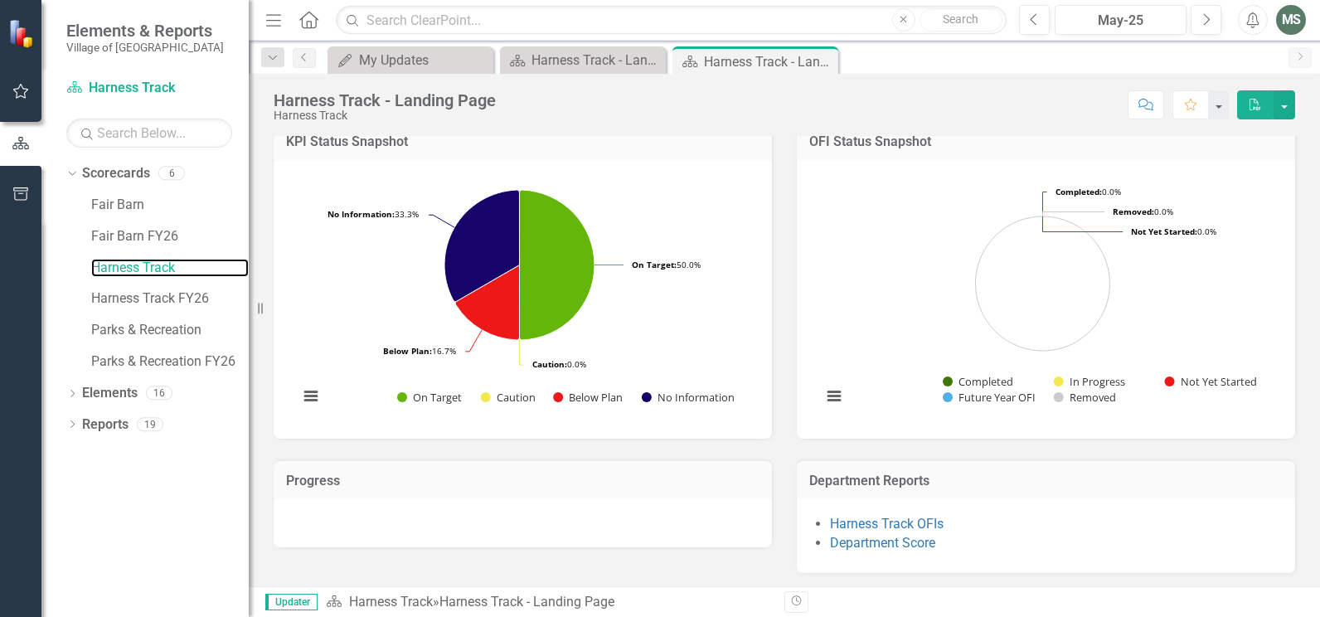
scroll to position [434, 0]
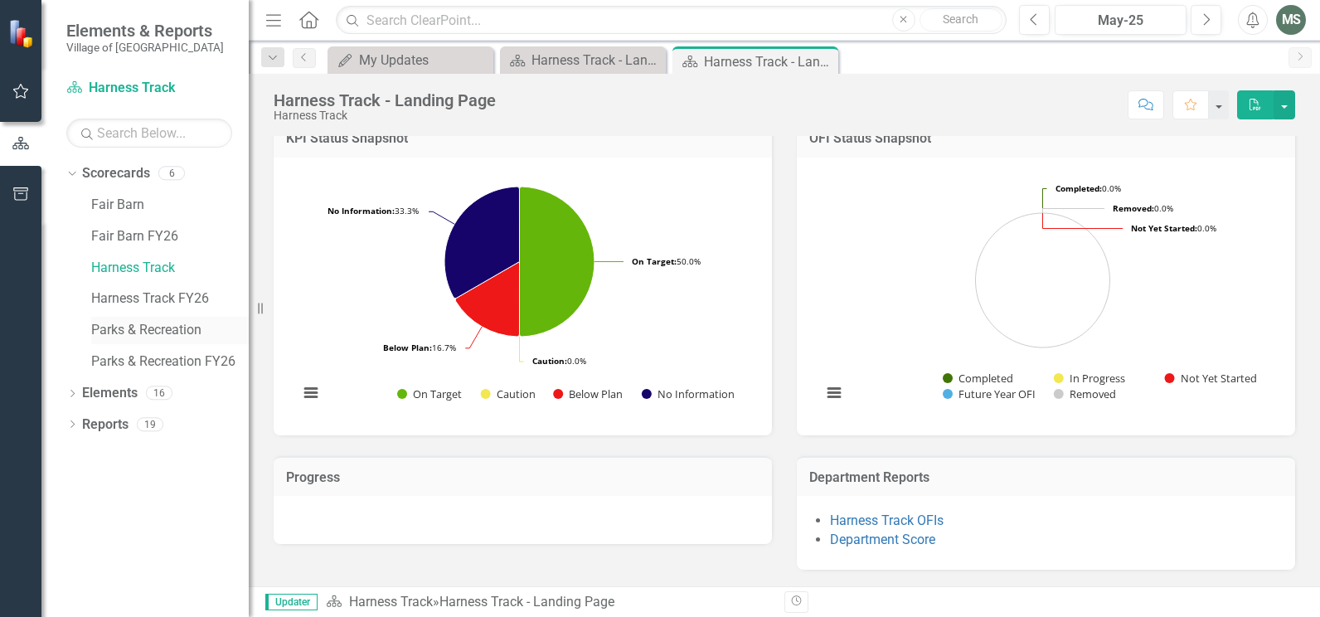
click at [128, 332] on link "Parks & Recreation" at bounding box center [170, 330] width 158 height 19
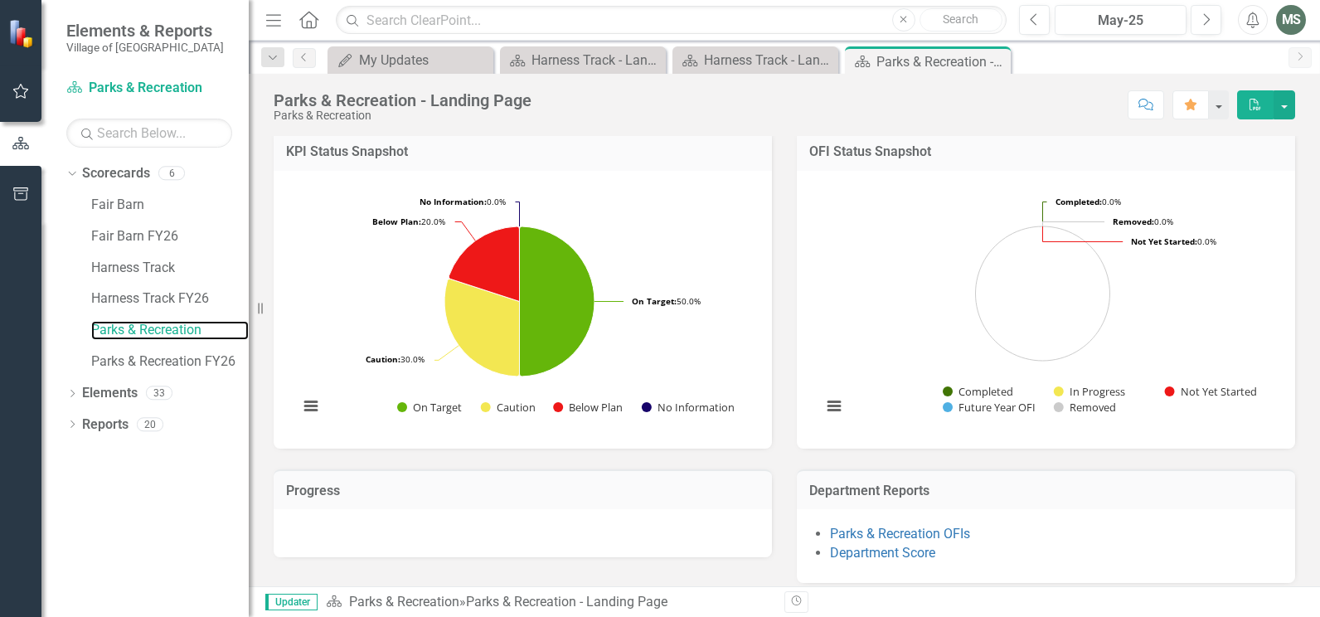
scroll to position [439, 0]
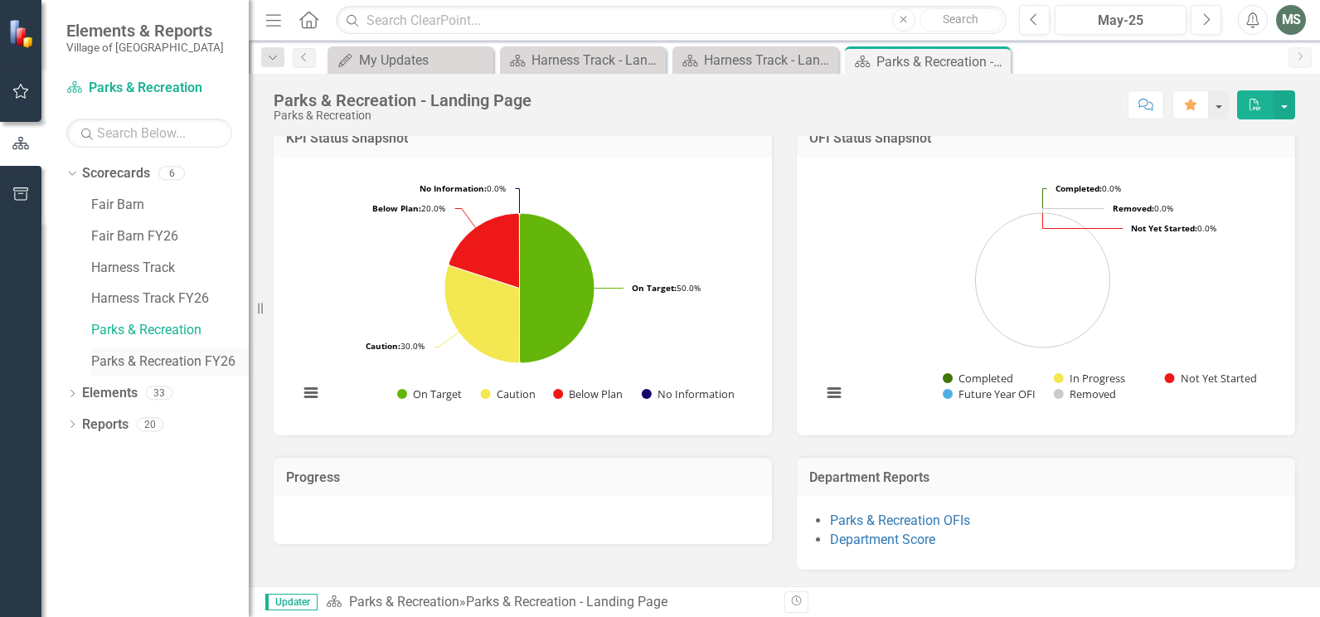
click at [125, 360] on link "Parks & Recreation FY26" at bounding box center [170, 361] width 158 height 19
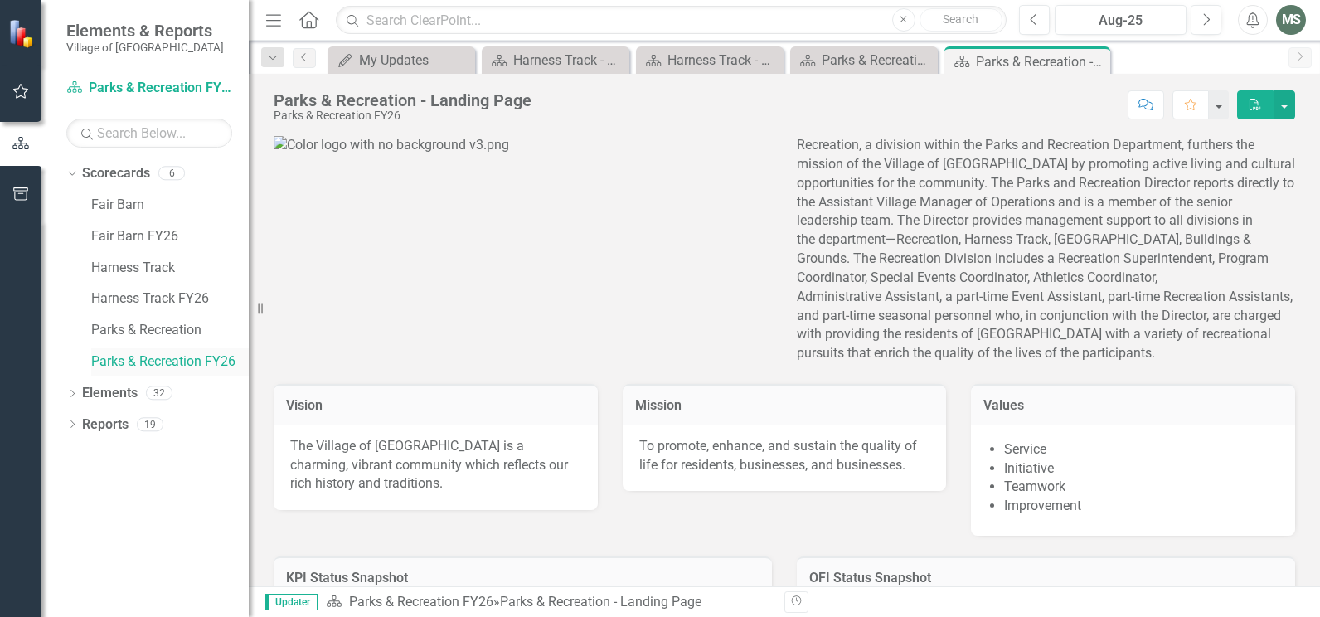
click at [123, 364] on link "Parks & Recreation FY26" at bounding box center [170, 361] width 158 height 19
click at [127, 300] on link "Harness Track FY26" at bounding box center [170, 298] width 158 height 19
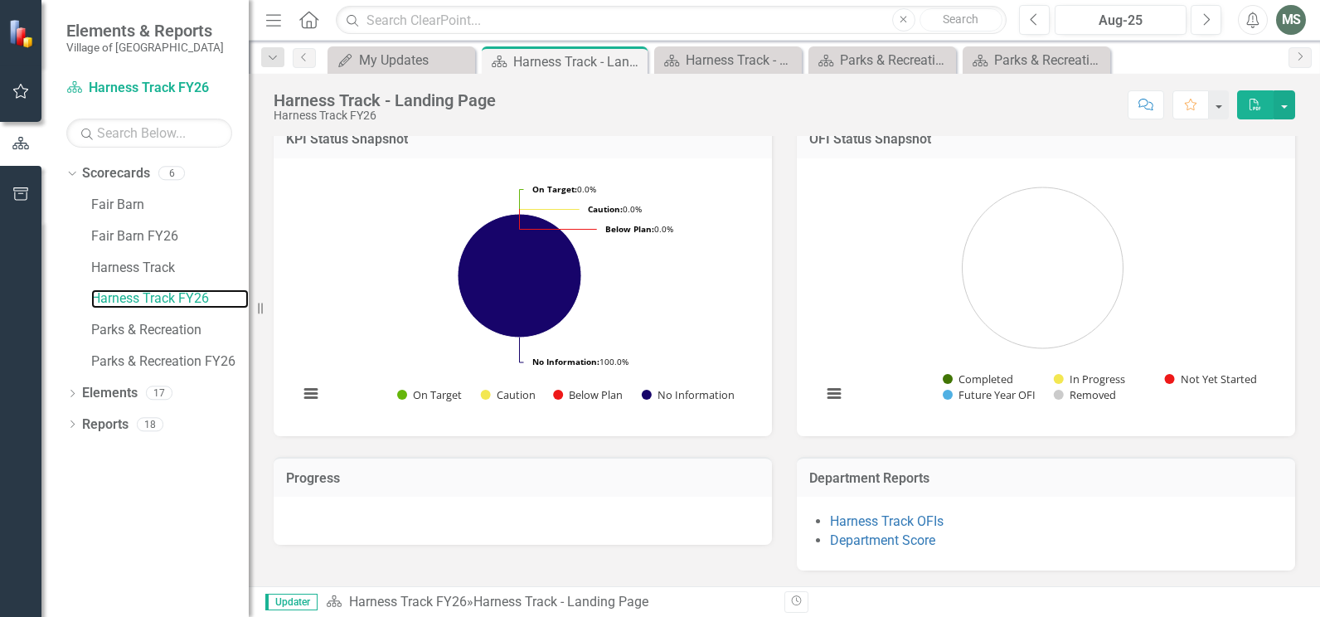
scroll to position [434, 0]
click at [75, 396] on icon "Dropdown" at bounding box center [72, 394] width 12 height 9
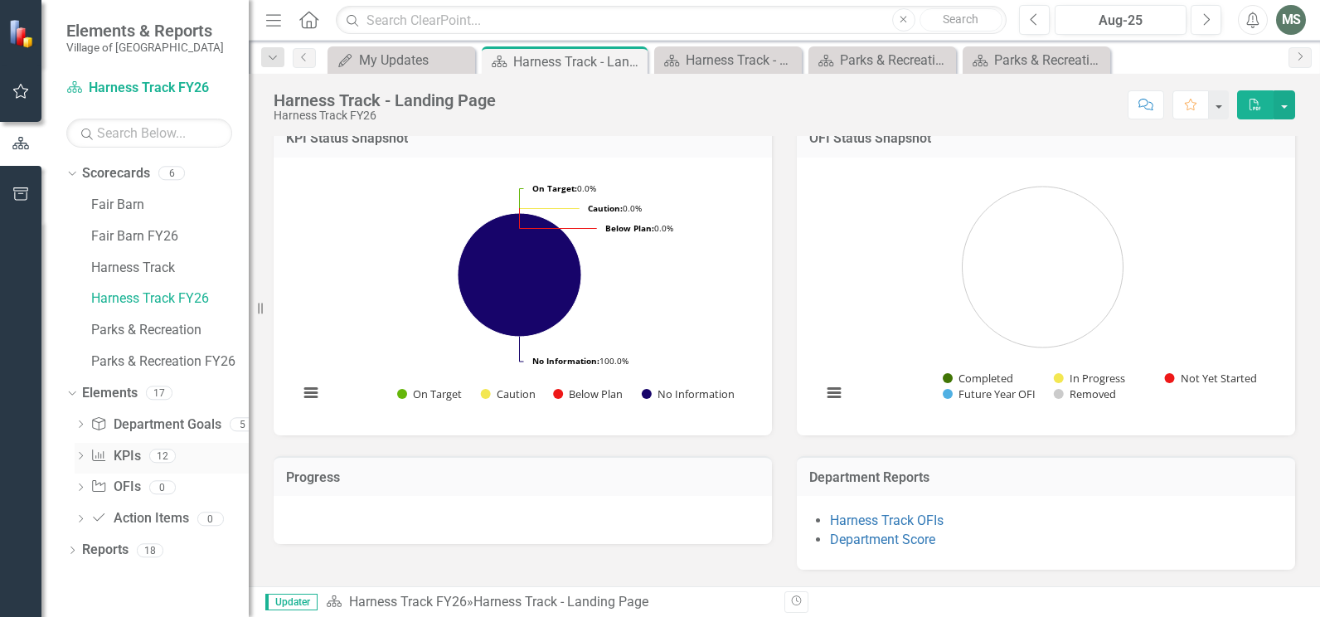
click at [82, 457] on icon at bounding box center [81, 455] width 4 height 7
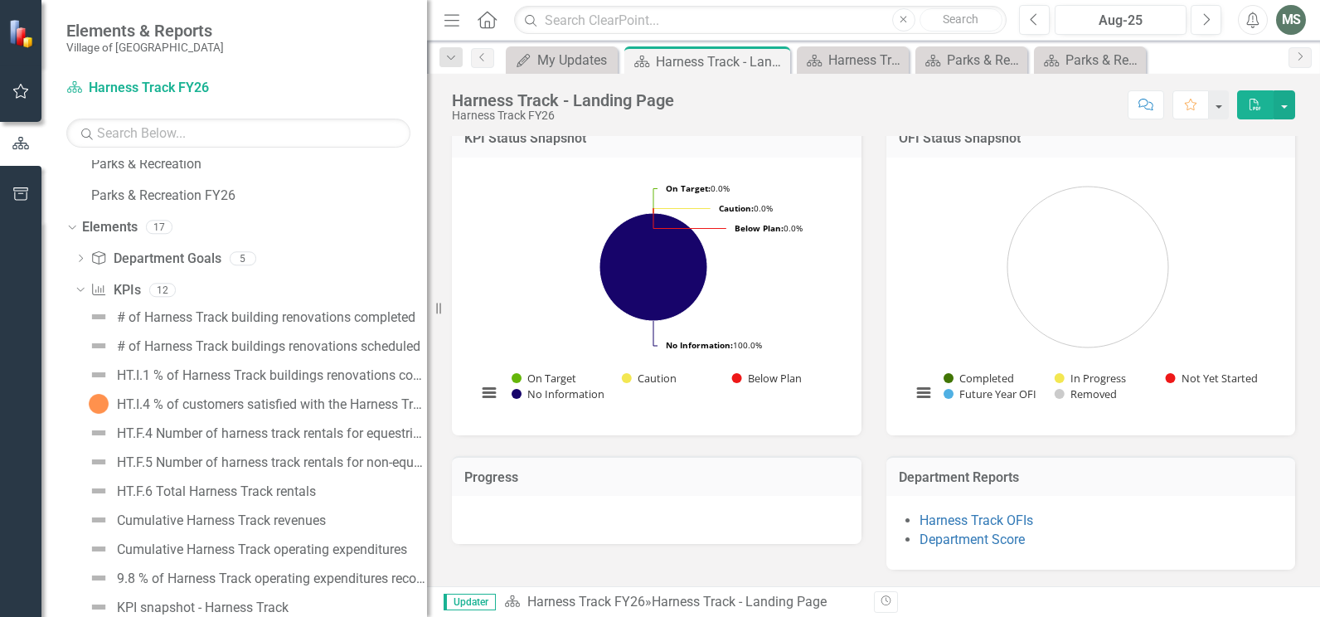
scroll to position [491, 0]
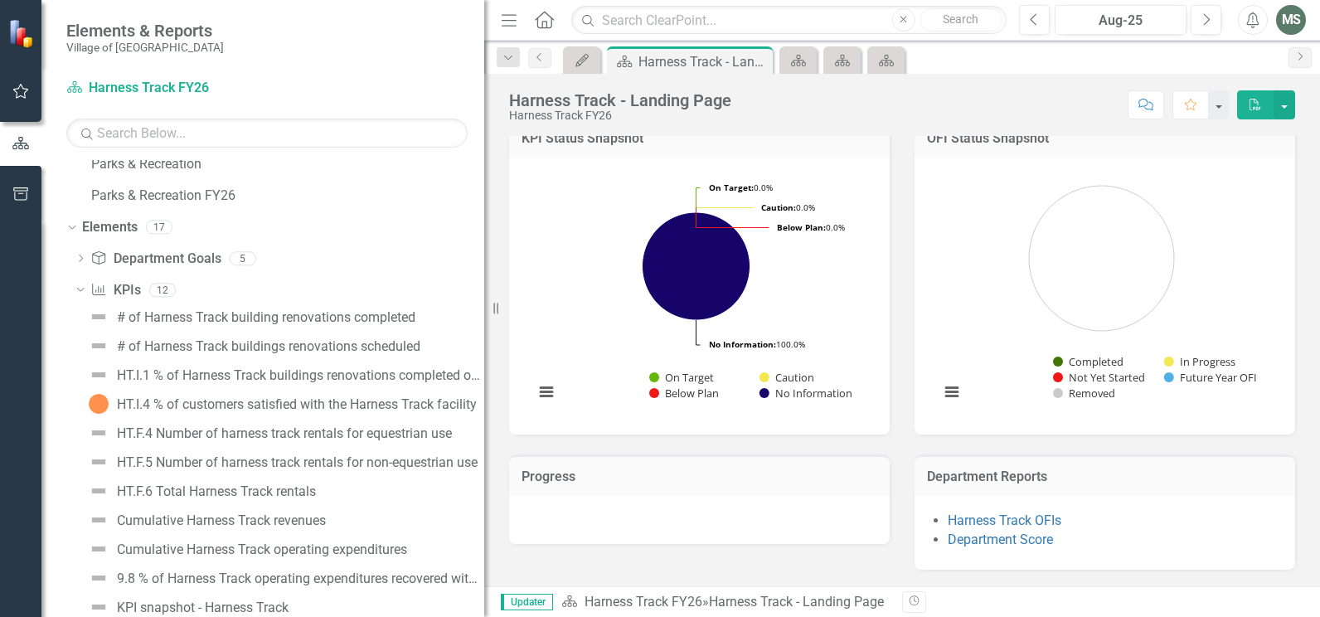
drag, startPoint x: 250, startPoint y: 216, endPoint x: 484, endPoint y: 211, distance: 233.8
click at [484, 211] on div "Resize" at bounding box center [490, 308] width 13 height 617
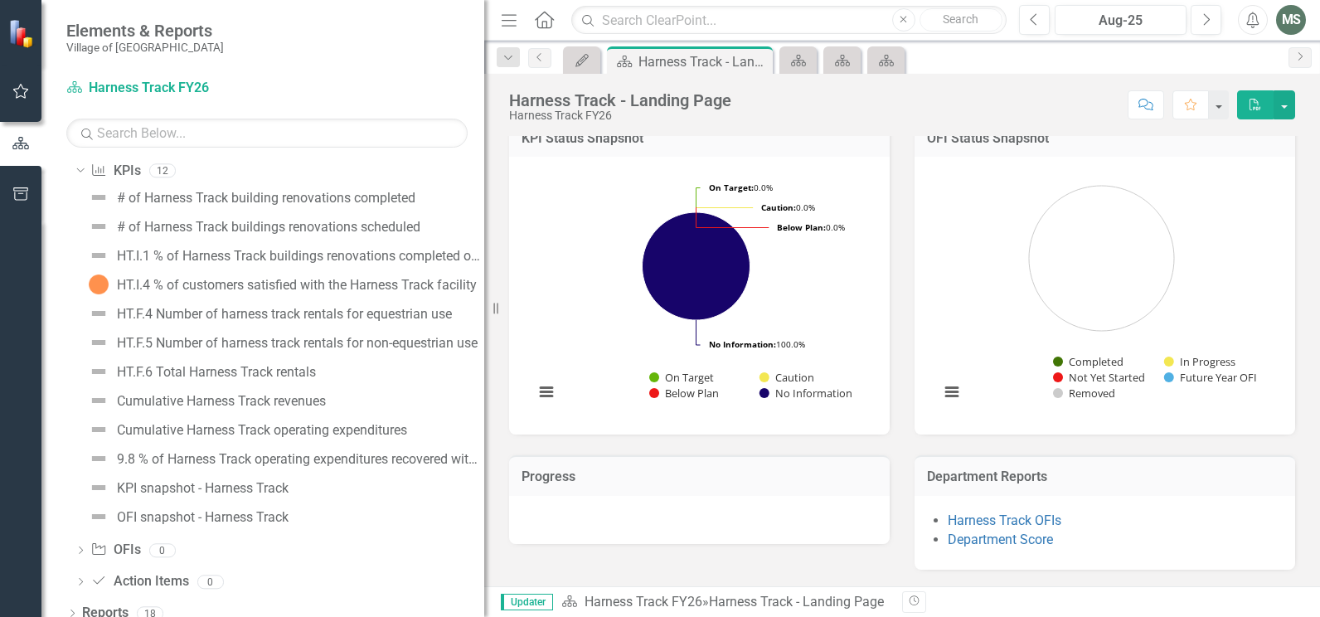
scroll to position [299, 0]
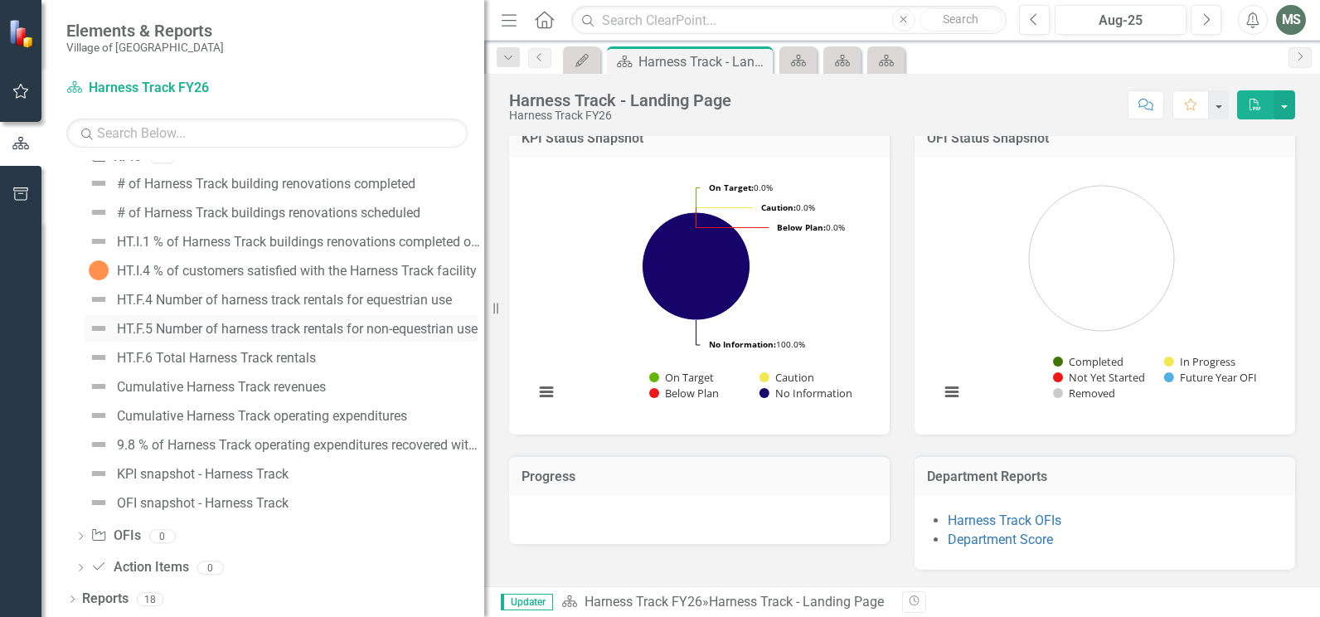
click at [101, 332] on img at bounding box center [99, 328] width 20 height 20
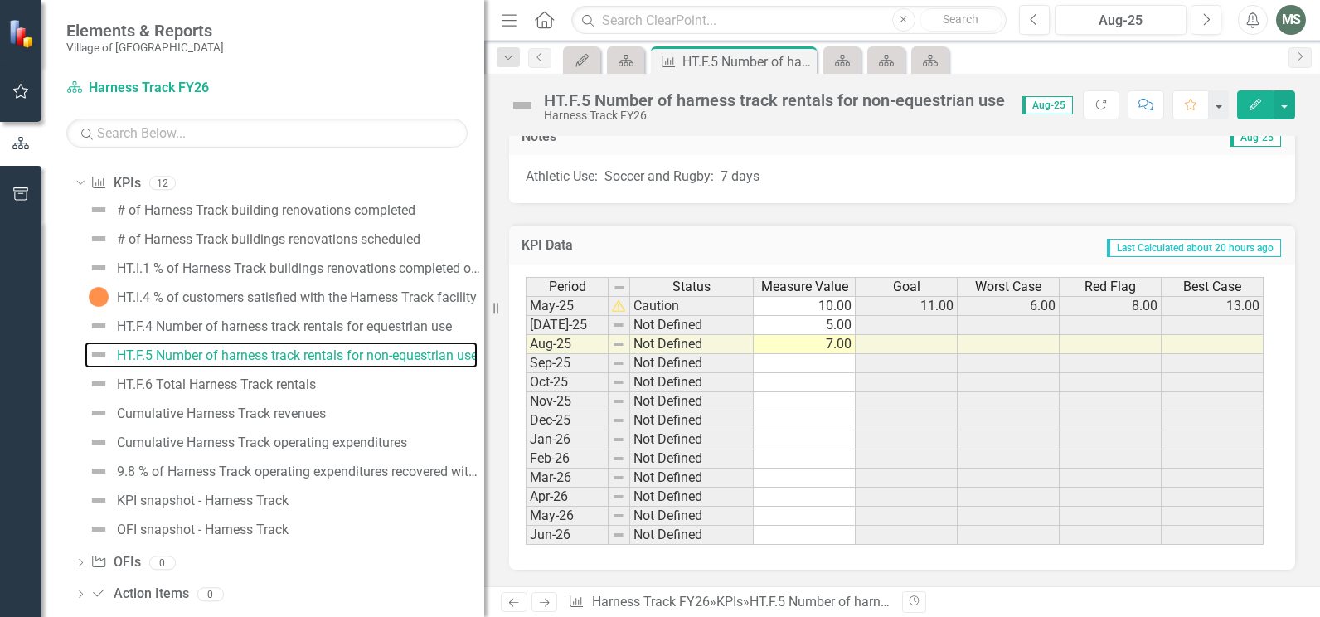
scroll to position [400, 0]
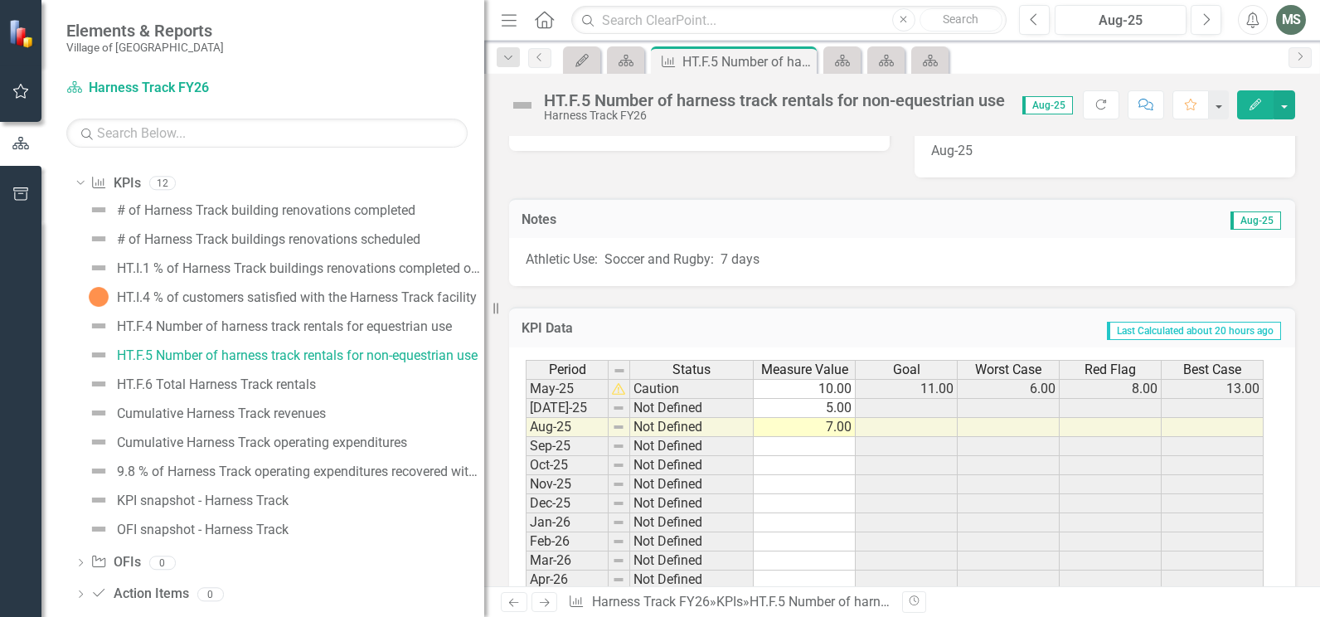
click at [639, 406] on td "Not Defined" at bounding box center [692, 408] width 124 height 19
click at [575, 414] on td "[DATE]-25" at bounding box center [567, 408] width 83 height 19
click at [793, 408] on td "5.00" at bounding box center [805, 408] width 102 height 19
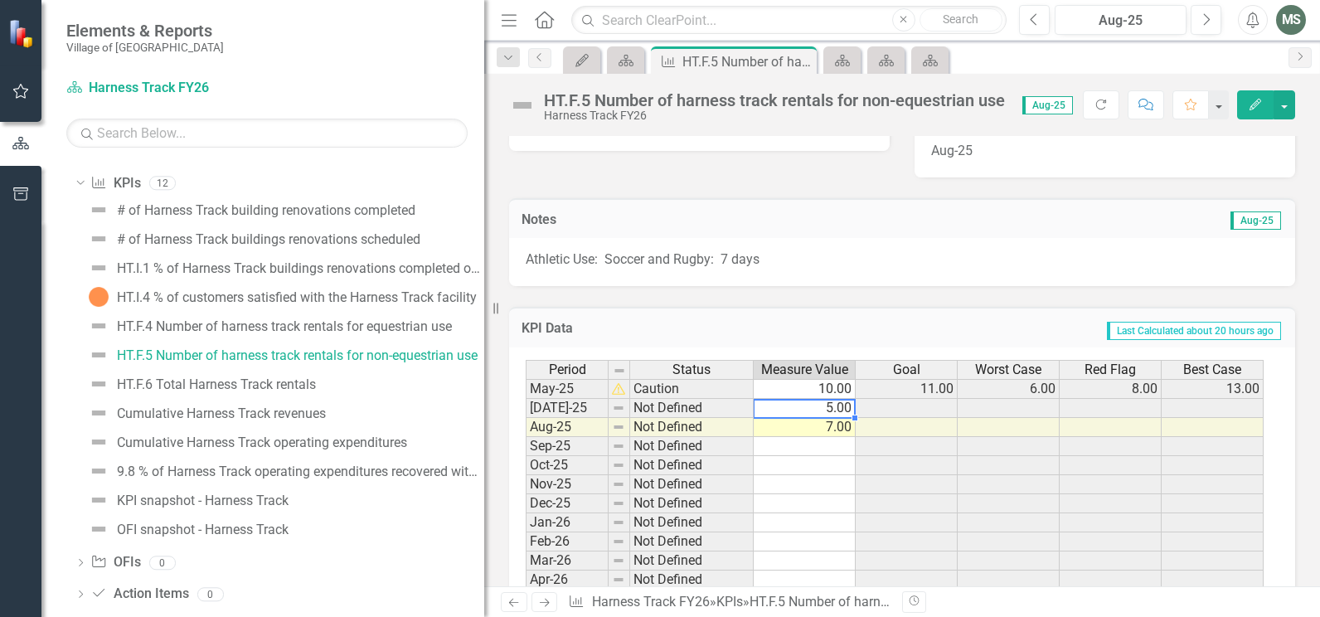
type textarea "5"
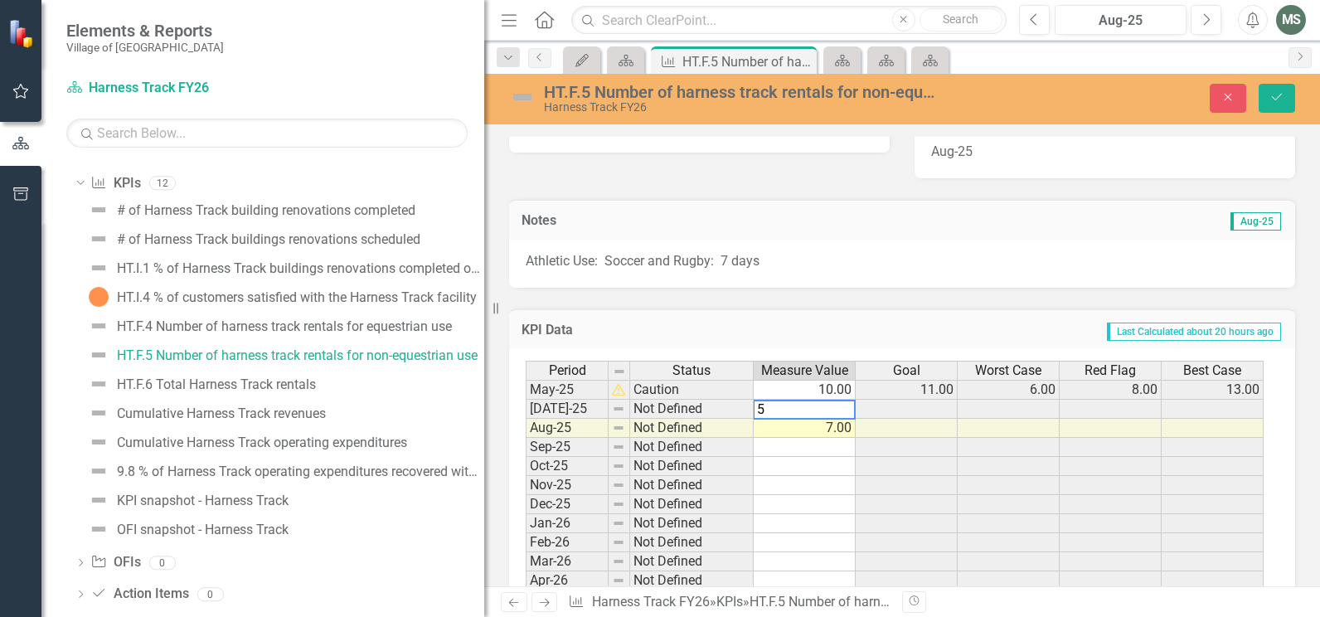
click at [859, 321] on td "Last Calculated about 20 hours ago" at bounding box center [988, 332] width 589 height 22
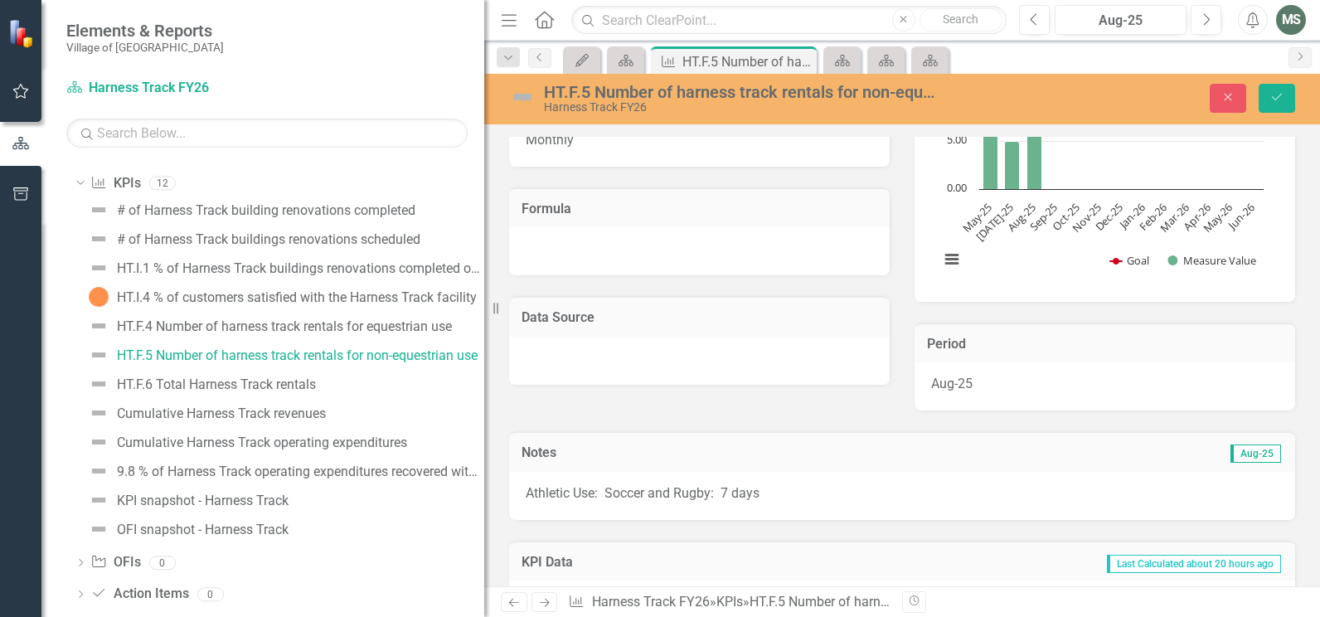
scroll to position [0, 0]
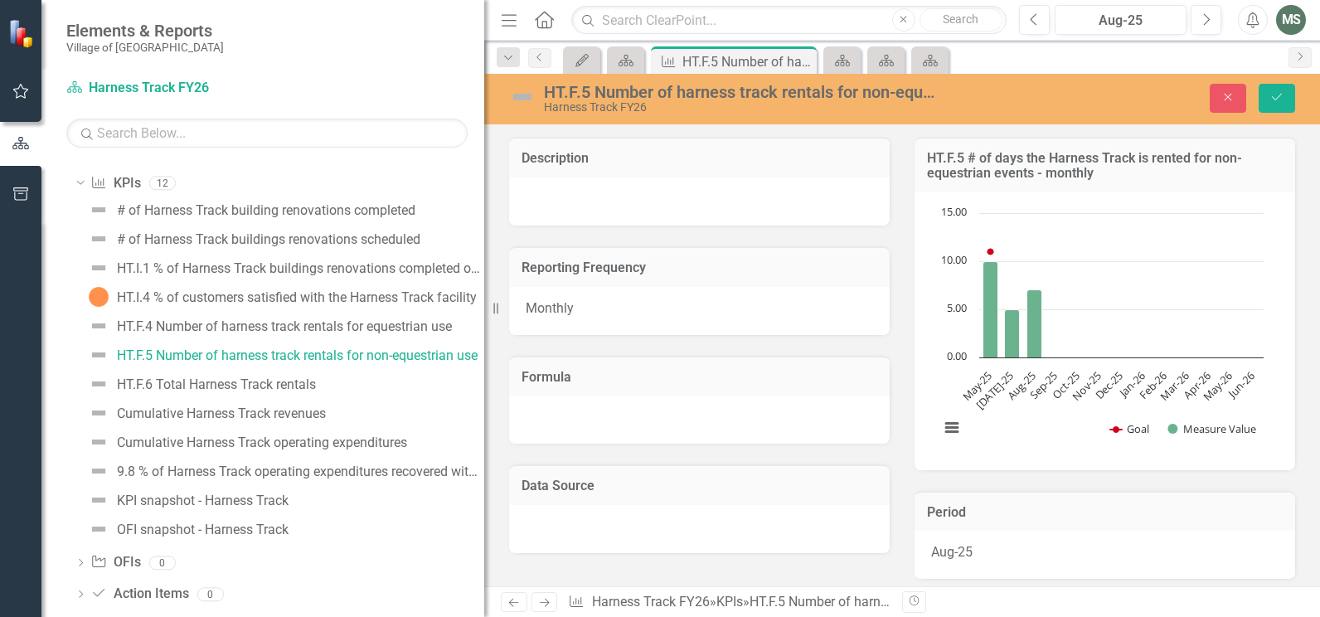
click at [1288, 16] on div "MS" at bounding box center [1291, 20] width 30 height 30
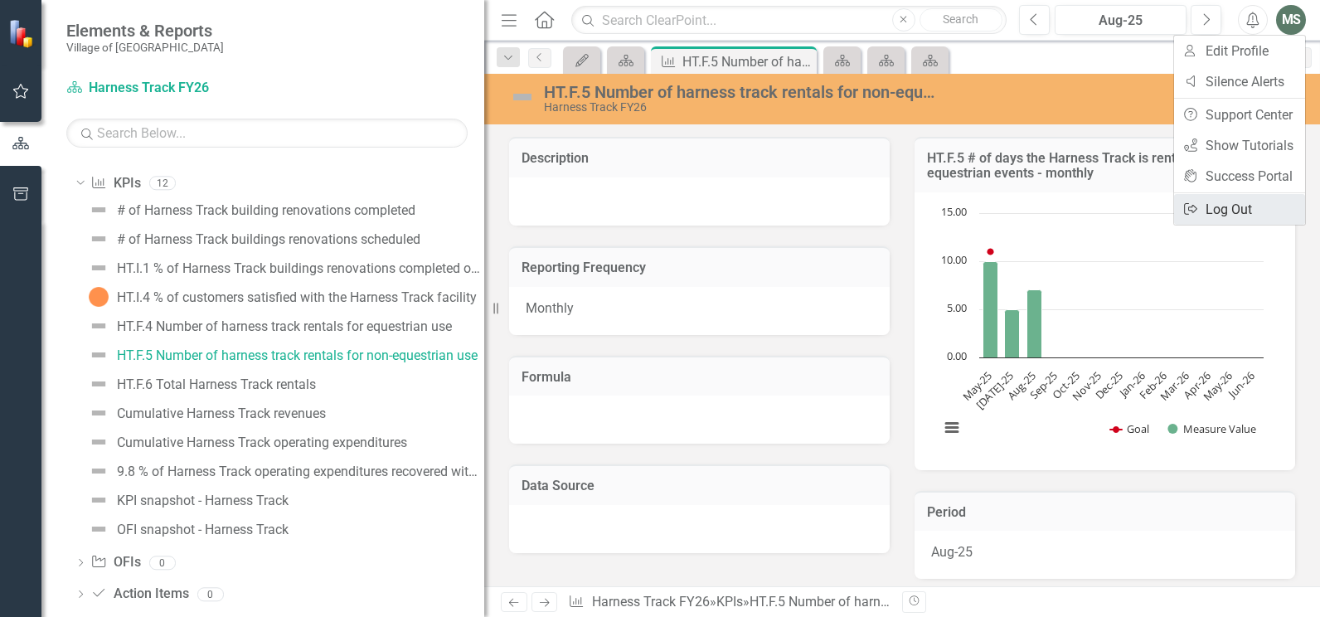
click at [1222, 206] on link "Logout Log Out" at bounding box center [1239, 209] width 131 height 31
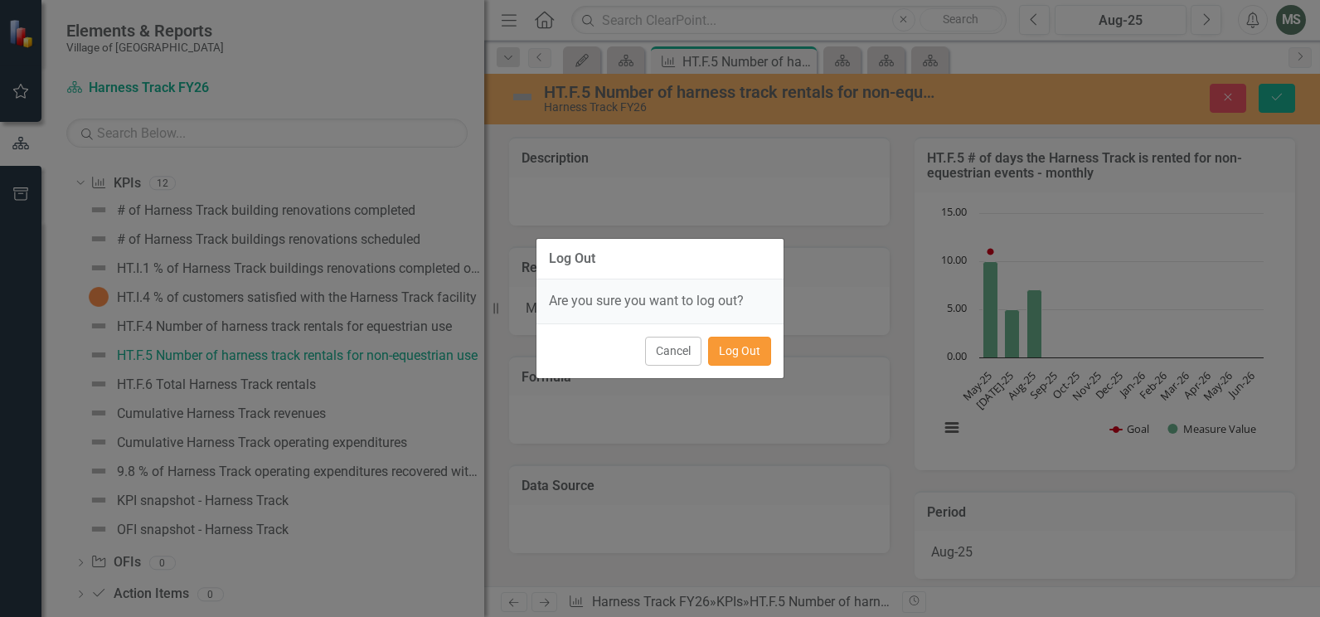
click at [731, 357] on button "Log Out" at bounding box center [739, 351] width 63 height 29
